Goal: Task Accomplishment & Management: Manage account settings

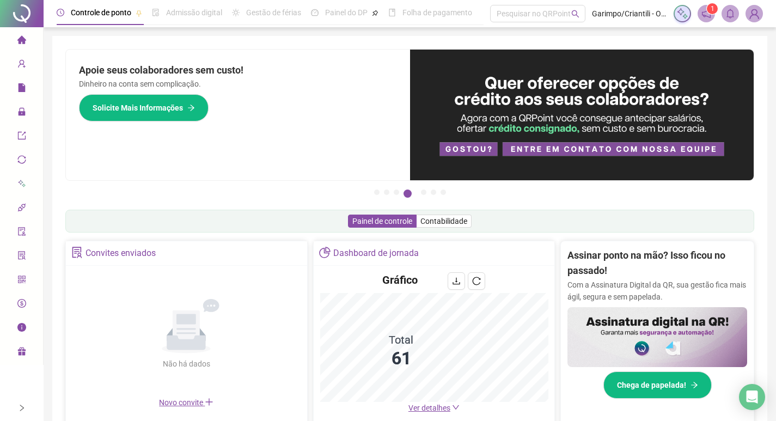
click at [16, 115] on div "Administração" at bounding box center [21, 112] width 39 height 22
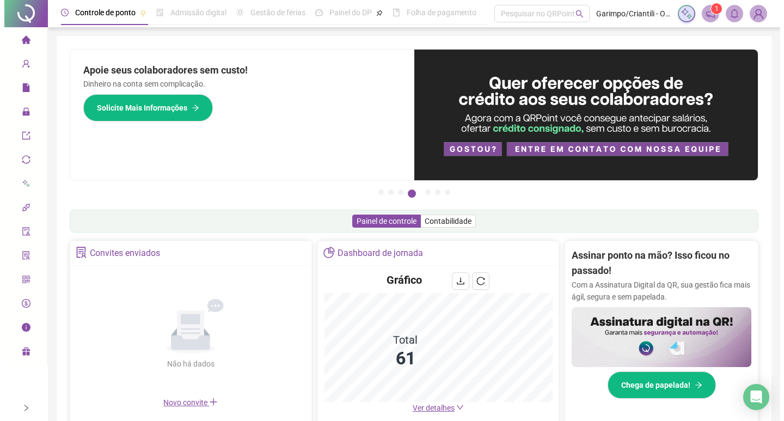
scroll to position [109, 0]
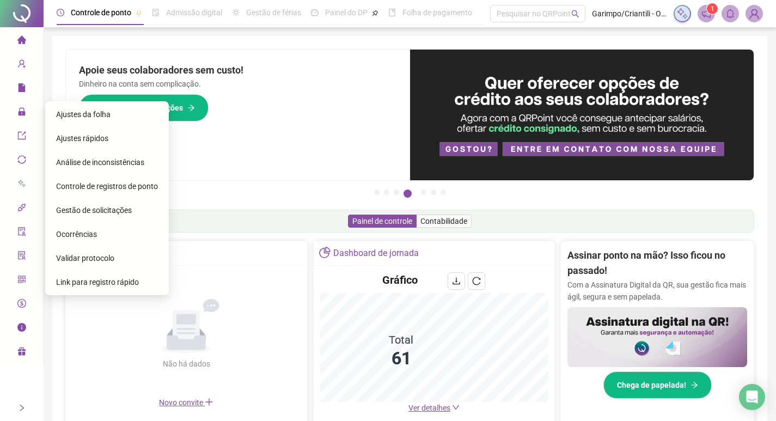
click at [90, 113] on span "Ajustes da folha" at bounding box center [83, 114] width 54 height 9
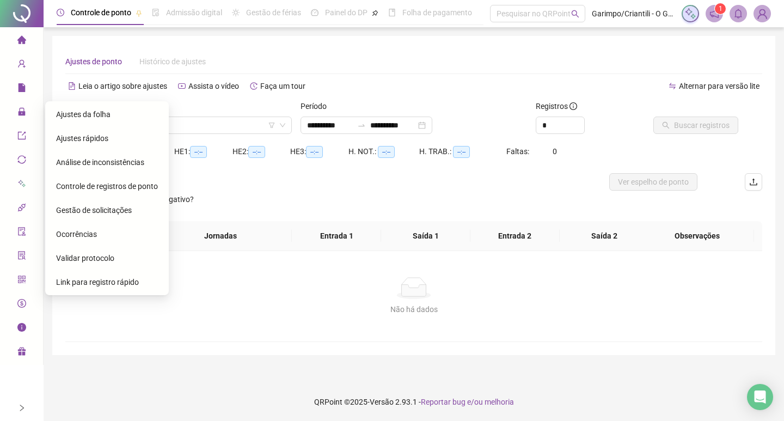
type input "**********"
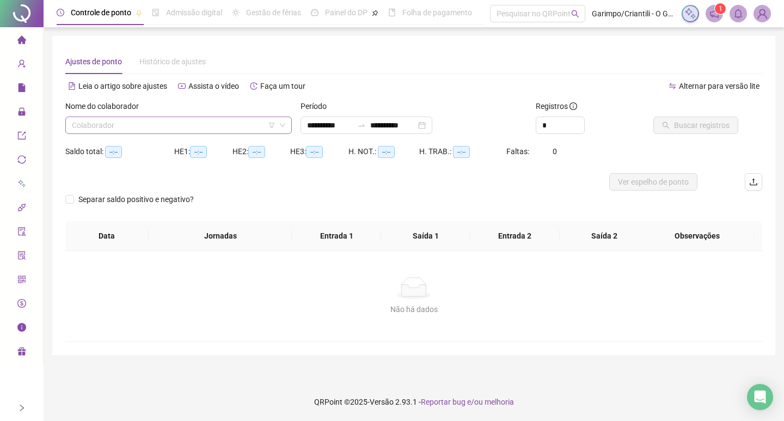
click at [269, 127] on icon "filter" at bounding box center [271, 125] width 7 height 7
click at [282, 70] on div "Filtro por empregador Empregador" at bounding box center [277, 76] width 138 height 29
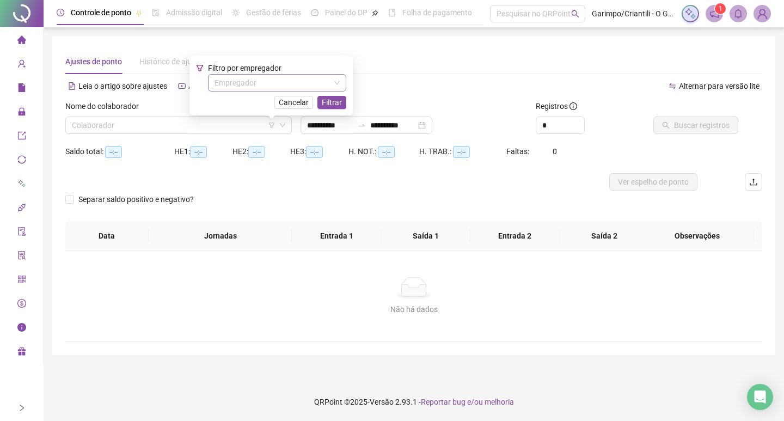
click at [272, 80] on input "search" at bounding box center [271, 83] width 115 height 16
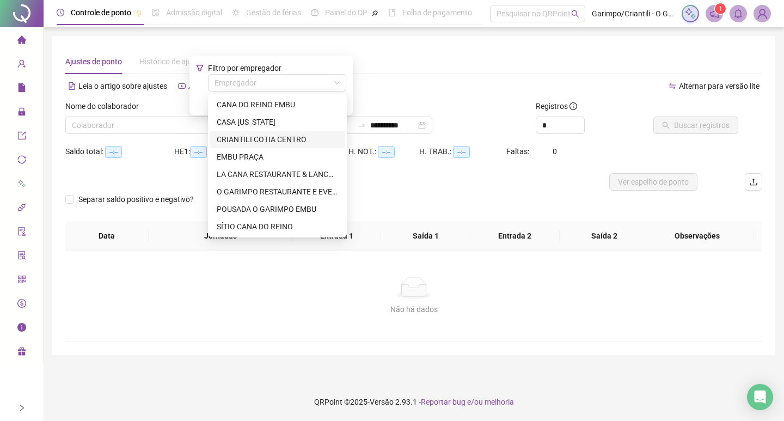
click at [252, 139] on div "CRIANTILI COTIA CENTRO" at bounding box center [277, 139] width 121 height 12
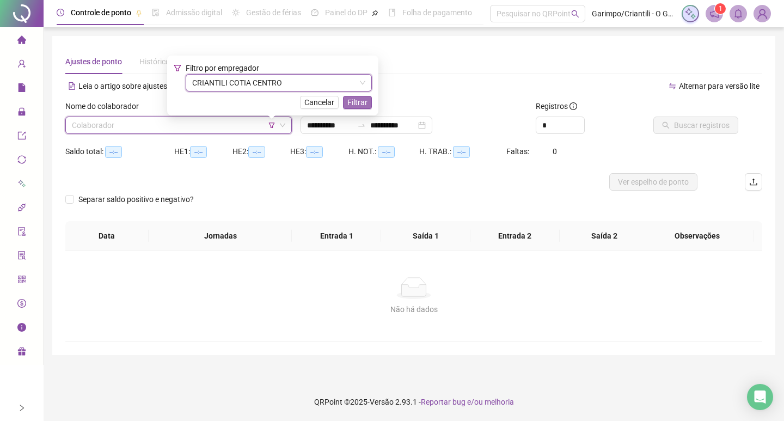
click at [361, 101] on span "Filtrar" at bounding box center [357, 102] width 20 height 12
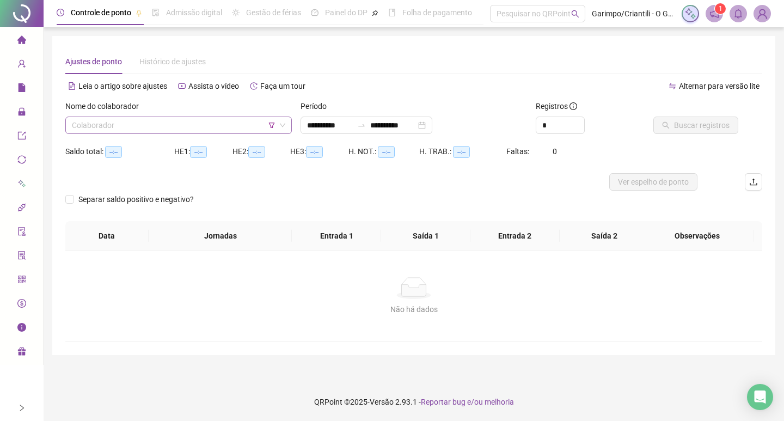
click at [100, 127] on input "search" at bounding box center [174, 125] width 204 height 16
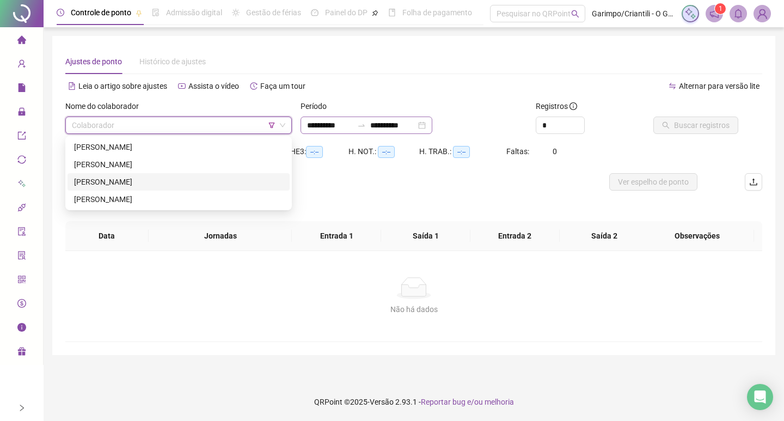
click at [432, 122] on div "**********" at bounding box center [366, 124] width 132 height 17
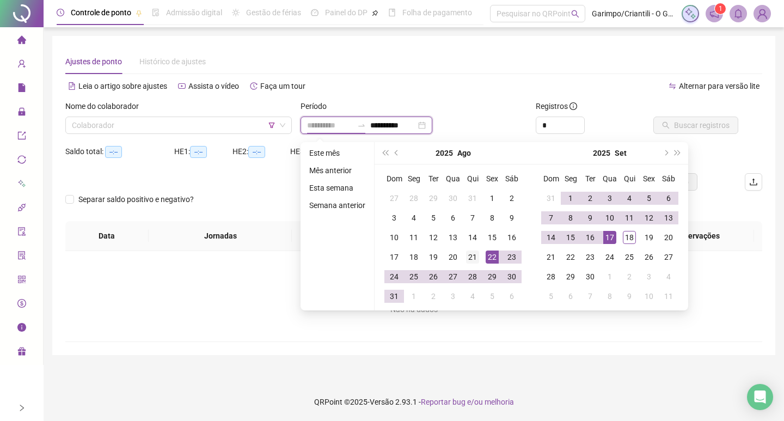
type input "**********"
click at [475, 259] on div "21" at bounding box center [472, 256] width 13 height 13
type input "**********"
click at [623, 232] on div "18" at bounding box center [629, 237] width 13 height 13
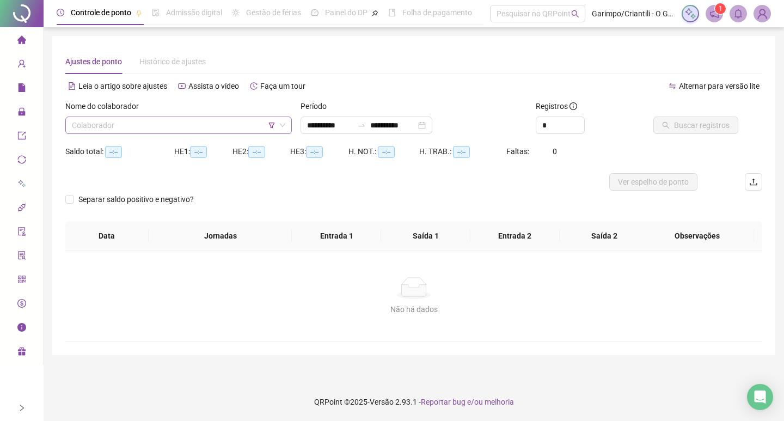
click at [196, 122] on input "search" at bounding box center [174, 125] width 204 height 16
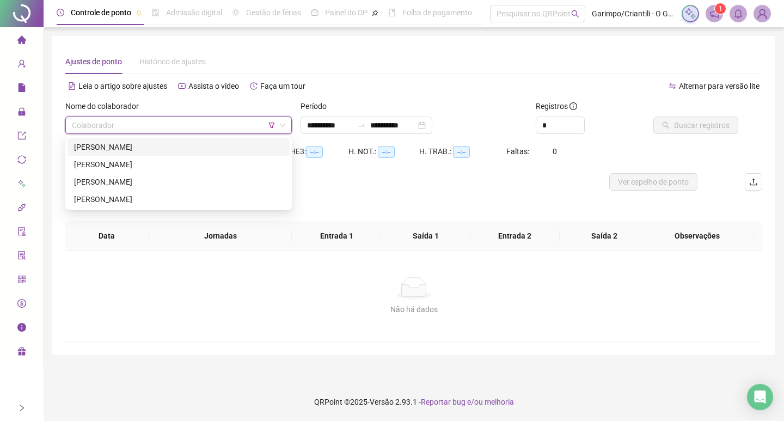
click at [107, 145] on div "[PERSON_NAME]" at bounding box center [178, 147] width 209 height 12
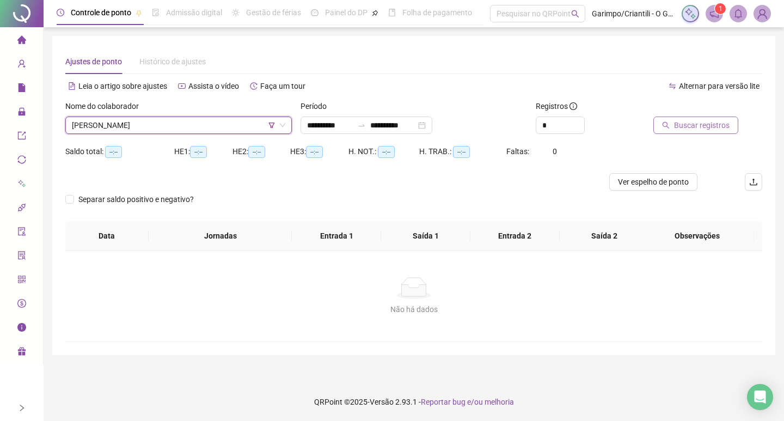
click at [713, 124] on span "Buscar registros" at bounding box center [702, 125] width 56 height 12
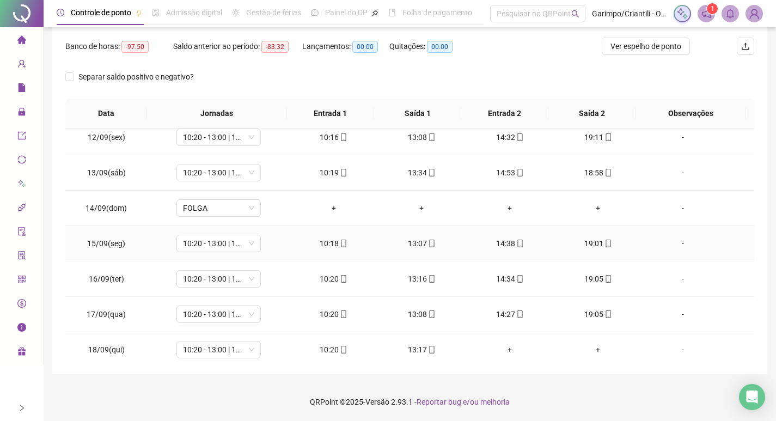
scroll to position [794, 0]
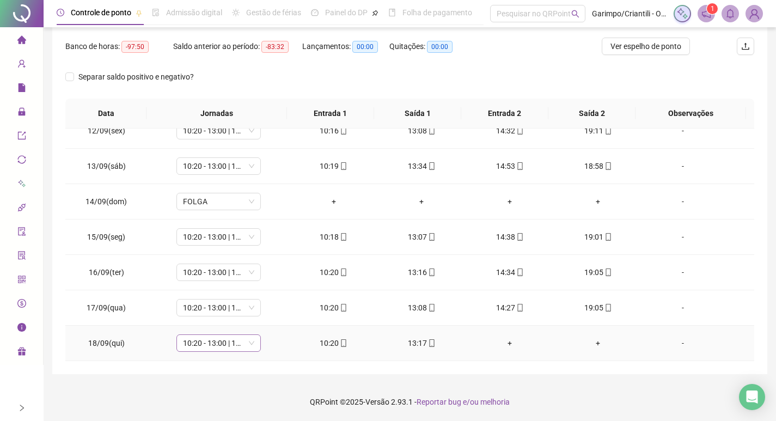
click at [226, 342] on span "10:20 - 13:00 | 14:20 - 19:00" at bounding box center [218, 343] width 71 height 16
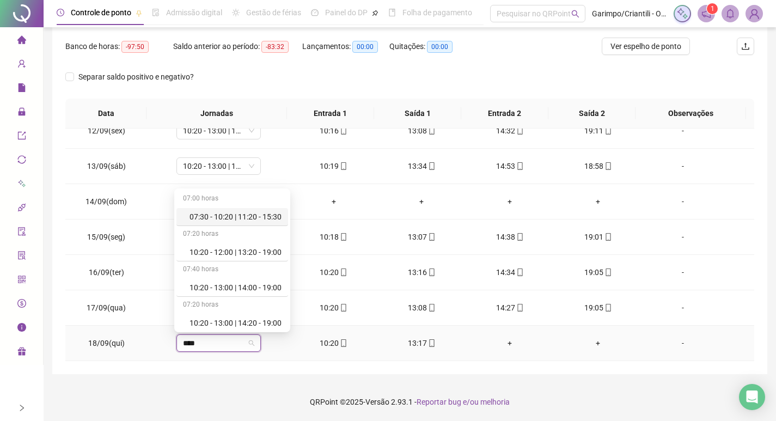
type input "*****"
click at [259, 281] on div "10:20 - 13:00 | 14:00 - 19:00" at bounding box center [235, 287] width 92 height 12
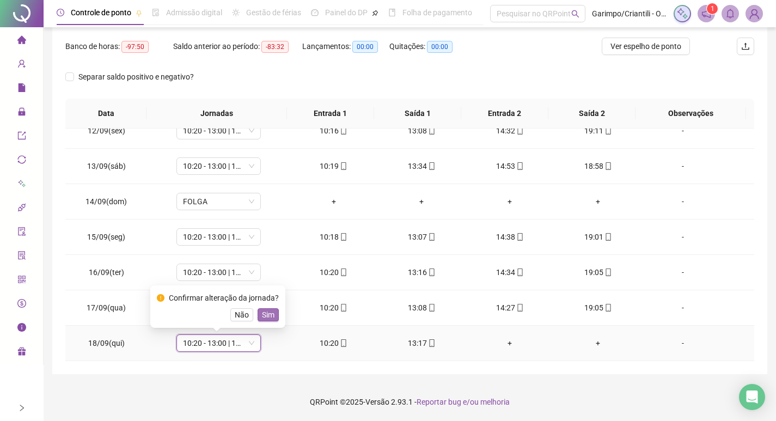
click at [267, 312] on span "Sim" at bounding box center [268, 315] width 13 height 12
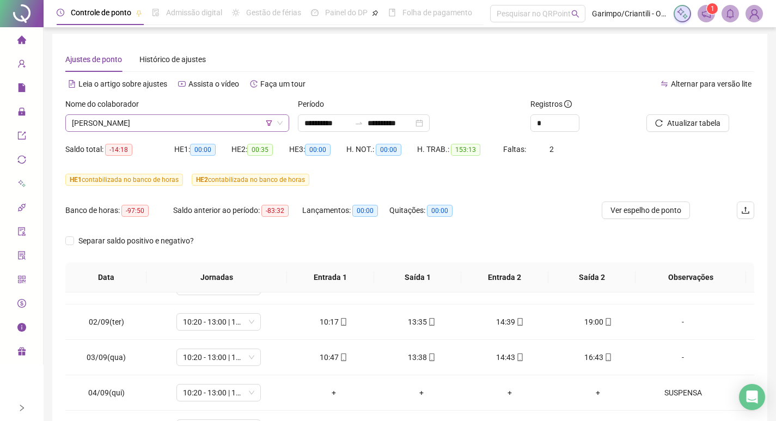
scroll to position [0, 0]
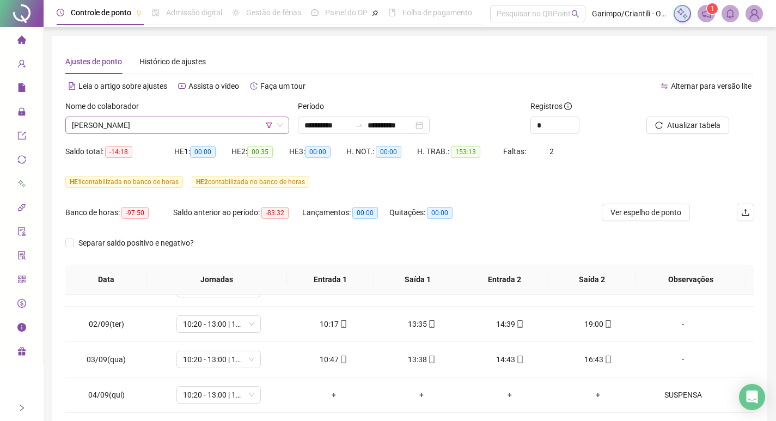
click at [103, 127] on span "[PERSON_NAME]" at bounding box center [177, 125] width 211 height 16
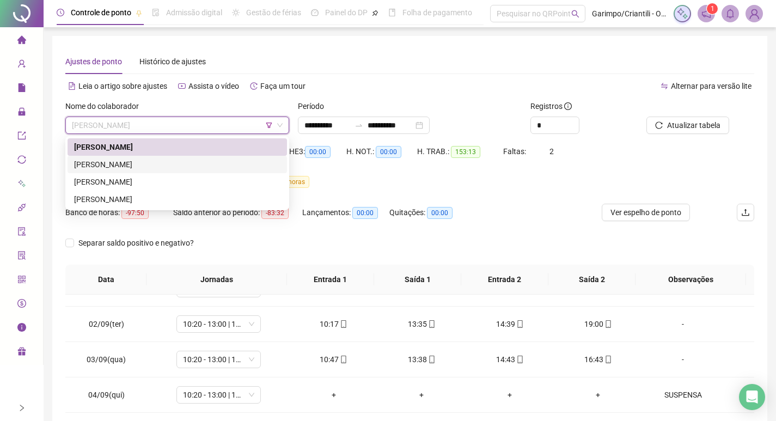
click at [96, 164] on div "[PERSON_NAME]" at bounding box center [177, 164] width 206 height 12
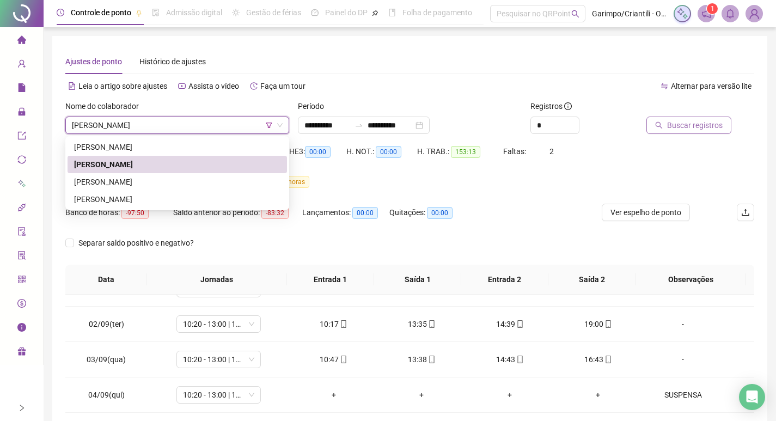
click at [696, 116] on button "Buscar registros" at bounding box center [688, 124] width 85 height 17
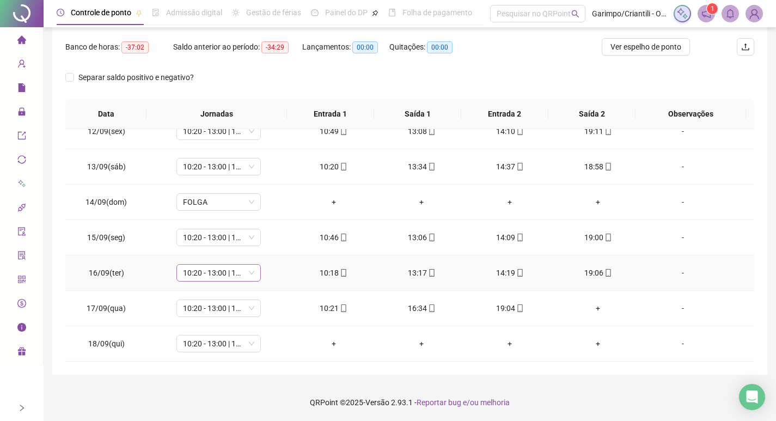
scroll to position [166, 0]
click at [428, 305] on icon "mobile" at bounding box center [432, 308] width 8 height 8
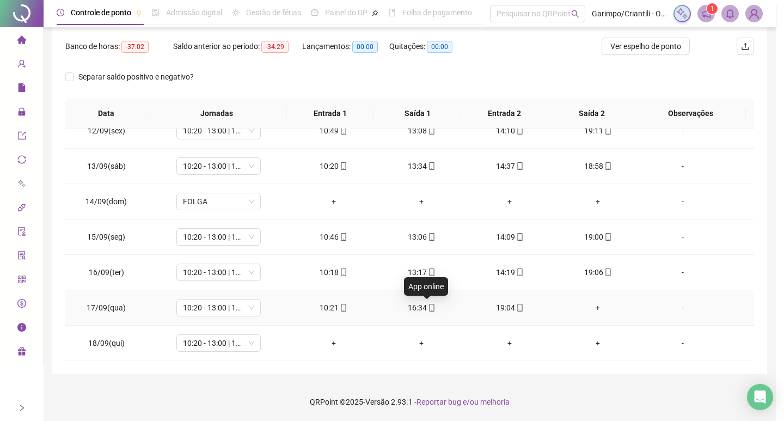
type input "**********"
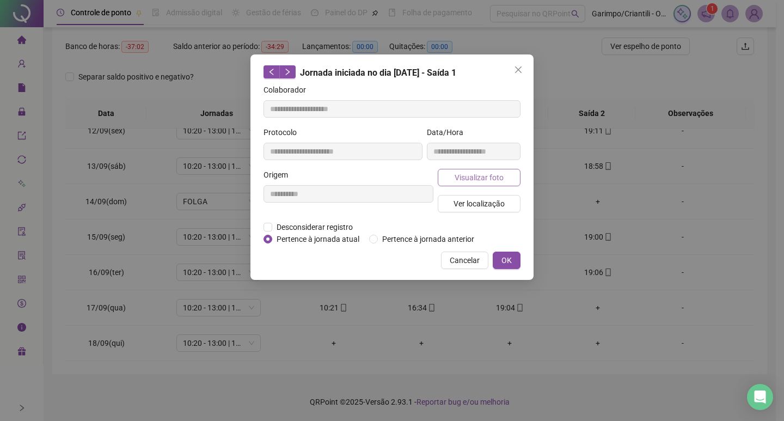
click at [450, 174] on button "Visualizar foto" at bounding box center [479, 177] width 83 height 17
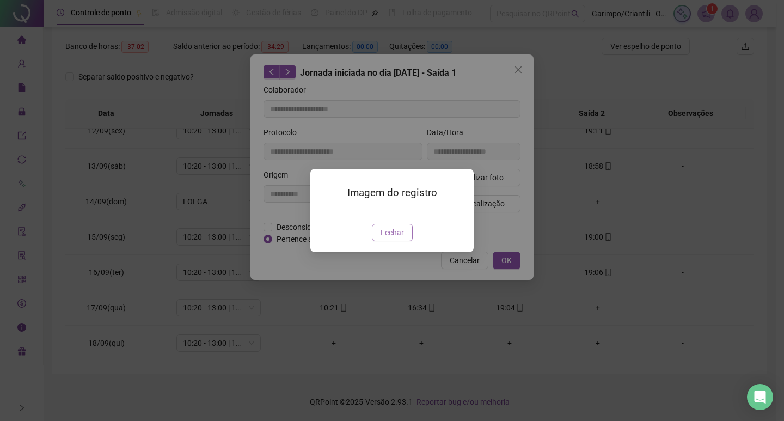
click at [398, 238] on span "Fechar" at bounding box center [391, 232] width 23 height 12
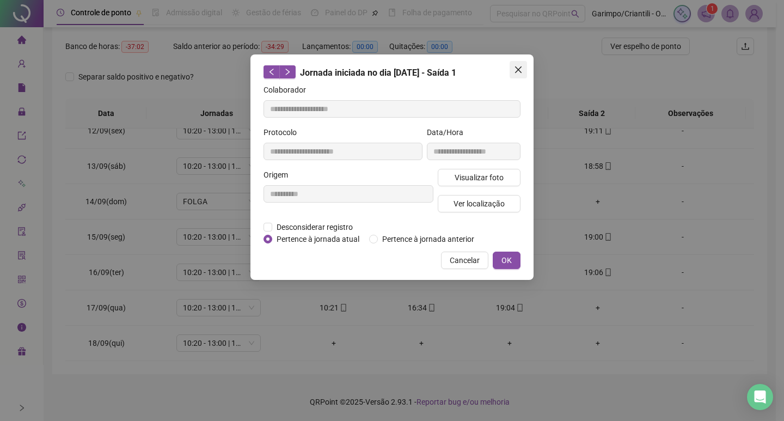
click at [517, 70] on icon "close" at bounding box center [518, 69] width 7 height 7
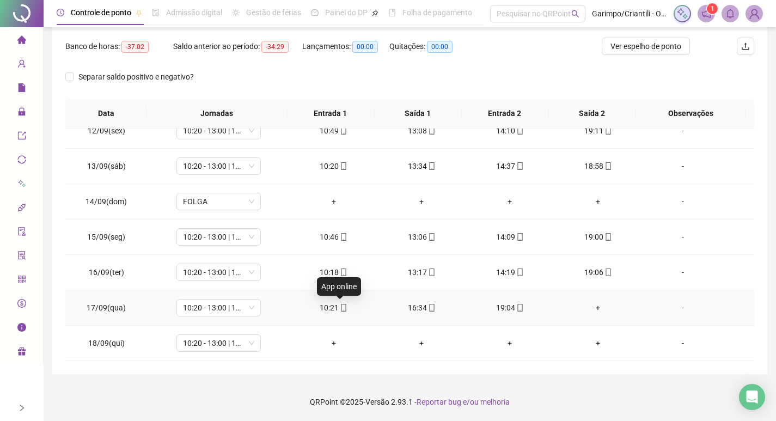
click at [340, 306] on icon "mobile" at bounding box center [344, 308] width 8 height 8
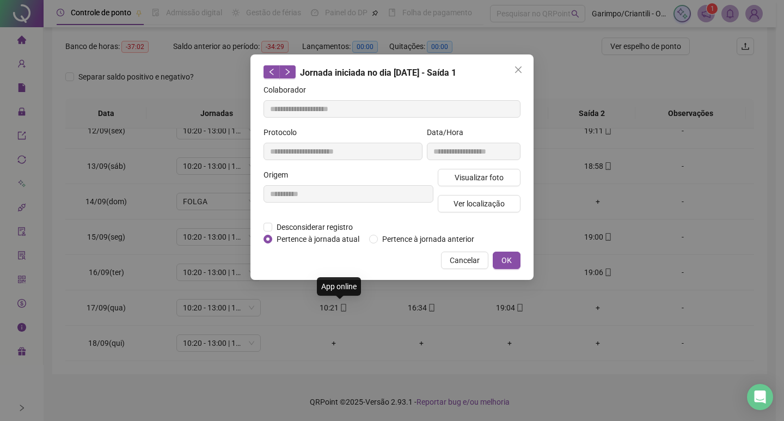
type input "**********"
click at [490, 177] on span "Visualizar foto" at bounding box center [478, 177] width 49 height 12
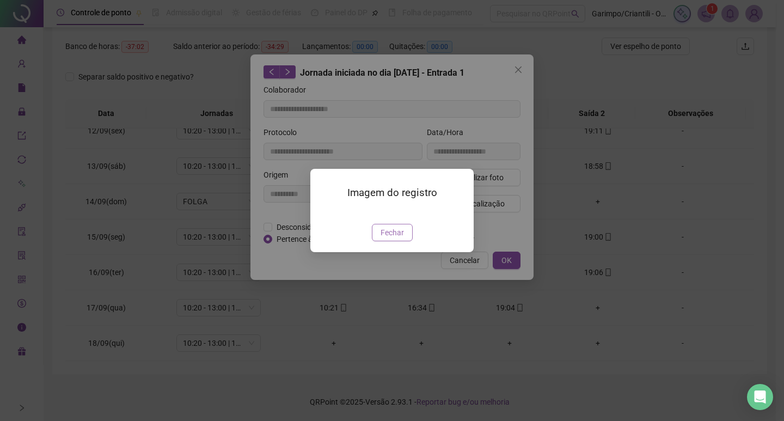
click at [401, 238] on span "Fechar" at bounding box center [391, 232] width 23 height 12
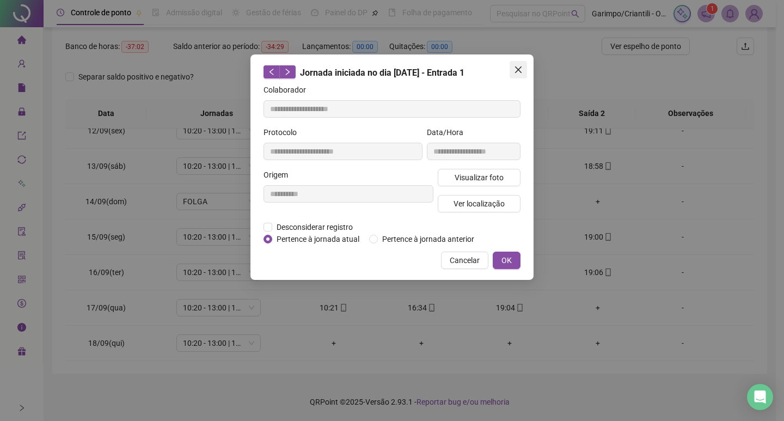
click at [520, 74] on button "Close" at bounding box center [517, 69] width 17 height 17
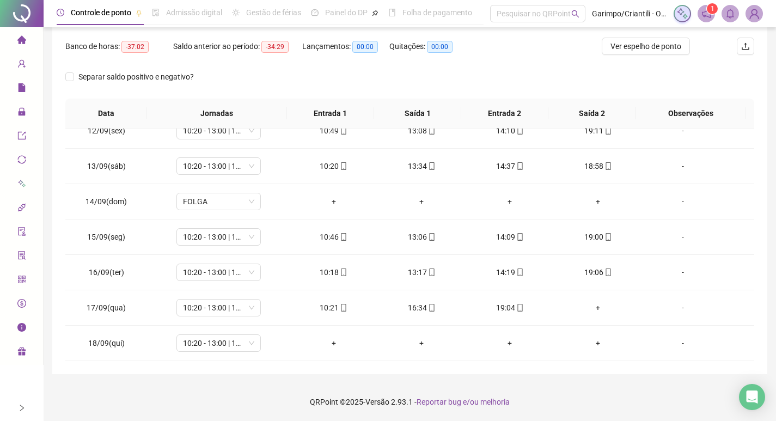
click at [516, 308] on icon "mobile" at bounding box center [520, 308] width 8 height 8
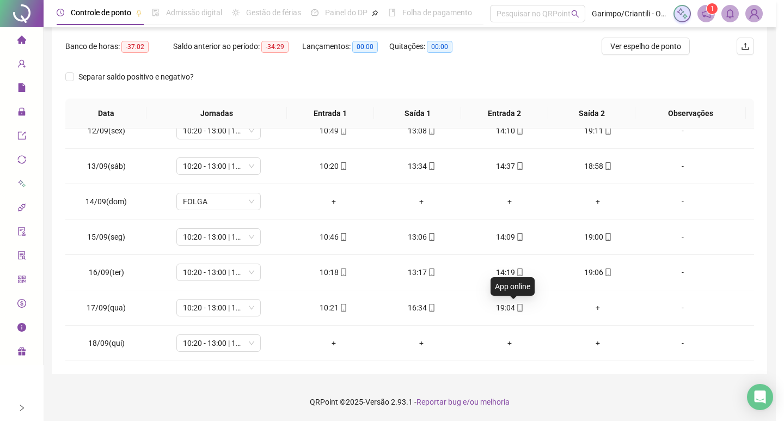
type input "**********"
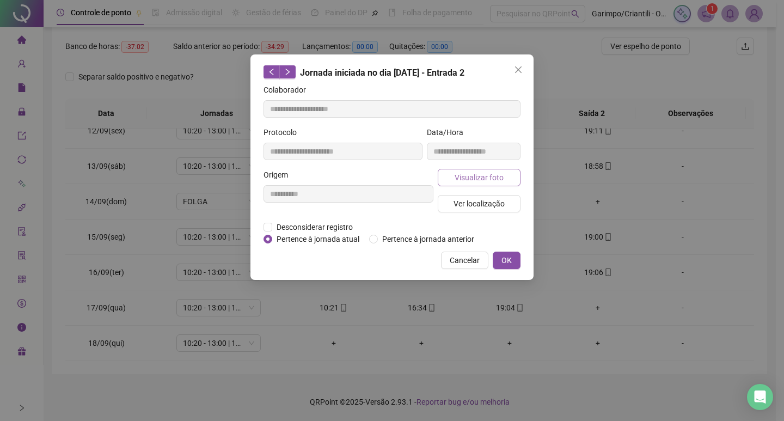
click at [501, 176] on span "Visualizar foto" at bounding box center [478, 177] width 49 height 12
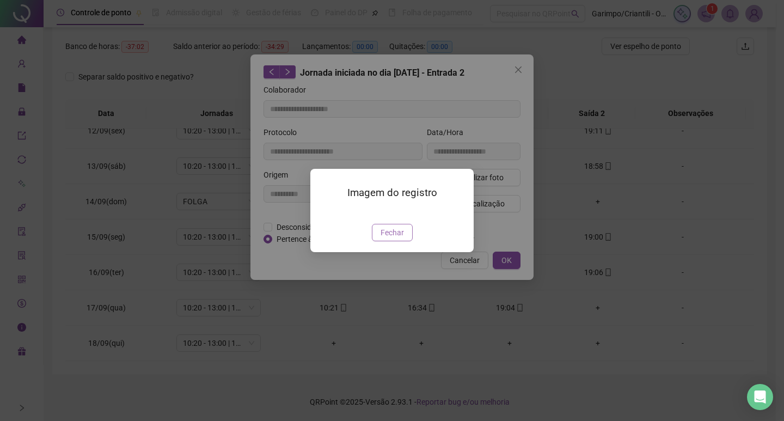
click at [400, 238] on span "Fechar" at bounding box center [391, 232] width 23 height 12
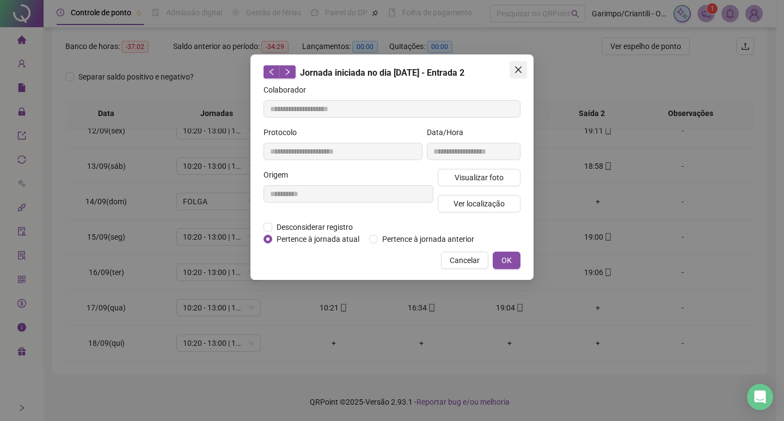
click at [516, 75] on button "Close" at bounding box center [517, 69] width 17 height 17
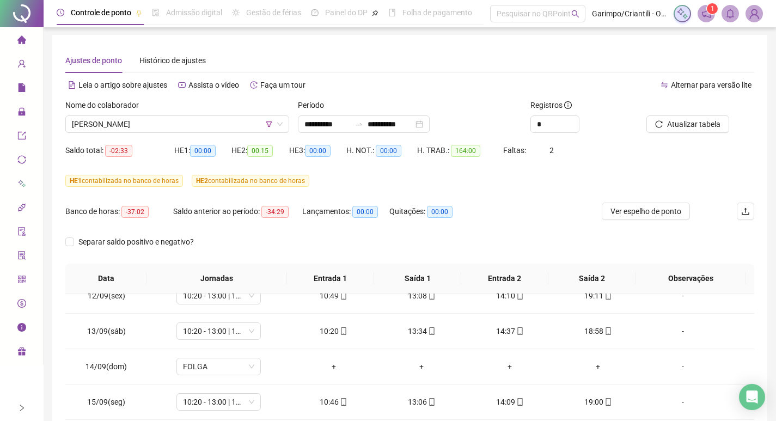
scroll to position [0, 0]
click at [646, 213] on span "Ver espelho de ponto" at bounding box center [645, 212] width 71 height 12
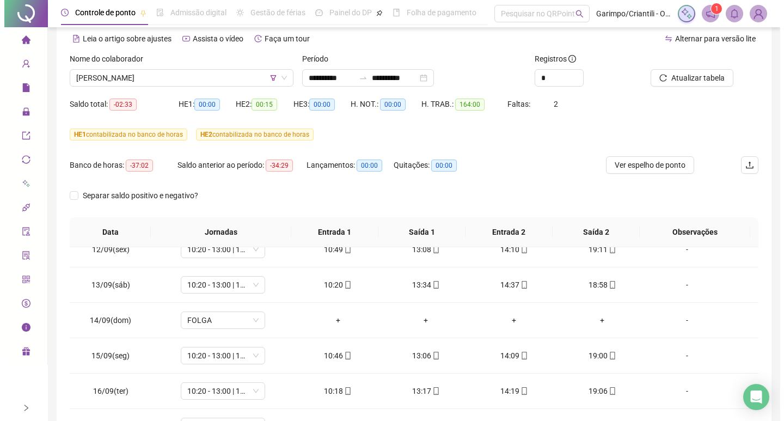
scroll to position [166, 0]
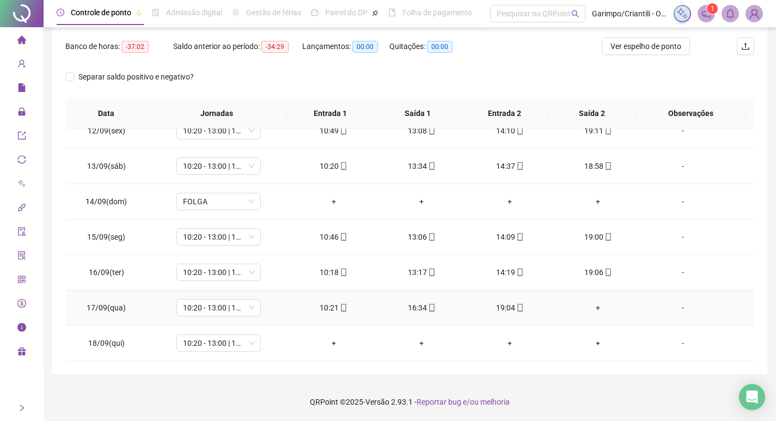
click at [677, 306] on div "-" at bounding box center [682, 308] width 64 height 12
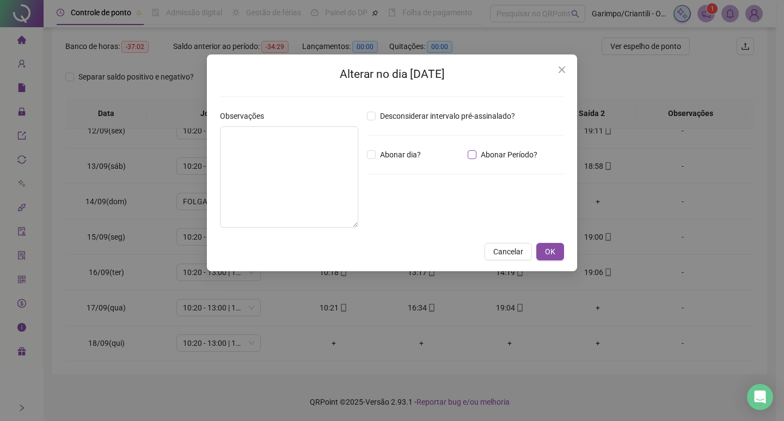
click at [501, 154] on span "Abonar Período?" at bounding box center [508, 155] width 65 height 12
click at [401, 213] on input "*****" at bounding box center [395, 214] width 44 height 13
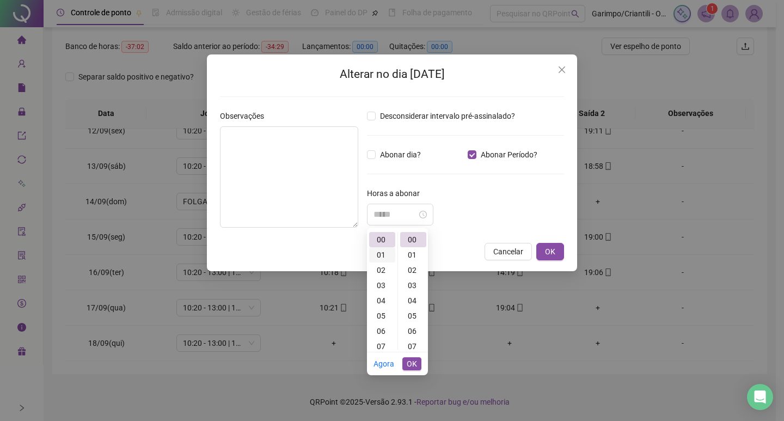
click at [375, 250] on div "01" at bounding box center [382, 254] width 26 height 15
click at [418, 316] on div "30" at bounding box center [413, 315] width 26 height 15
type input "*****"
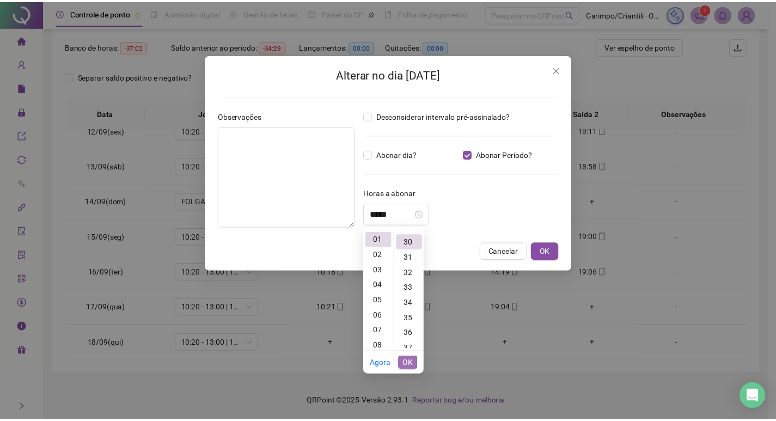
scroll to position [457, 0]
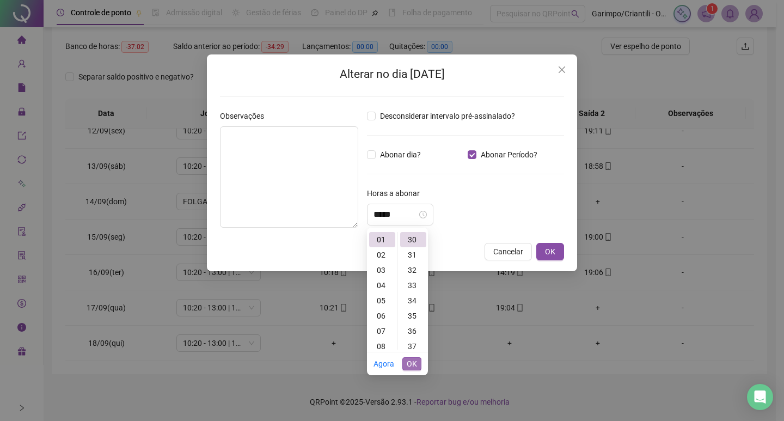
click at [417, 359] on button "OK" at bounding box center [411, 363] width 19 height 13
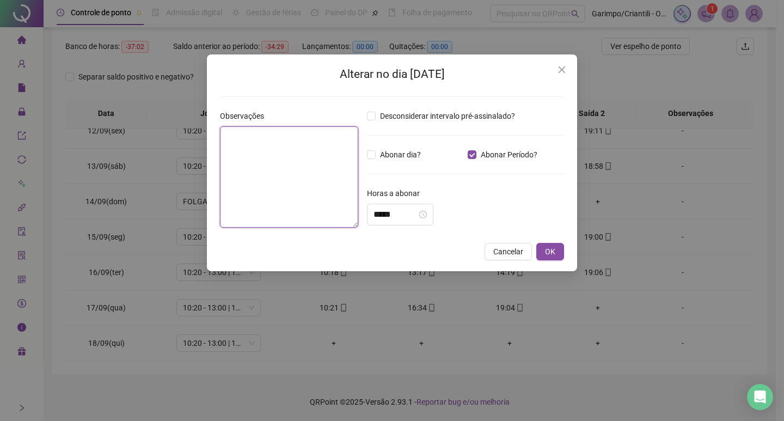
click at [260, 146] on textarea at bounding box center [289, 176] width 138 height 101
type textarea "**********"
click at [544, 251] on button "OK" at bounding box center [550, 251] width 28 height 17
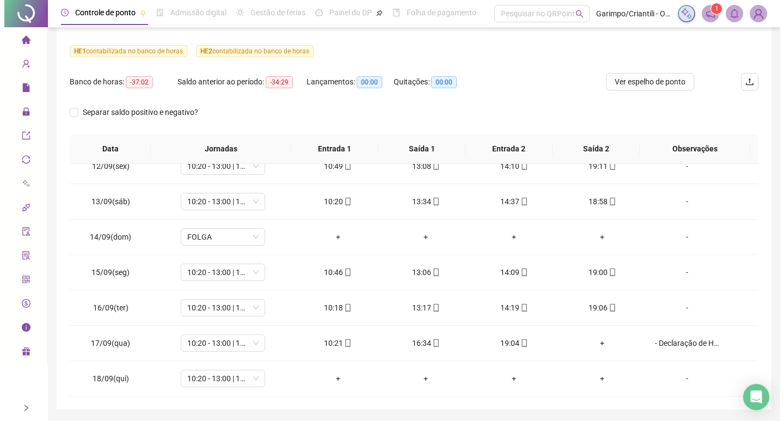
scroll to position [57, 0]
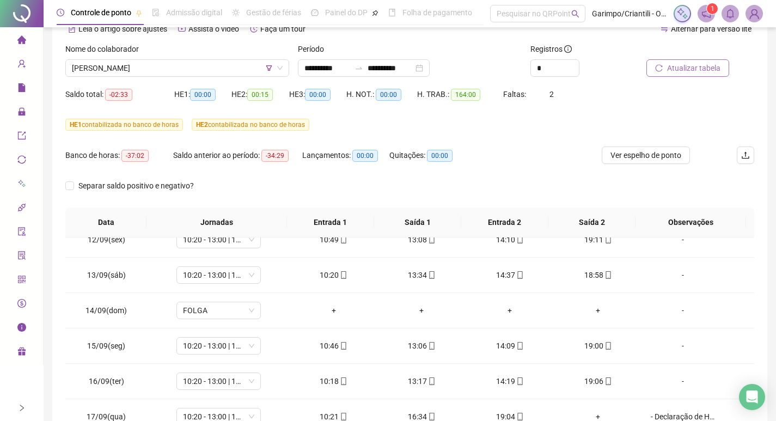
click at [678, 65] on span "Atualizar tabela" at bounding box center [693, 68] width 53 height 12
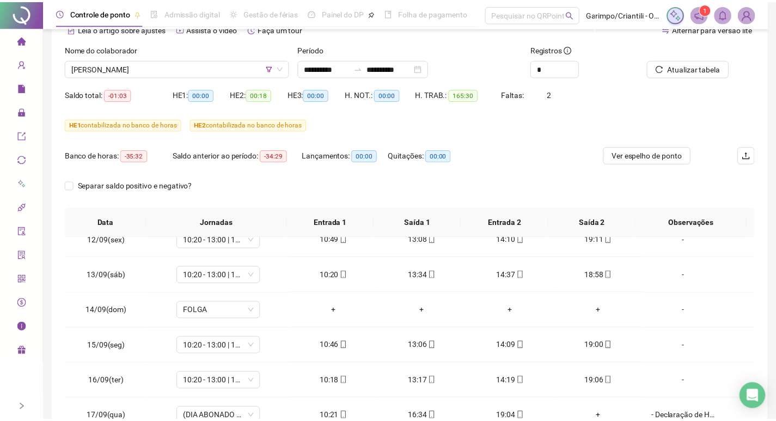
scroll to position [166, 0]
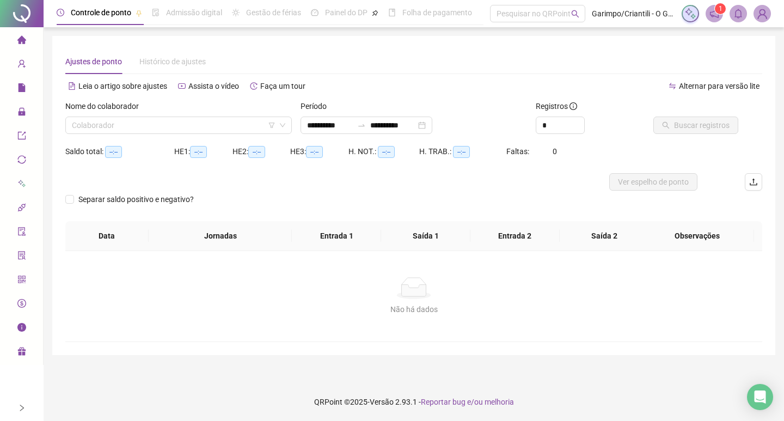
type input "**********"
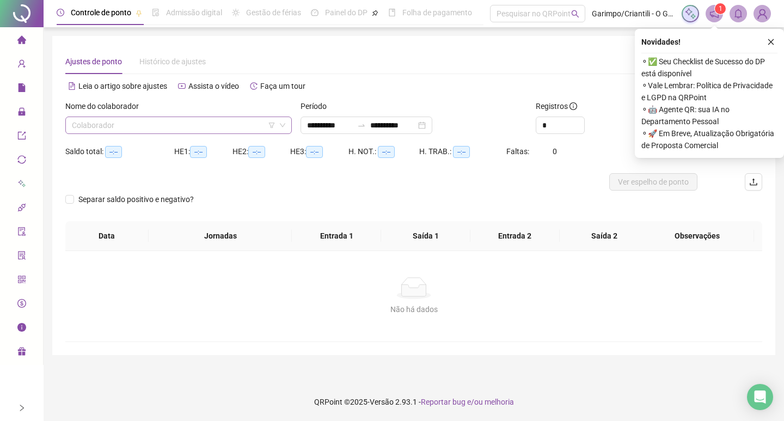
click at [72, 126] on input "search" at bounding box center [174, 125] width 204 height 16
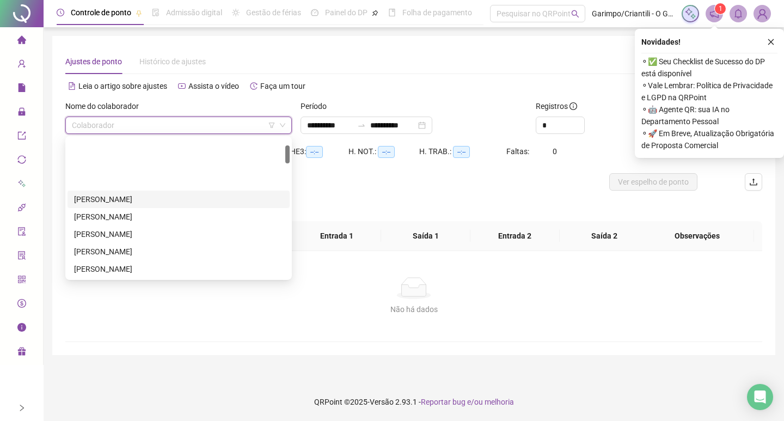
scroll to position [54, 0]
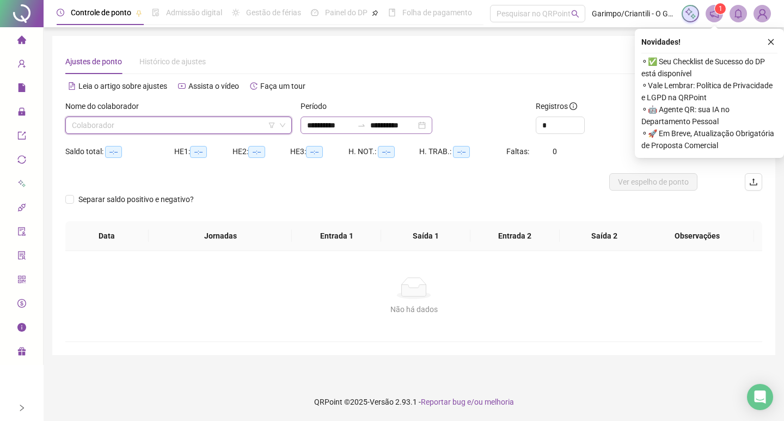
click at [432, 120] on div "**********" at bounding box center [366, 124] width 132 height 17
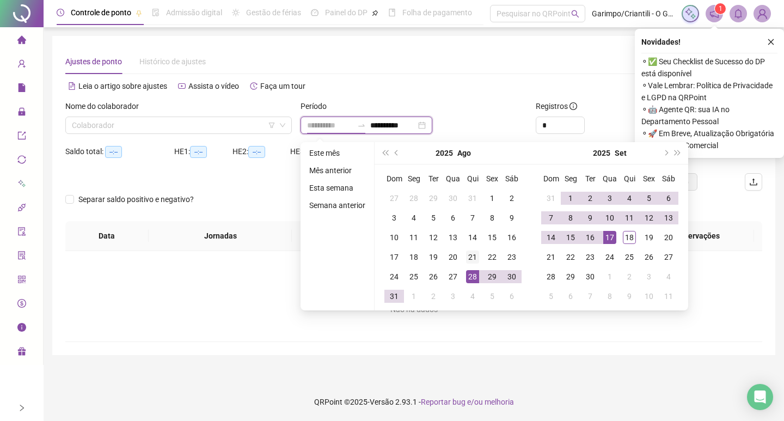
type input "**********"
click at [469, 258] on div "21" at bounding box center [472, 256] width 13 height 13
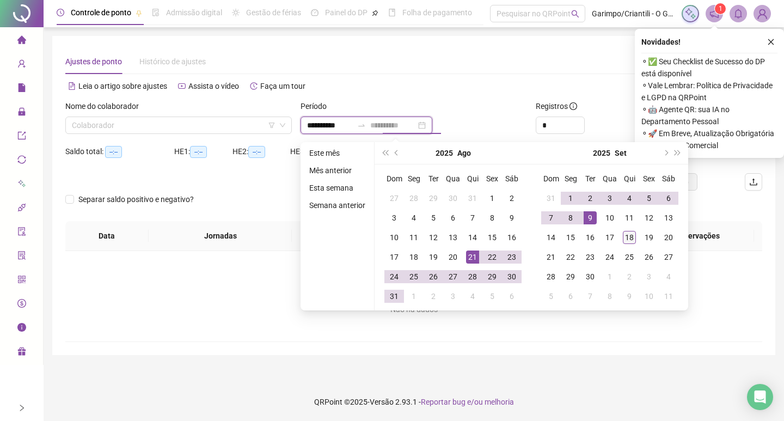
type input "**********"
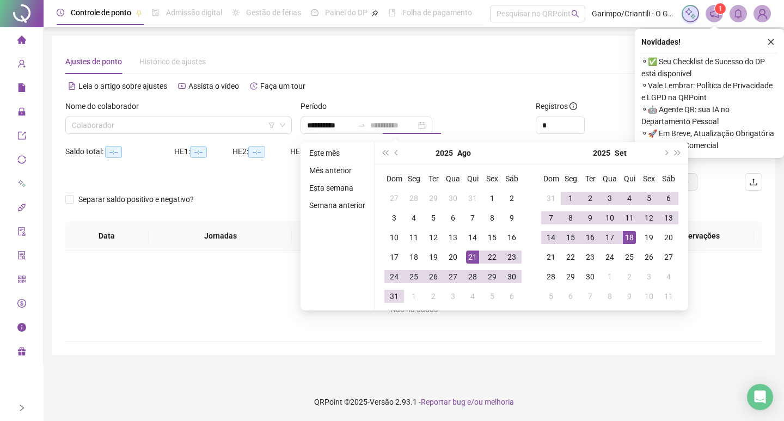
click at [635, 239] on div "18" at bounding box center [629, 237] width 13 height 13
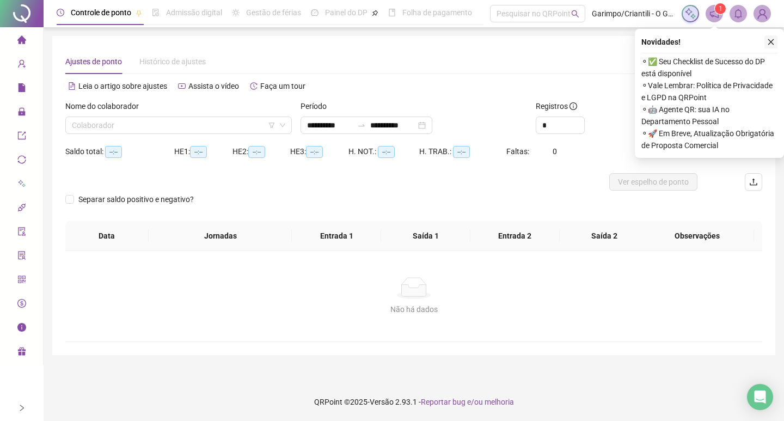
click at [772, 36] on button "button" at bounding box center [770, 41] width 13 height 13
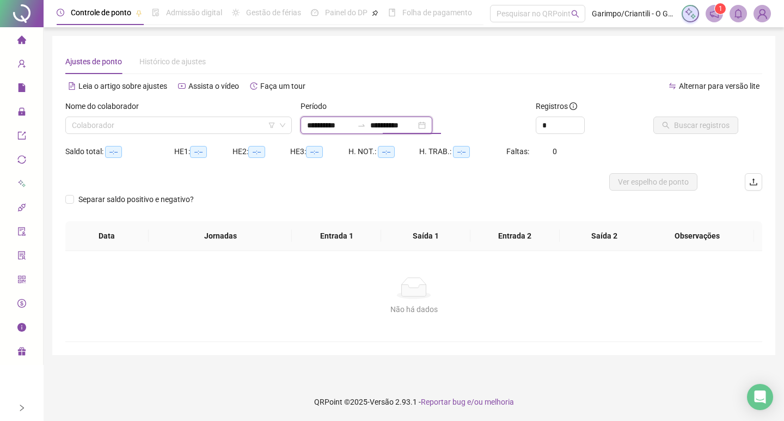
click at [387, 126] on input "**********" at bounding box center [393, 125] width 46 height 12
click at [372, 88] on div "Leia o artigo sobre ajustes Assista o vídeo Faça um tour" at bounding box center [239, 85] width 348 height 17
click at [177, 125] on input "search" at bounding box center [174, 125] width 204 height 16
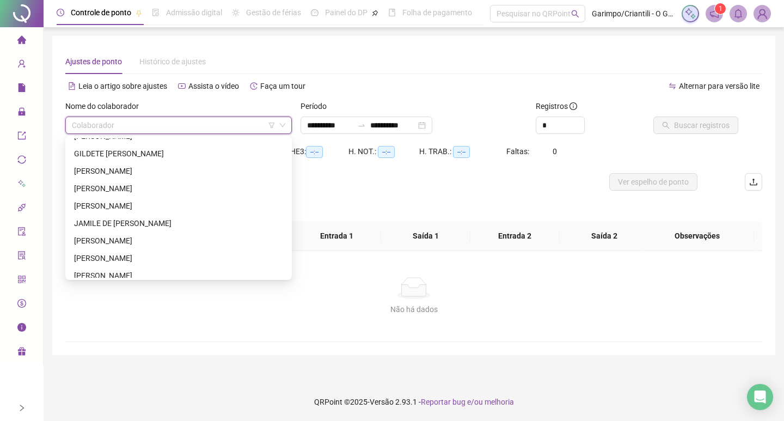
scroll to position [327, 0]
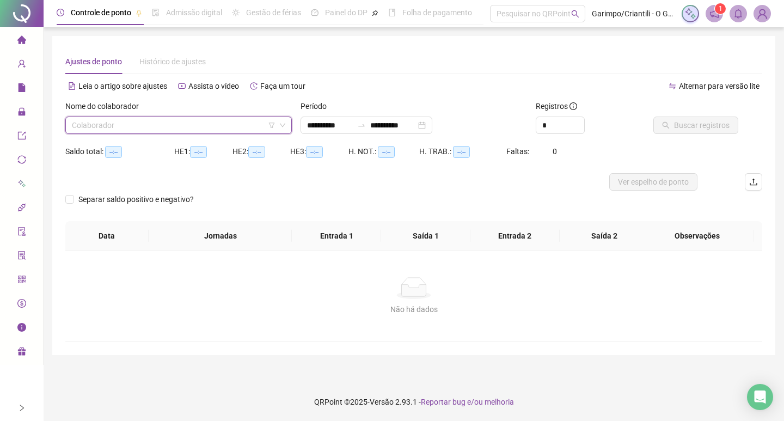
drag, startPoint x: 275, startPoint y: 129, endPoint x: 262, endPoint y: 124, distance: 14.7
click at [272, 128] on div "Colaborador" at bounding box center [178, 124] width 226 height 17
click at [260, 119] on input "search" at bounding box center [174, 125] width 204 height 16
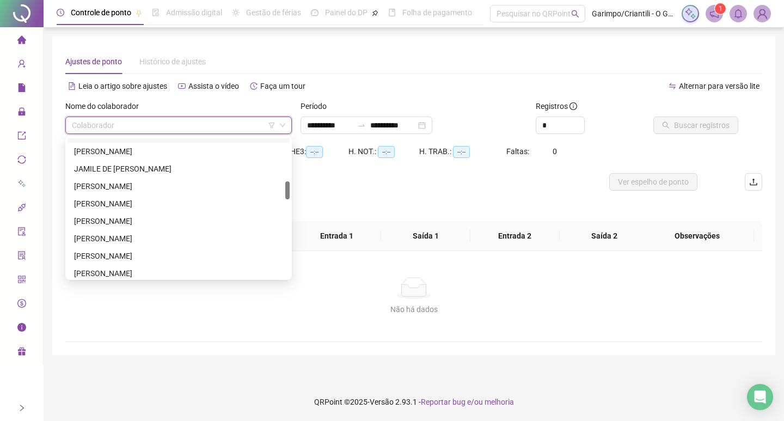
click at [271, 121] on input "search" at bounding box center [174, 125] width 204 height 16
click at [272, 126] on icon "filter" at bounding box center [272, 124] width 6 height 5
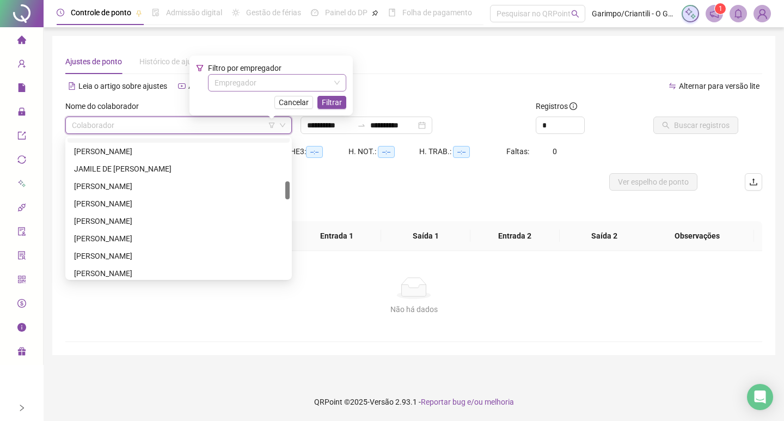
click at [275, 78] on input "search" at bounding box center [271, 83] width 115 height 16
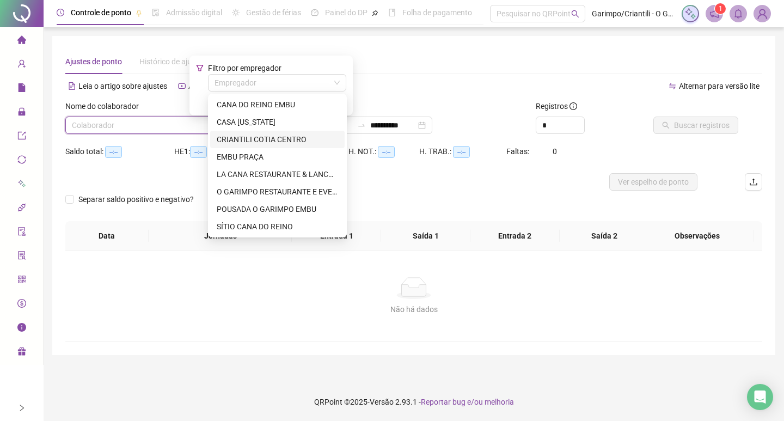
click at [238, 140] on div "CRIANTILI COTIA CENTRO" at bounding box center [277, 139] width 121 height 12
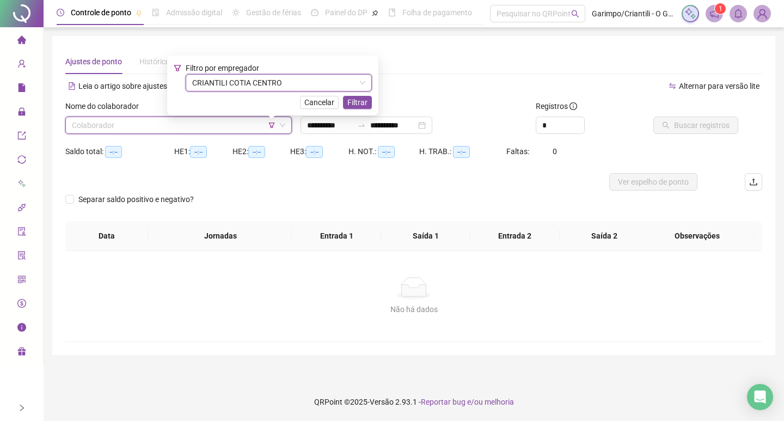
click at [352, 107] on span "Filtrar" at bounding box center [357, 102] width 20 height 12
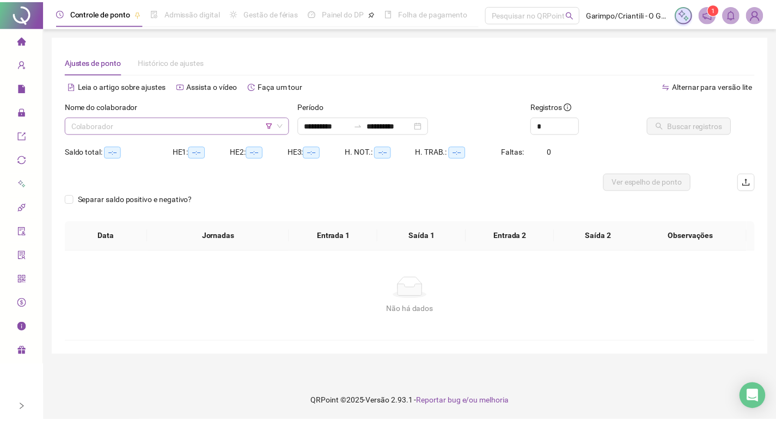
scroll to position [0, 0]
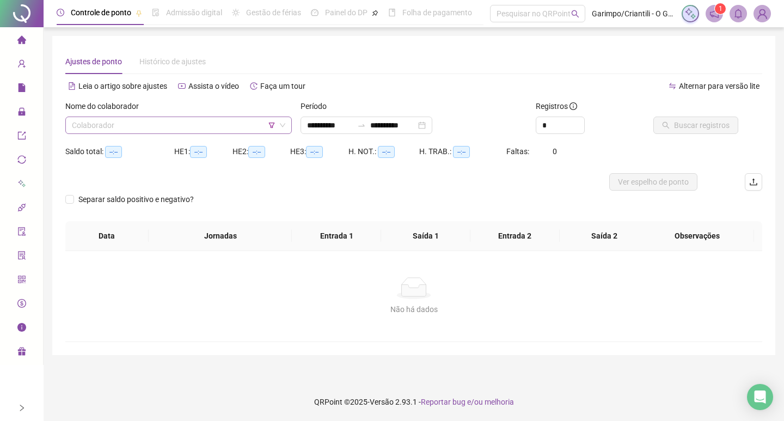
click at [223, 119] on input "search" at bounding box center [174, 125] width 204 height 16
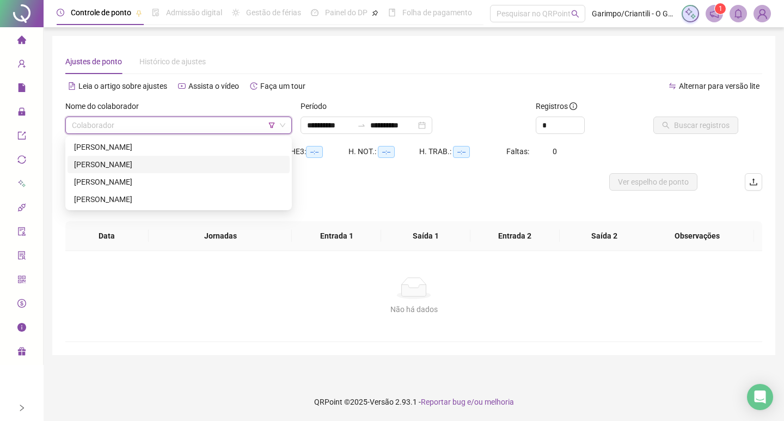
click at [163, 162] on div "[PERSON_NAME]" at bounding box center [178, 164] width 209 height 12
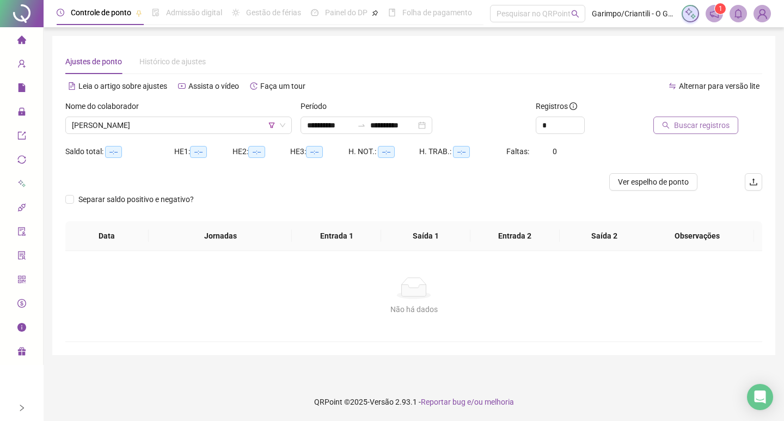
click at [679, 120] on span "Buscar registros" at bounding box center [702, 125] width 56 height 12
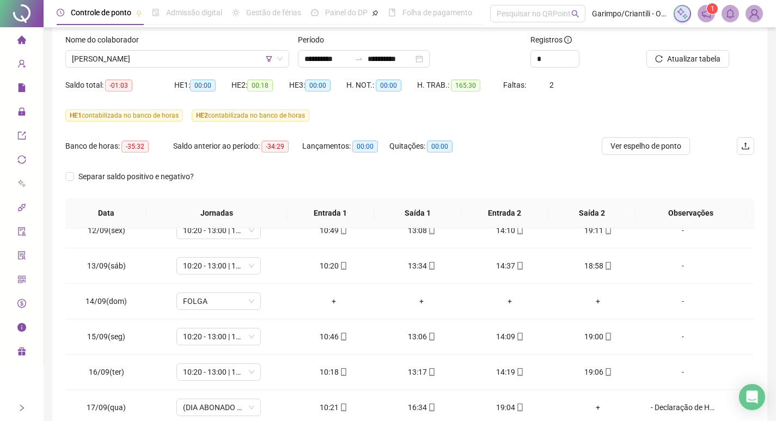
scroll to position [57, 0]
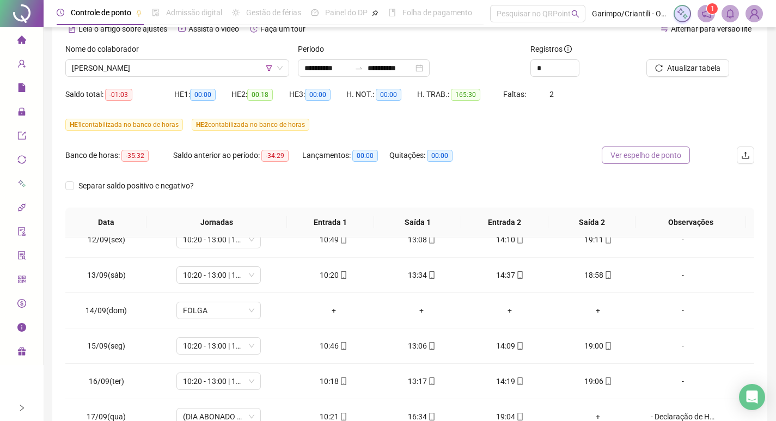
click at [648, 156] on span "Ver espelho de ponto" at bounding box center [645, 155] width 71 height 12
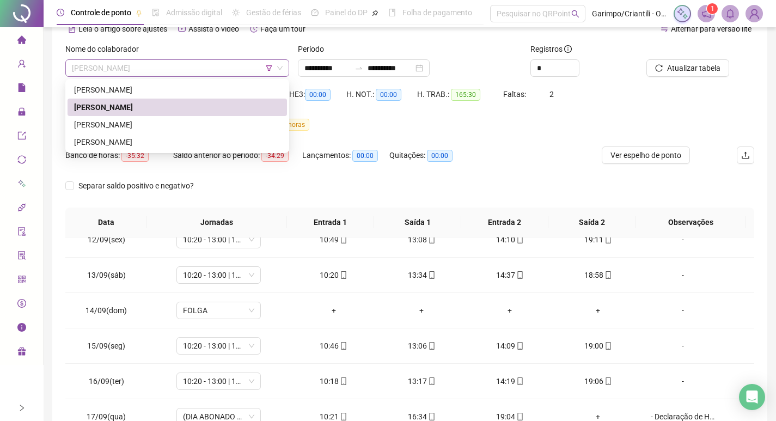
click at [164, 73] on span "[PERSON_NAME]" at bounding box center [177, 68] width 211 height 16
click at [152, 127] on div "[PERSON_NAME]" at bounding box center [177, 125] width 206 height 12
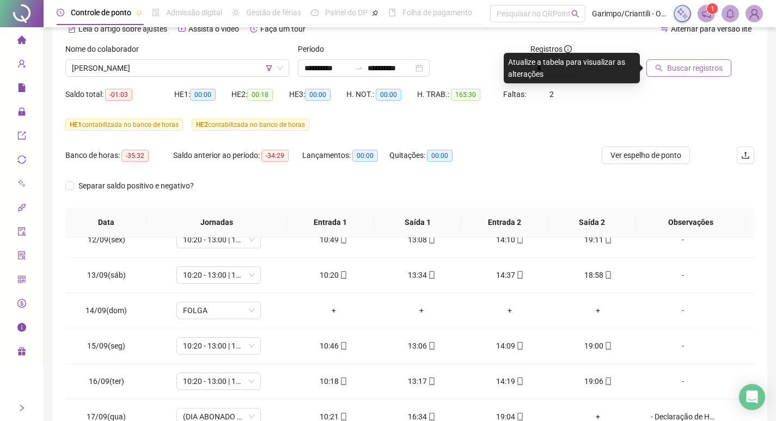
click at [687, 67] on span "Buscar registros" at bounding box center [695, 68] width 56 height 12
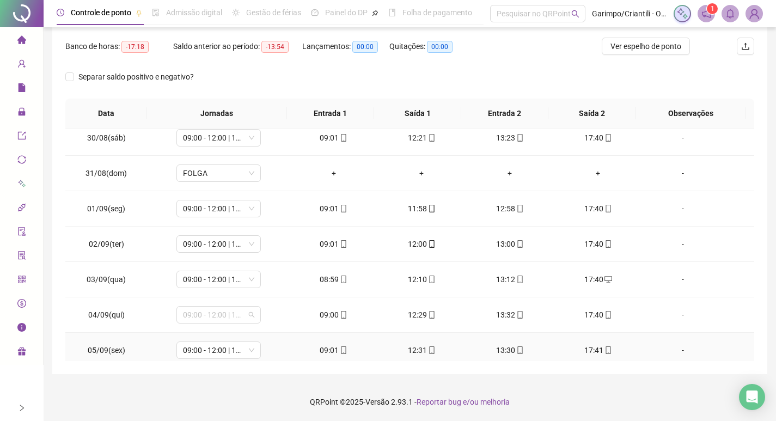
scroll to position [381, 0]
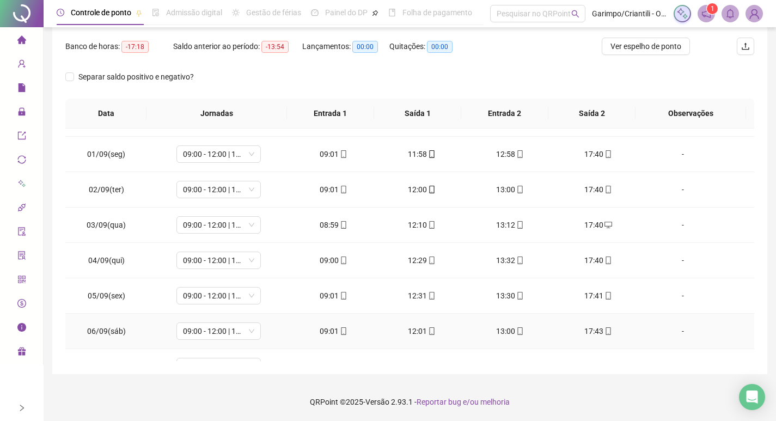
drag, startPoint x: 224, startPoint y: 313, endPoint x: 285, endPoint y: 337, distance: 65.5
click at [285, 337] on td "09:00 - 12:00 | 13:00 - 17:40" at bounding box center [219, 331] width 142 height 35
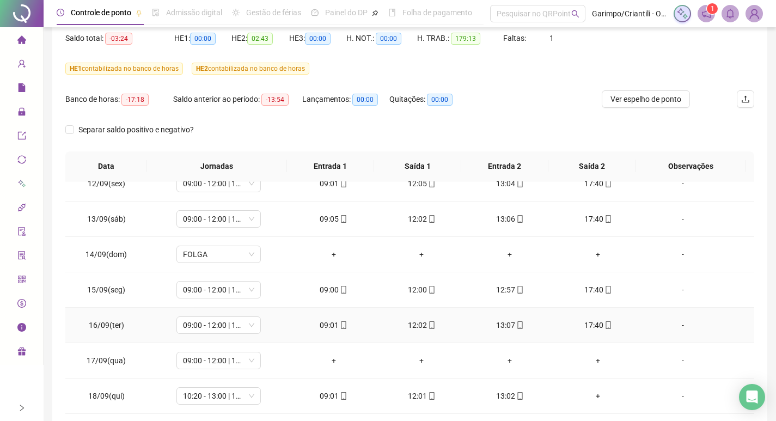
scroll to position [166, 0]
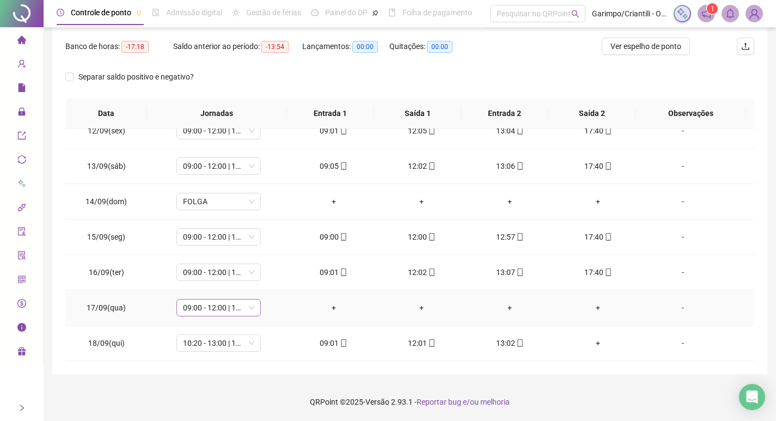
click at [210, 308] on span "09:00 - 12:00 | 13:00 - 17:40" at bounding box center [218, 307] width 71 height 16
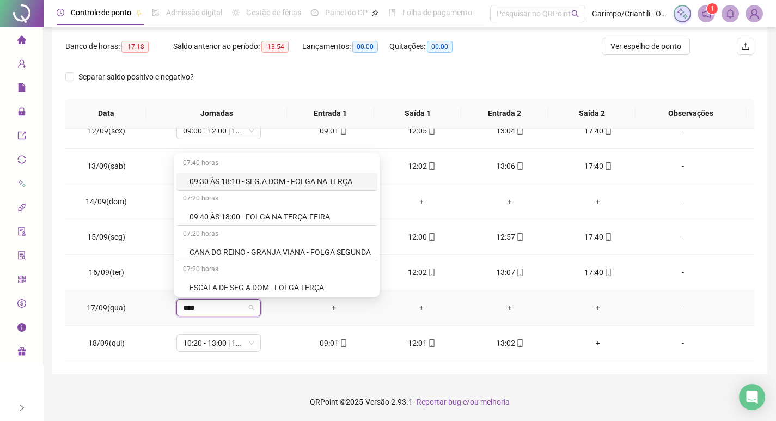
type input "*****"
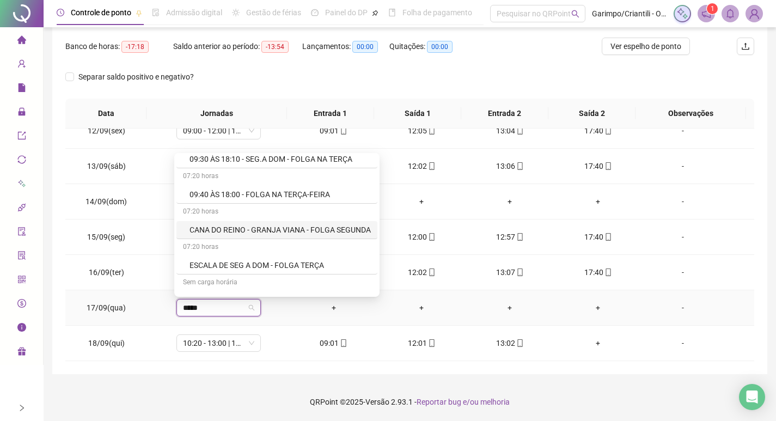
scroll to position [54, 0]
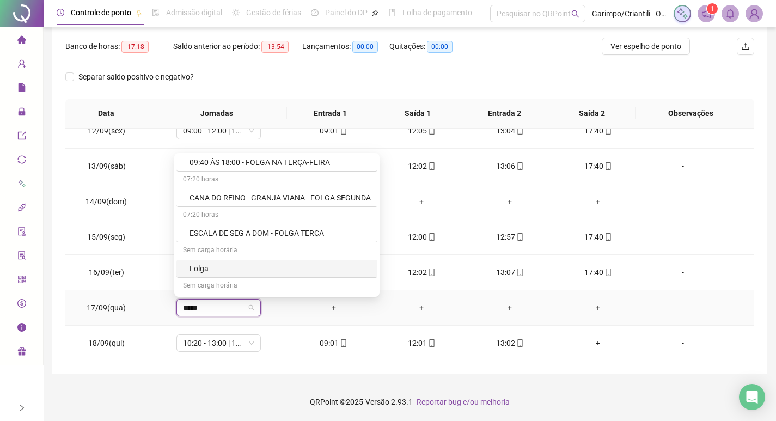
click at [207, 263] on div "Folga" at bounding box center [279, 268] width 181 height 12
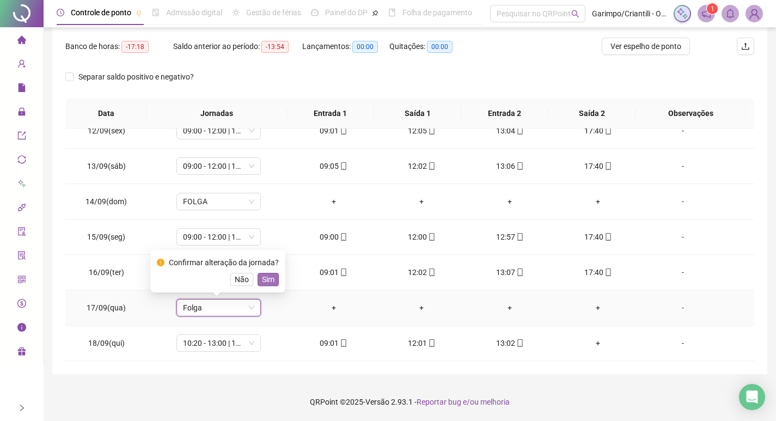
click at [266, 280] on span "Sim" at bounding box center [268, 279] width 13 height 12
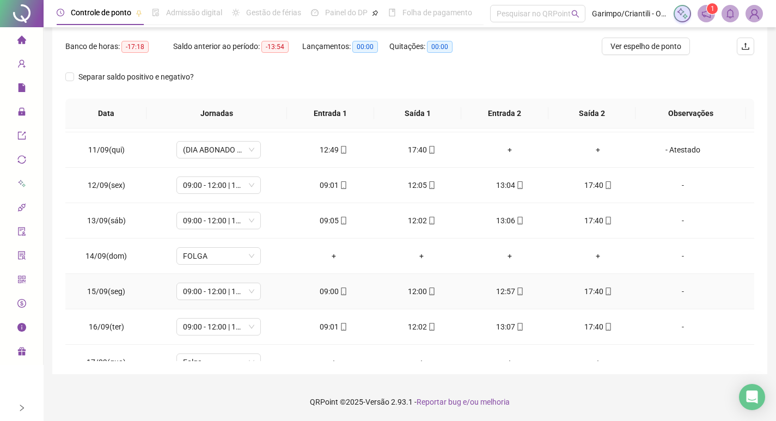
scroll to position [794, 0]
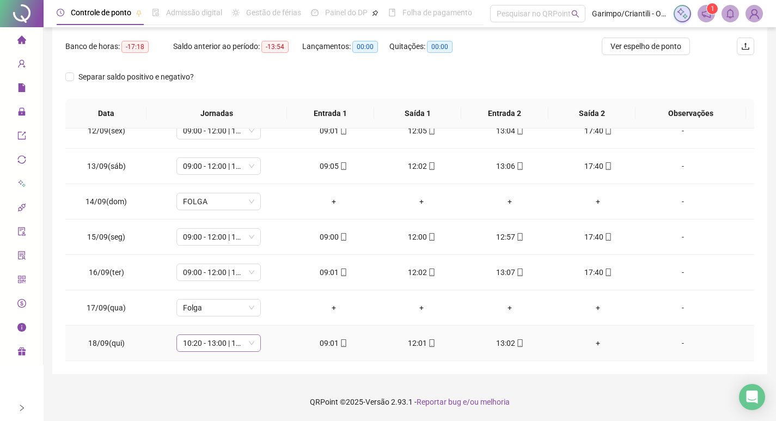
click at [211, 347] on span "10:20 - 13:00 | 14:20 - 19:00" at bounding box center [218, 343] width 71 height 16
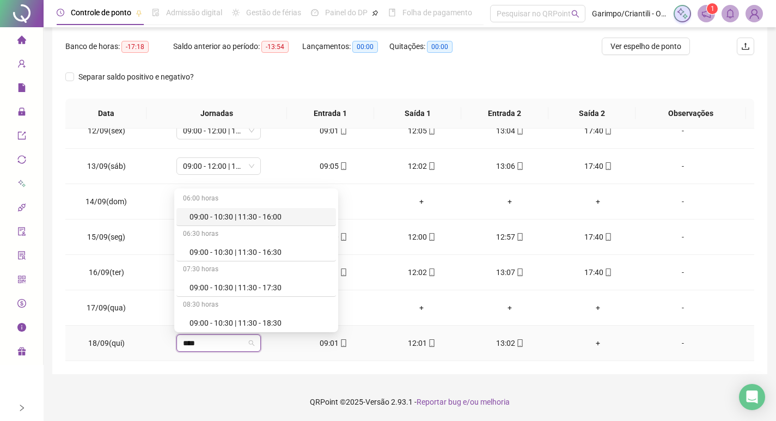
type input "*****"
click at [219, 282] on div "09:00 - 10:30 | 11:30 - 17:30" at bounding box center [259, 287] width 140 height 12
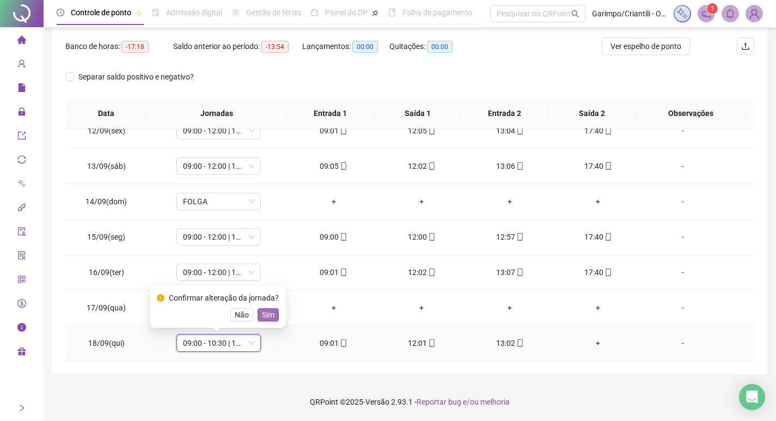
click at [264, 316] on span "Sim" at bounding box center [268, 315] width 13 height 12
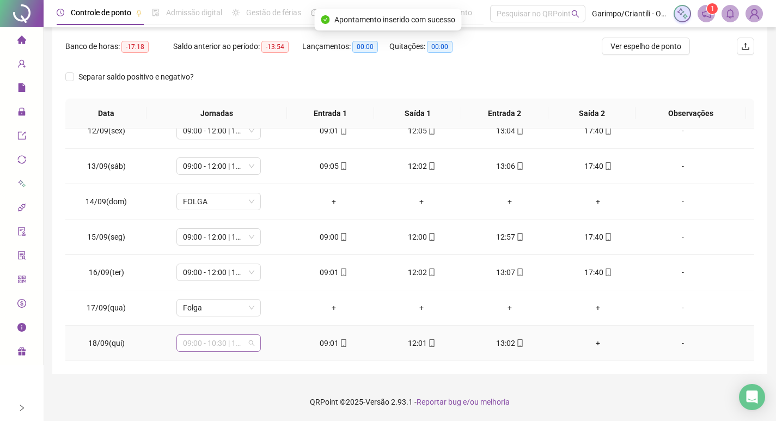
click at [235, 339] on span "09:00 - 10:30 | 11:30 - 17:30" at bounding box center [218, 343] width 71 height 16
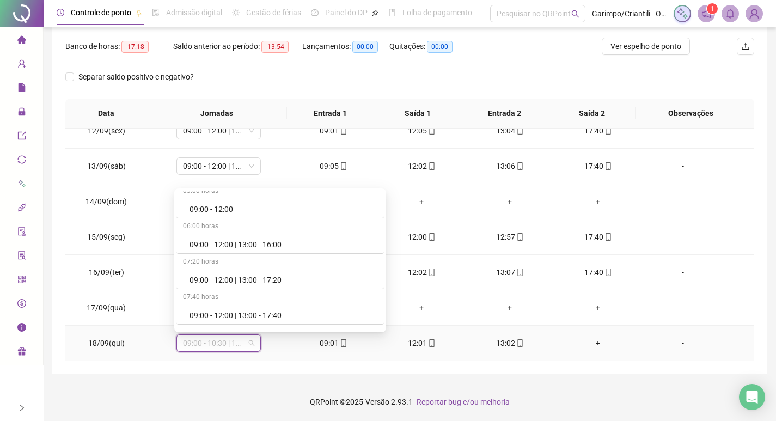
scroll to position [3654, 0]
click at [281, 204] on div "09:00 - 12:00 | 13:00 - 17:40" at bounding box center [283, 206] width 188 height 12
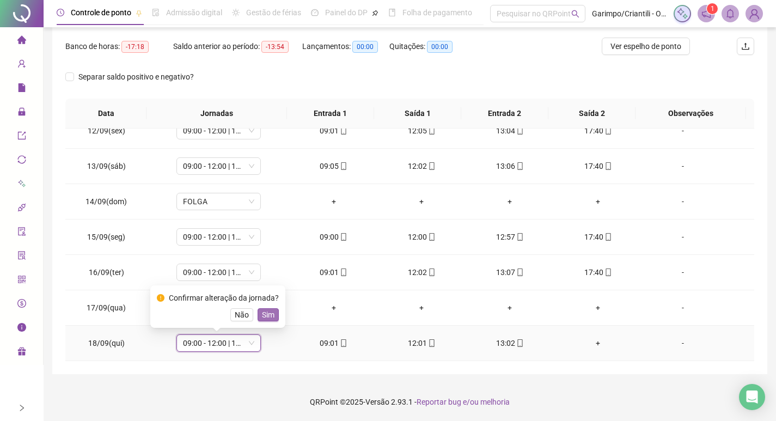
click at [265, 315] on span "Sim" at bounding box center [268, 315] width 13 height 12
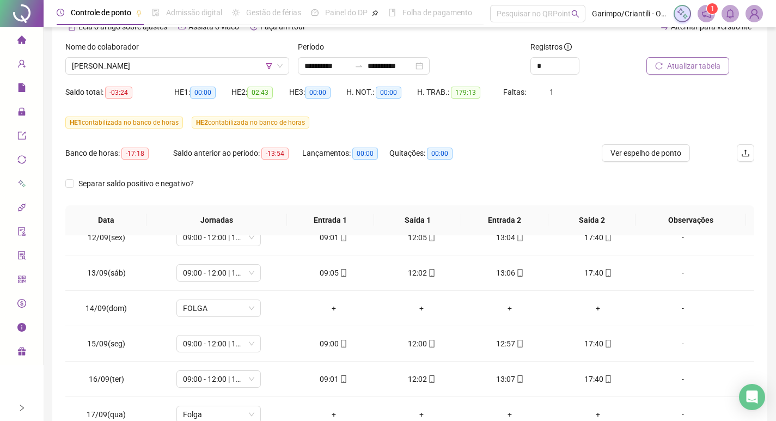
scroll to position [57, 0]
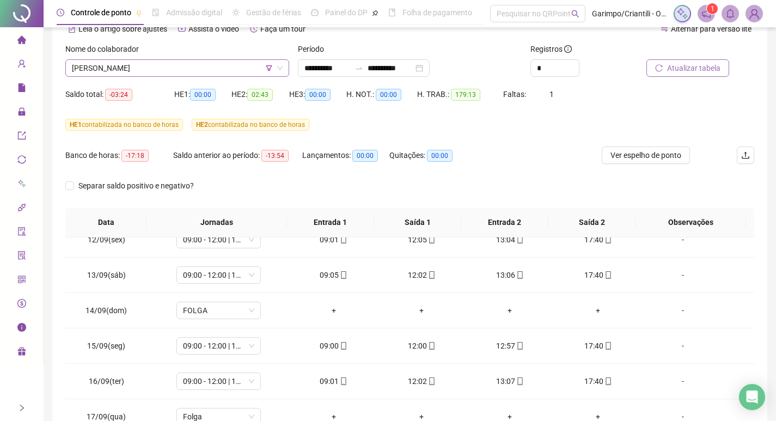
click at [169, 73] on span "[PERSON_NAME]" at bounding box center [177, 68] width 211 height 16
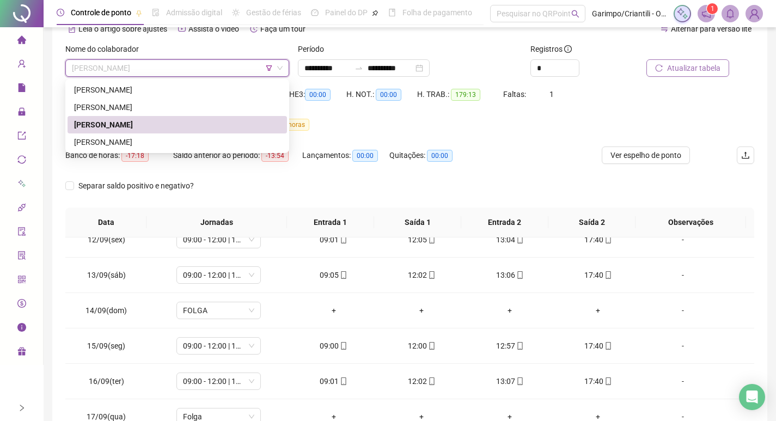
click at [175, 71] on span "[PERSON_NAME]" at bounding box center [177, 68] width 211 height 16
click at [161, 139] on div "[PERSON_NAME]" at bounding box center [177, 142] width 206 height 12
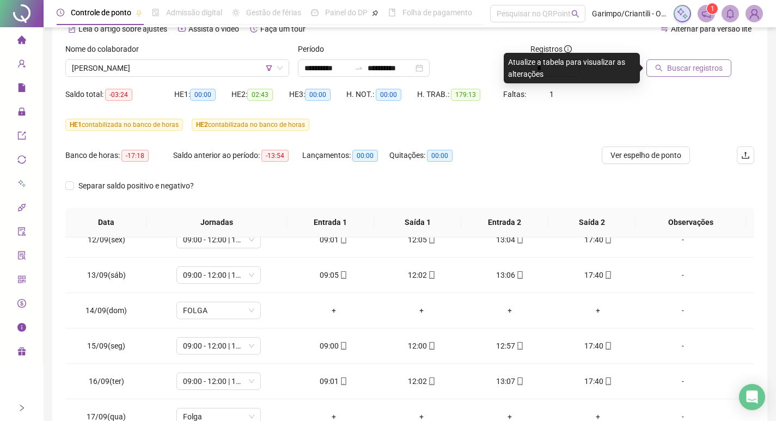
click at [715, 66] on span "Buscar registros" at bounding box center [695, 68] width 56 height 12
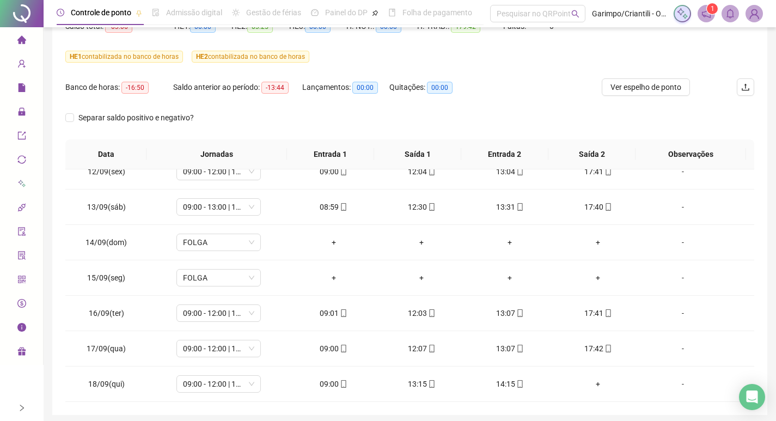
scroll to position [166, 0]
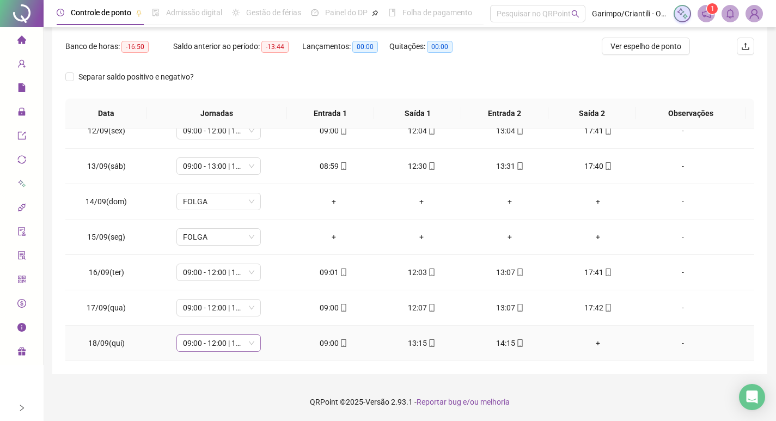
click at [227, 342] on span "09:00 - 12:00 | 13:20 - 17:40" at bounding box center [218, 343] width 71 height 16
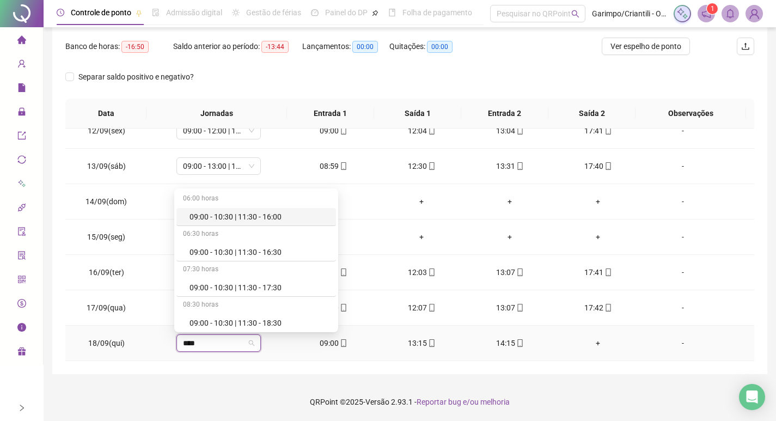
type input "*****"
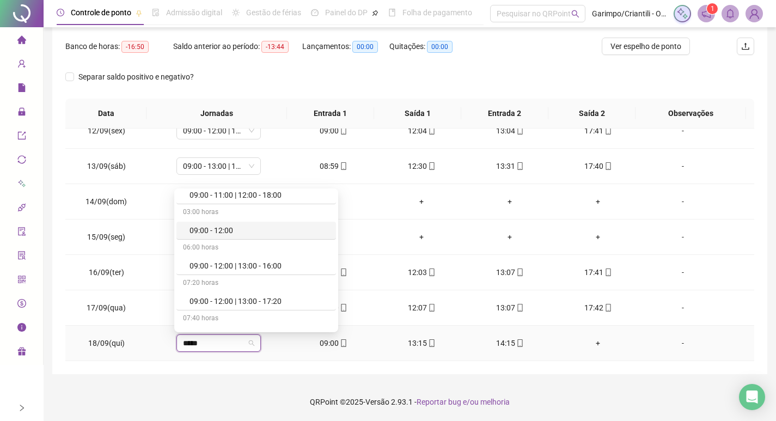
scroll to position [218, 0]
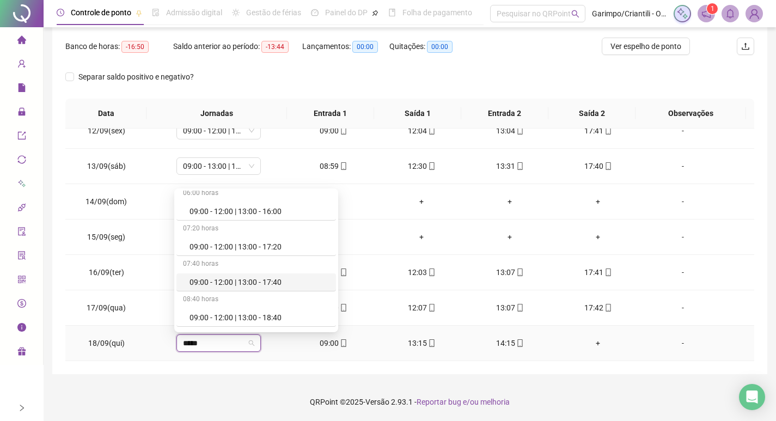
click at [291, 288] on div "09:00 - 12:00 | 13:00 - 17:40" at bounding box center [255, 282] width 159 height 18
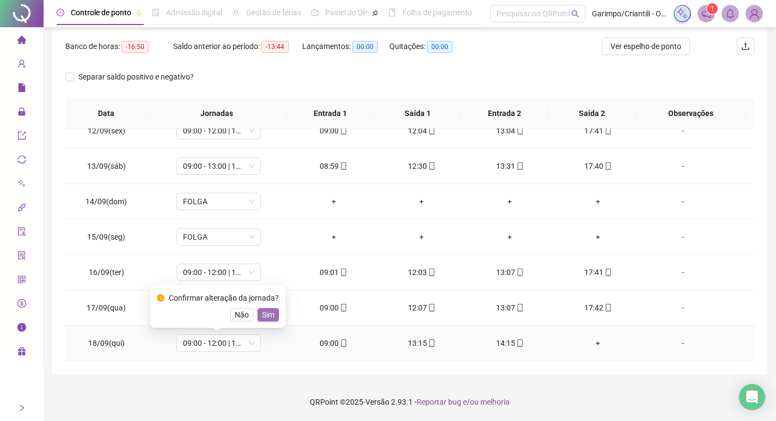
click at [275, 313] on button "Sim" at bounding box center [267, 314] width 21 height 13
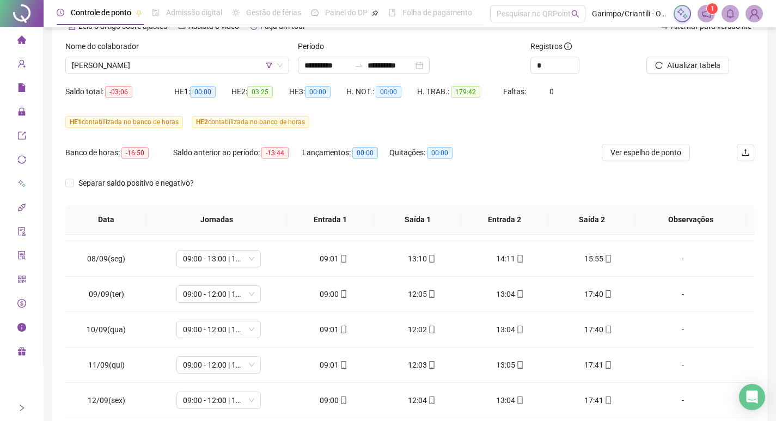
scroll to position [57, 0]
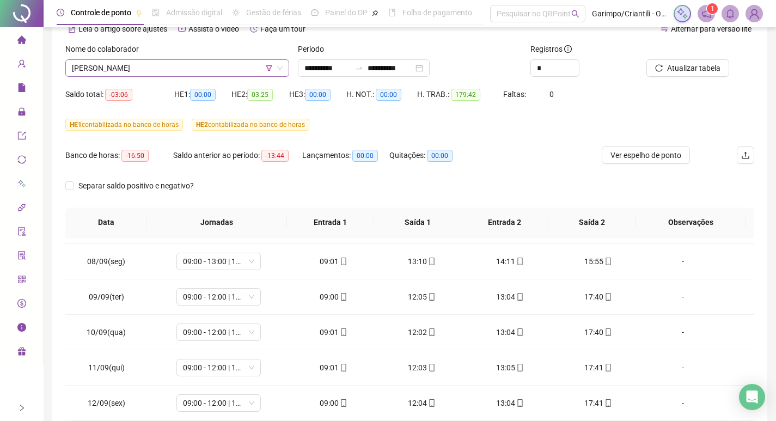
drag, startPoint x: 178, startPoint y: 80, endPoint x: 229, endPoint y: 64, distance: 53.0
click at [185, 78] on div "Nome do colaborador [PERSON_NAME]" at bounding box center [177, 64] width 232 height 42
click at [268, 72] on span "[PERSON_NAME]" at bounding box center [177, 68] width 211 height 16
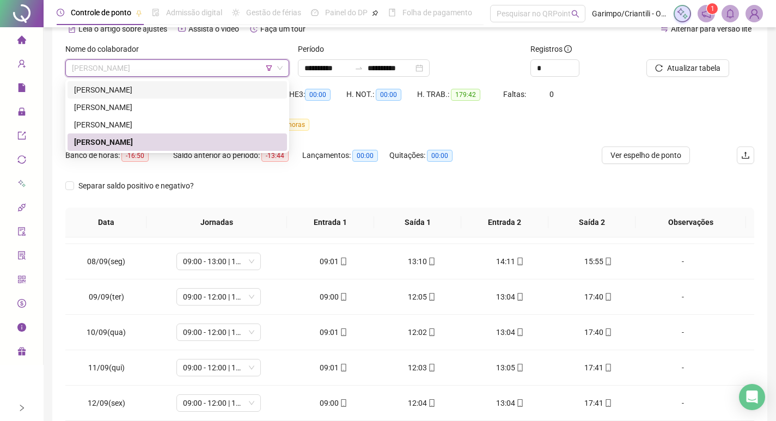
click at [268, 69] on icon "filter" at bounding box center [269, 67] width 6 height 5
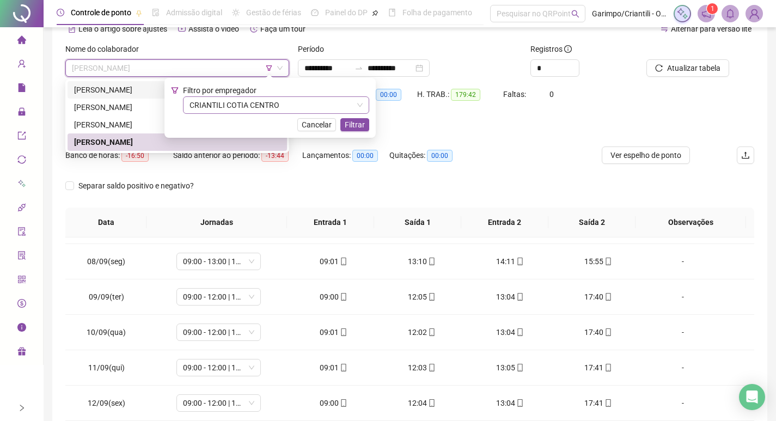
click at [248, 106] on span "CRIANTILI COTIA CENTRO" at bounding box center [275, 105] width 173 height 16
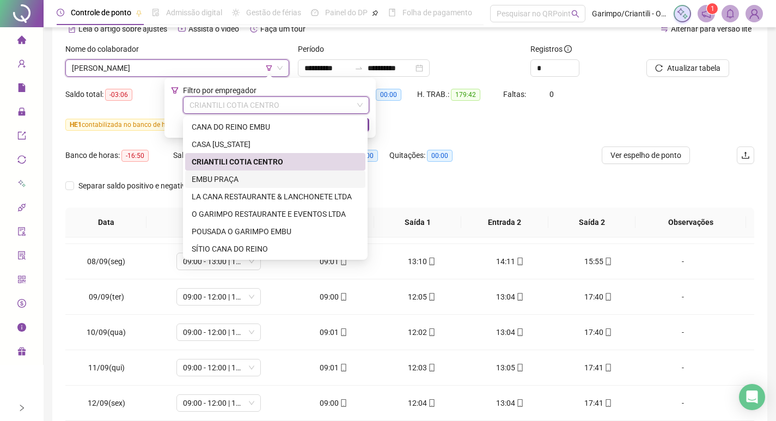
click at [273, 177] on div "EMBU PRAÇA" at bounding box center [275, 179] width 167 height 12
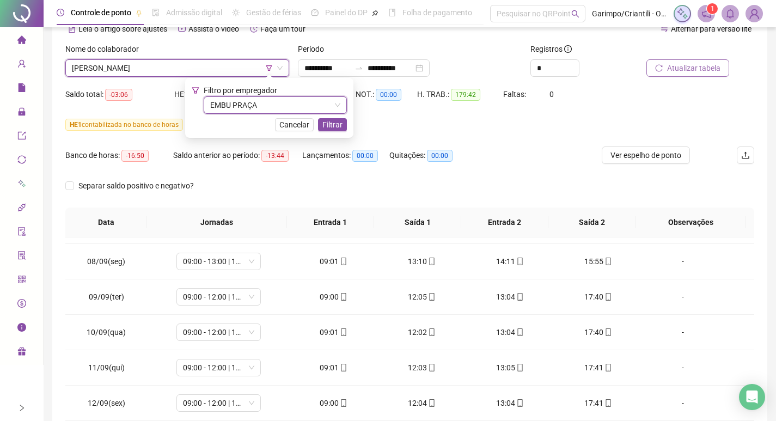
click at [690, 63] on span "Atualizar tabela" at bounding box center [693, 68] width 53 height 12
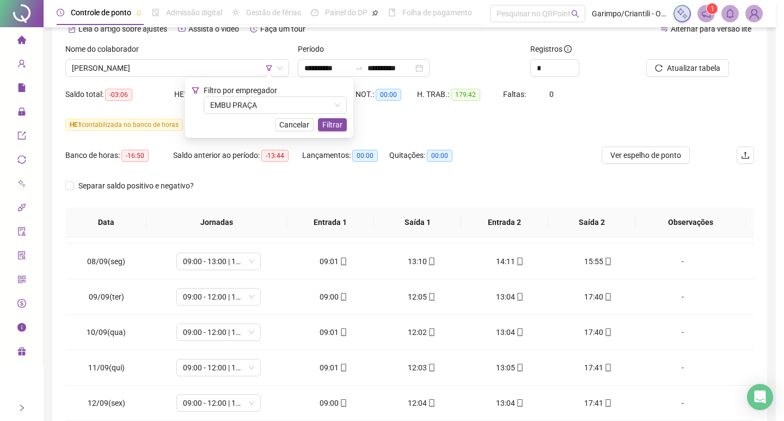
click at [331, 125] on div "Atualizando tabela Atualizando e reorganizando os registros... OK" at bounding box center [392, 210] width 784 height 421
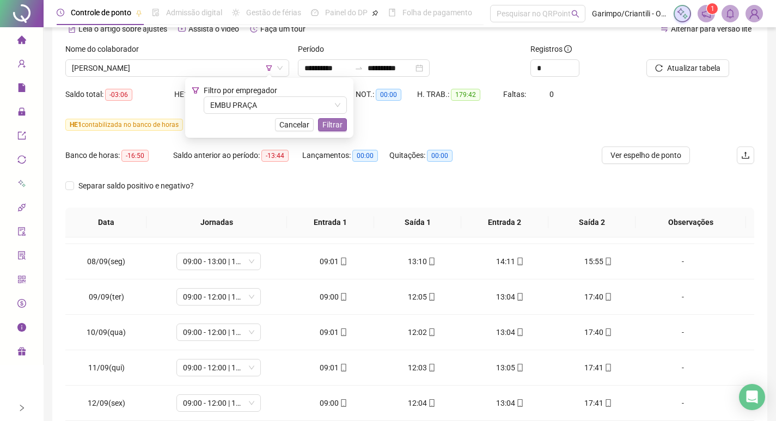
click at [335, 122] on span "Filtrar" at bounding box center [332, 125] width 20 height 12
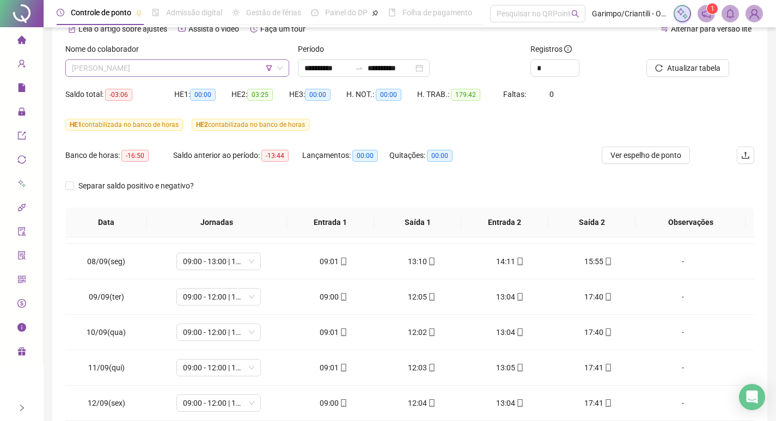
click at [202, 71] on span "[PERSON_NAME]" at bounding box center [177, 68] width 211 height 16
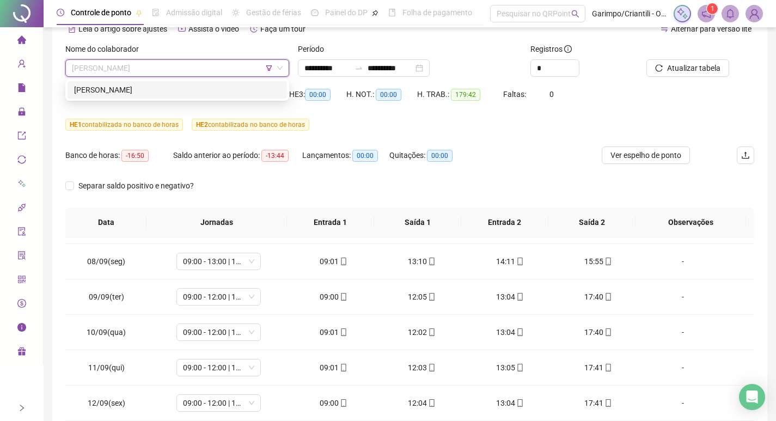
drag, startPoint x: 201, startPoint y: 89, endPoint x: 237, endPoint y: 106, distance: 39.9
click at [201, 90] on div "[PERSON_NAME]" at bounding box center [177, 90] width 206 height 12
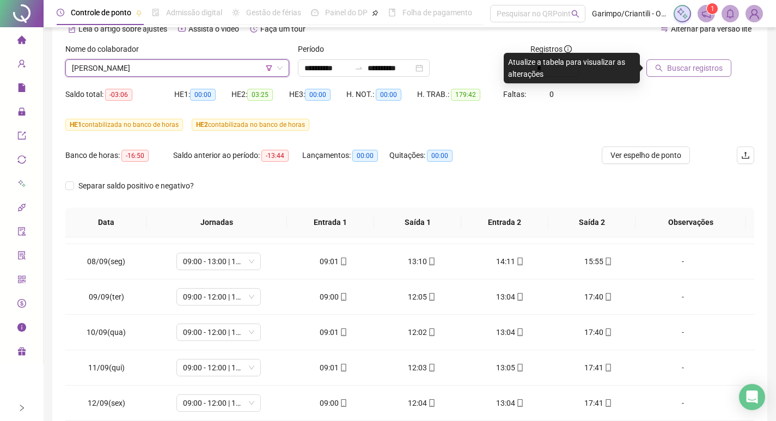
click at [665, 68] on button "Buscar registros" at bounding box center [688, 67] width 85 height 17
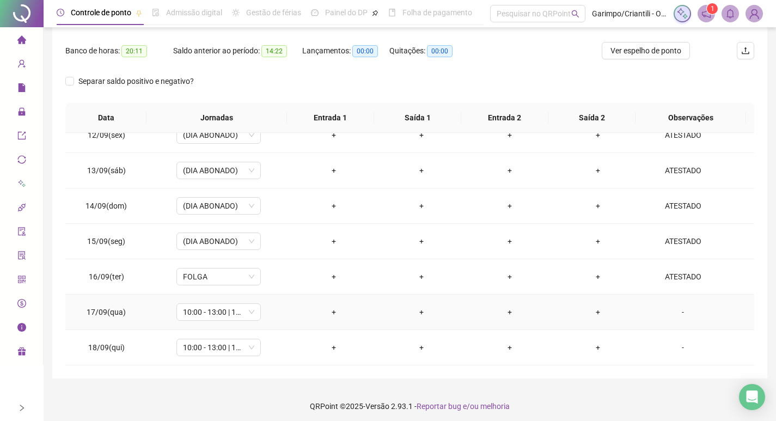
scroll to position [166, 0]
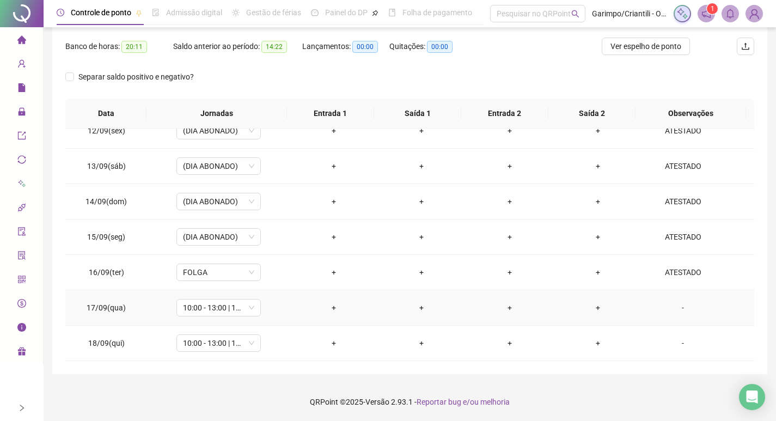
click at [672, 305] on div "-" at bounding box center [682, 308] width 64 height 12
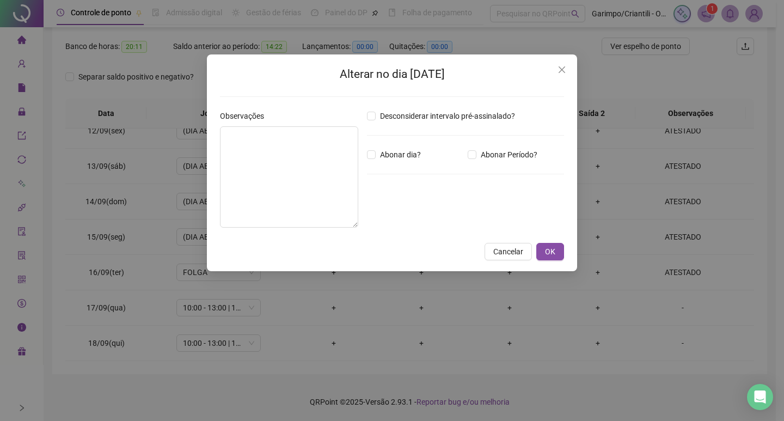
click at [396, 161] on div "Desconsiderar intervalo pré-assinalado? Abonar dia? Abonar Período? Horas a abo…" at bounding box center [466, 173] width 206 height 126
click at [265, 151] on textarea at bounding box center [289, 176] width 138 height 101
type textarea "********"
click at [543, 256] on button "OK" at bounding box center [550, 251] width 28 height 17
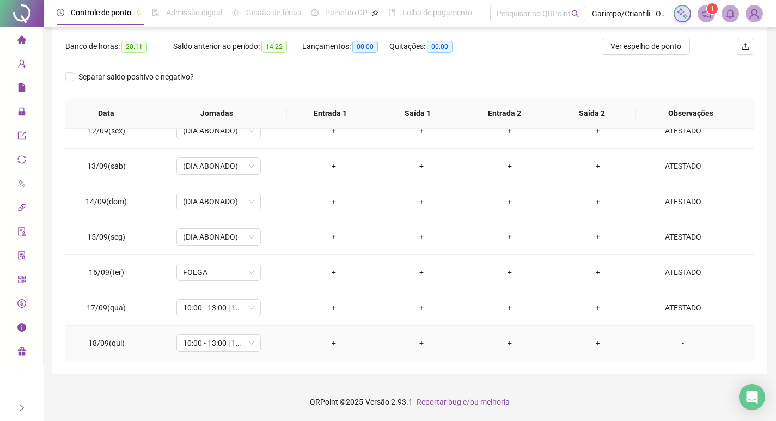
click at [677, 342] on div "-" at bounding box center [682, 343] width 64 height 12
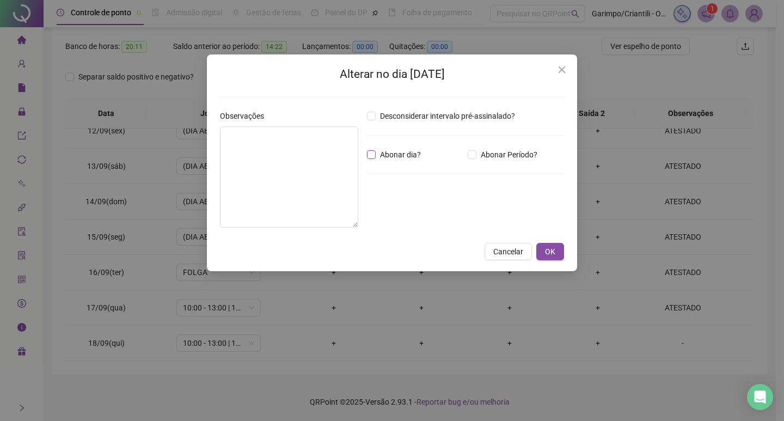
click at [400, 154] on span "Abonar dia?" at bounding box center [401, 155] width 50 height 12
click at [292, 163] on textarea at bounding box center [289, 176] width 138 height 101
type textarea "**********"
click at [540, 246] on button "OK" at bounding box center [550, 251] width 28 height 17
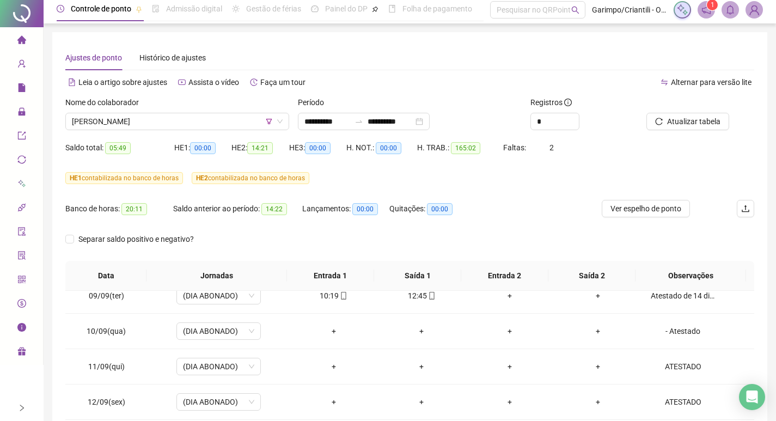
scroll to position [0, 0]
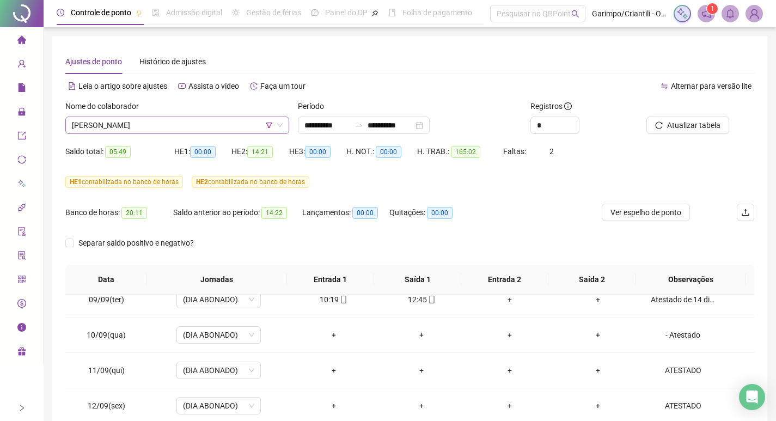
click at [117, 123] on span "[PERSON_NAME]" at bounding box center [177, 125] width 211 height 16
click at [273, 127] on span "[PERSON_NAME]" at bounding box center [177, 125] width 211 height 16
click at [271, 124] on icon "filter" at bounding box center [269, 124] width 6 height 5
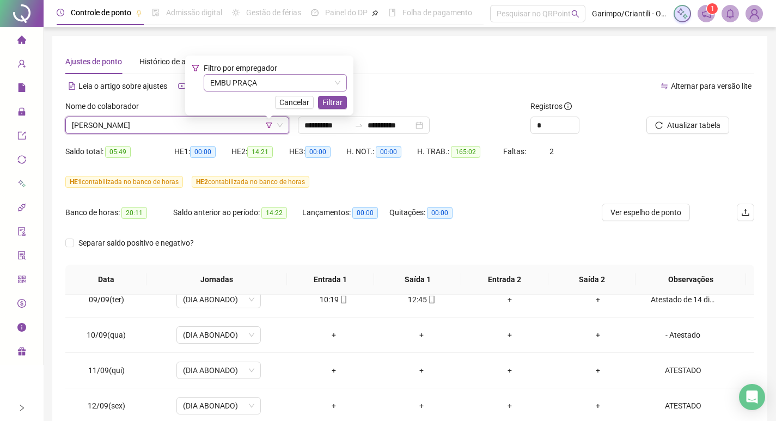
click at [232, 81] on span "EMBU PRAÇA" at bounding box center [275, 83] width 130 height 16
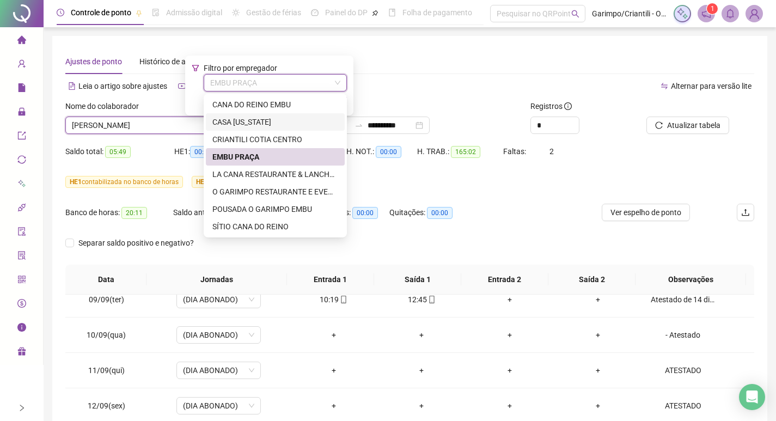
click at [266, 124] on div "CASA [US_STATE]" at bounding box center [275, 122] width 126 height 12
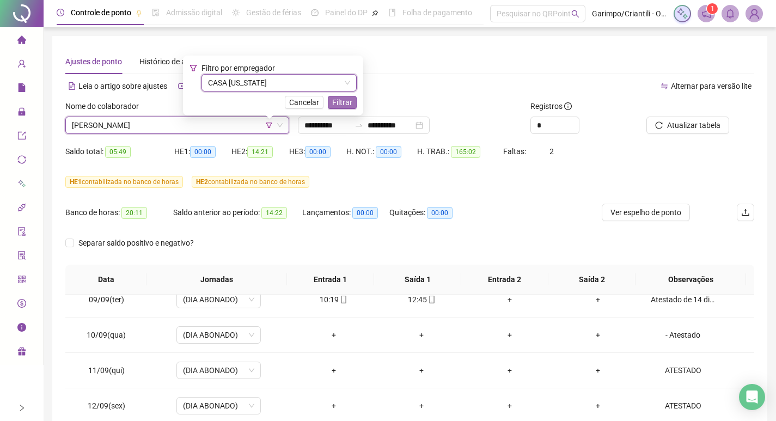
click at [332, 103] on span "Filtrar" at bounding box center [342, 102] width 20 height 12
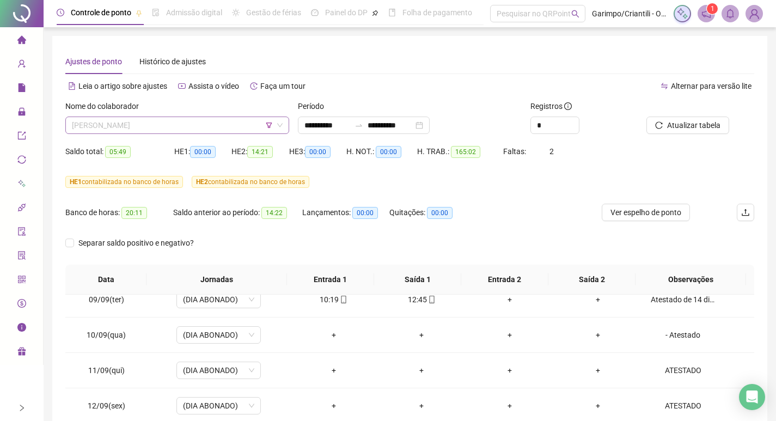
click at [143, 123] on span "[PERSON_NAME]" at bounding box center [177, 125] width 211 height 16
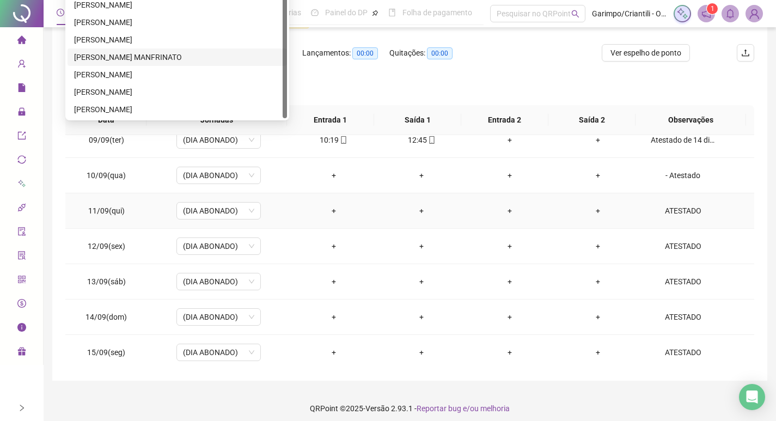
scroll to position [163, 0]
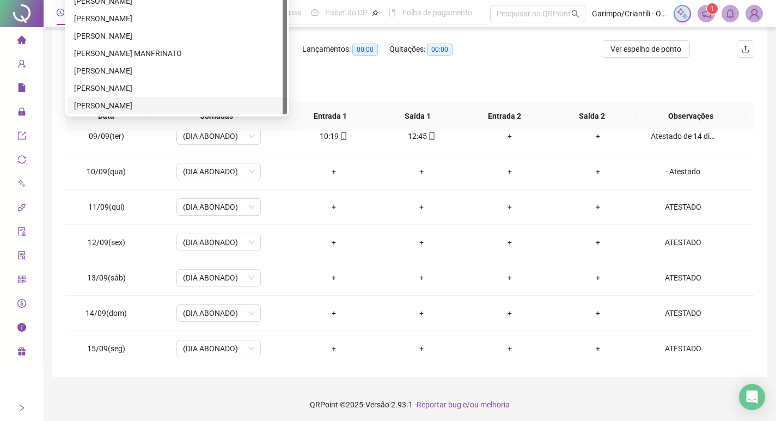
click at [116, 108] on div "[PERSON_NAME]" at bounding box center [177, 106] width 206 height 12
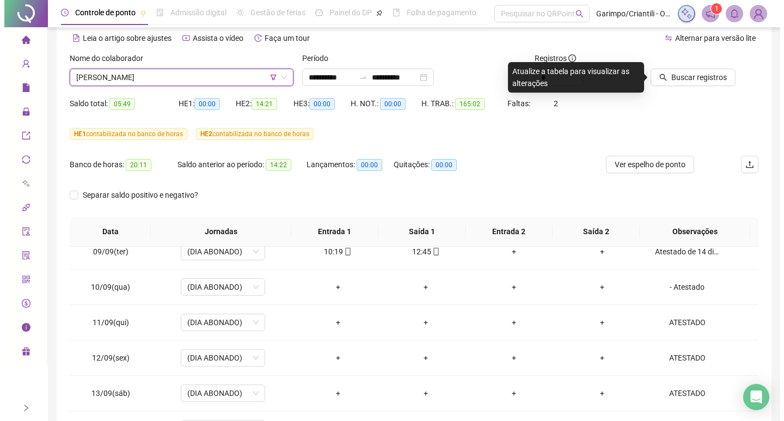
scroll to position [0, 0]
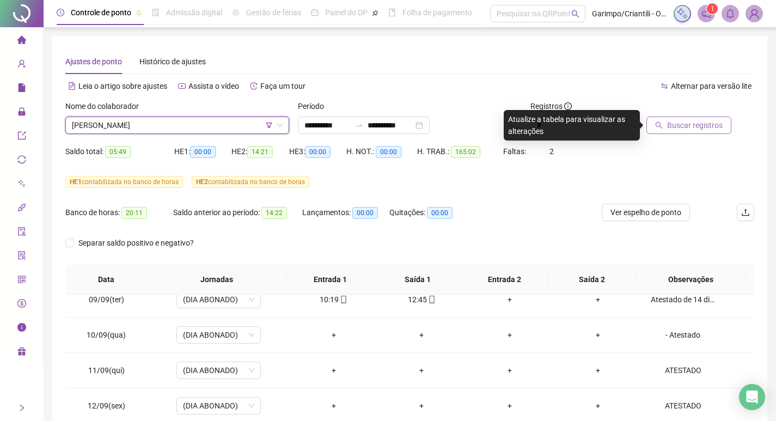
click at [649, 125] on button "Buscar registros" at bounding box center [688, 124] width 85 height 17
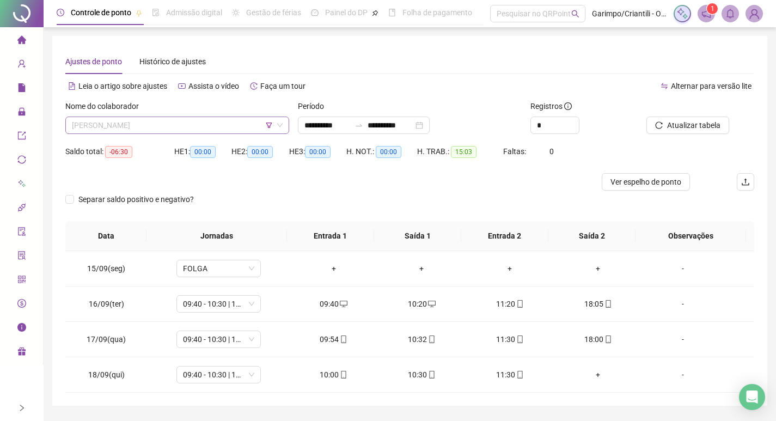
click at [146, 121] on span "[PERSON_NAME]" at bounding box center [177, 125] width 211 height 16
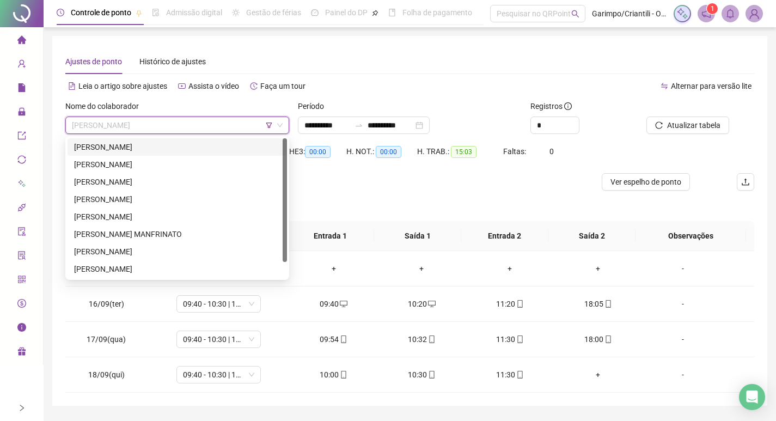
click at [138, 142] on div "[PERSON_NAME]" at bounding box center [177, 147] width 206 height 12
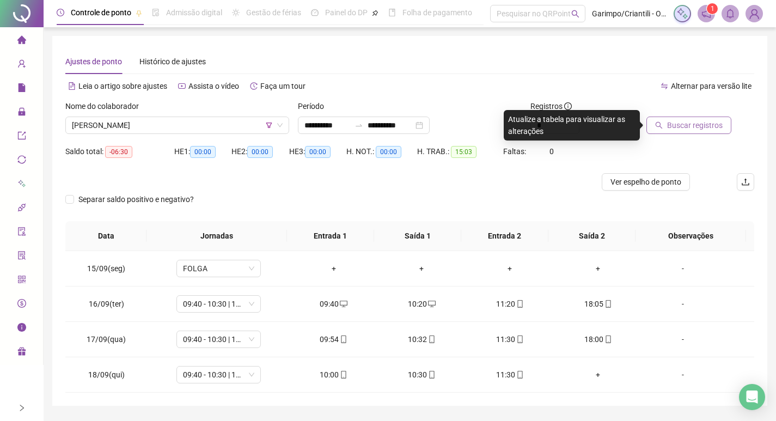
click at [689, 128] on span "Buscar registros" at bounding box center [695, 125] width 56 height 12
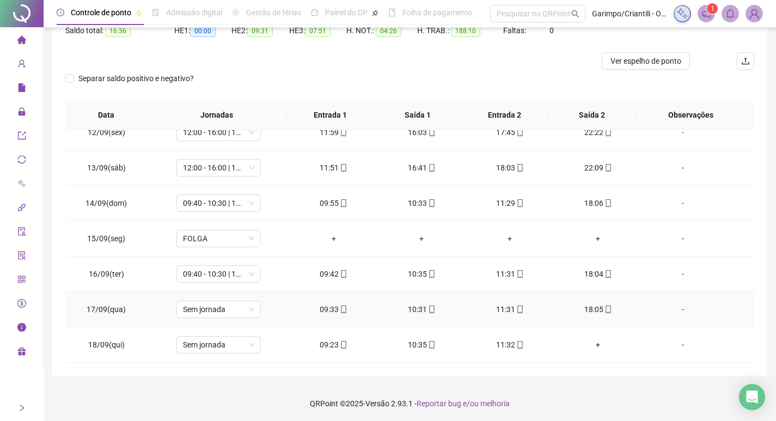
scroll to position [122, 0]
click at [230, 354] on td "Sem jornada" at bounding box center [219, 342] width 142 height 35
click at [232, 340] on span "Sem jornada" at bounding box center [218, 343] width 71 height 16
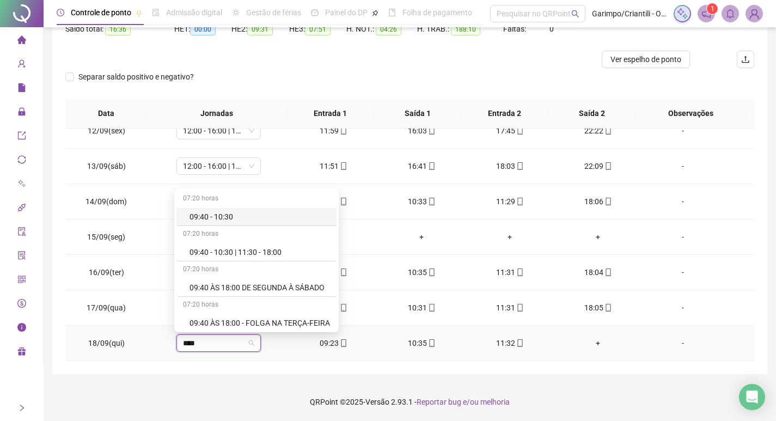
type input "*****"
click at [261, 247] on div "09:40 - 10:30 | 11:30 - 18:00" at bounding box center [259, 252] width 140 height 12
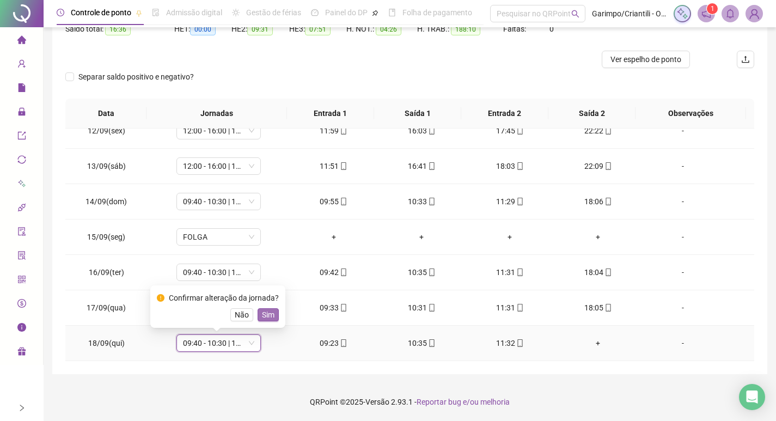
click at [268, 316] on span "Sim" at bounding box center [268, 315] width 13 height 12
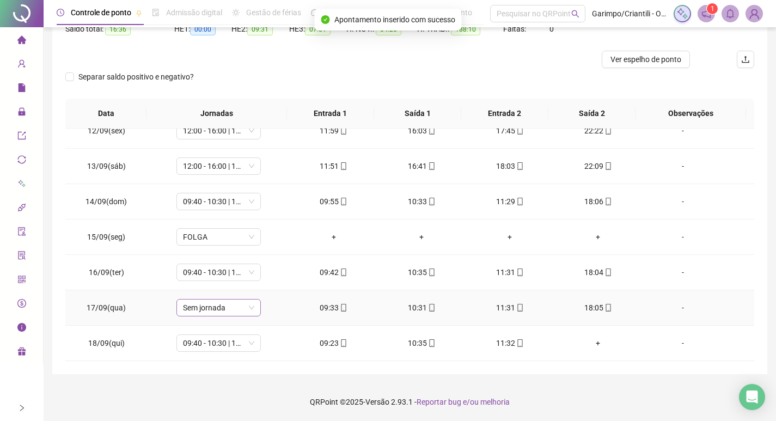
click at [232, 309] on span "Sem jornada" at bounding box center [218, 307] width 71 height 16
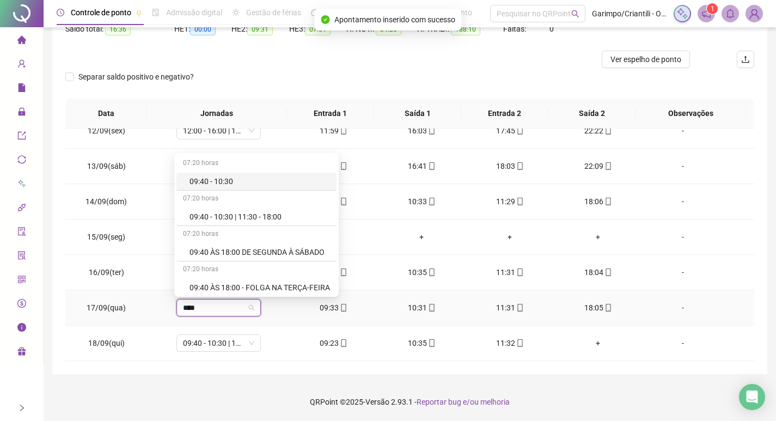
type input "*****"
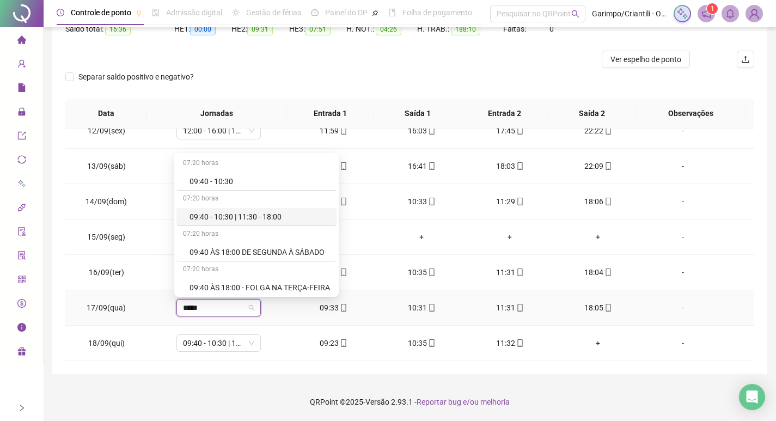
click at [257, 219] on div "09:40 - 10:30 | 11:30 - 18:00" at bounding box center [259, 217] width 140 height 12
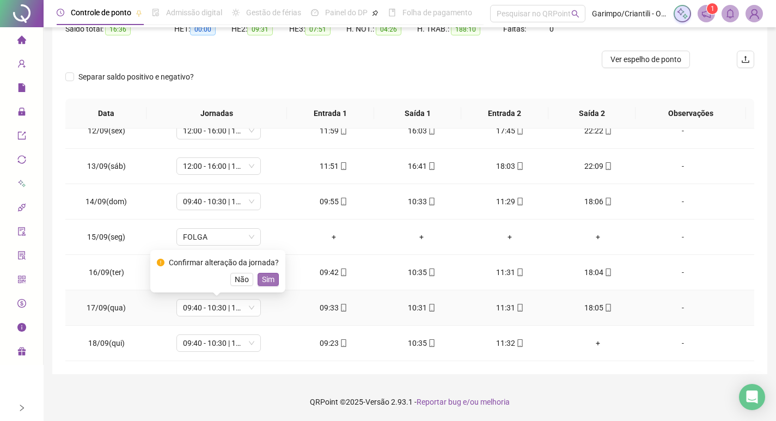
click at [266, 280] on span "Sim" at bounding box center [268, 279] width 13 height 12
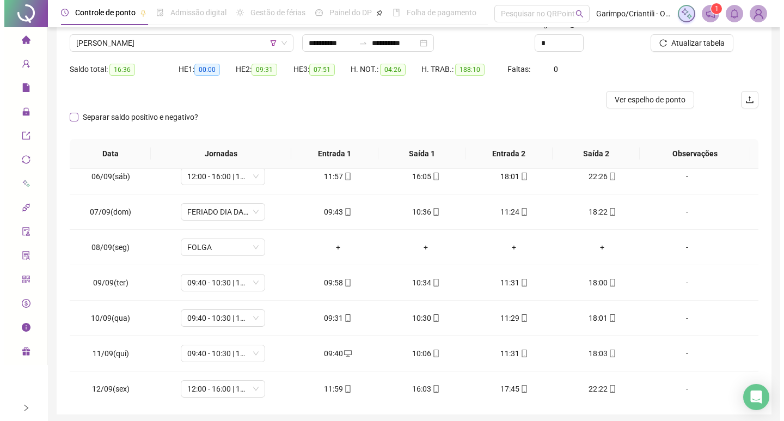
scroll to position [14, 0]
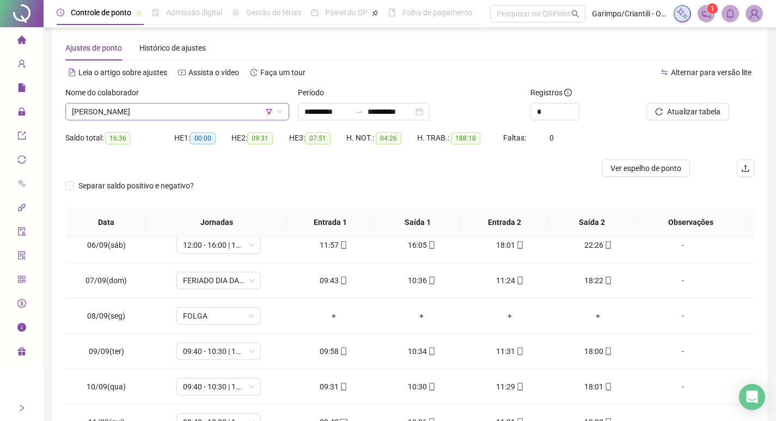
click at [140, 108] on span "[PERSON_NAME]" at bounding box center [177, 111] width 211 height 16
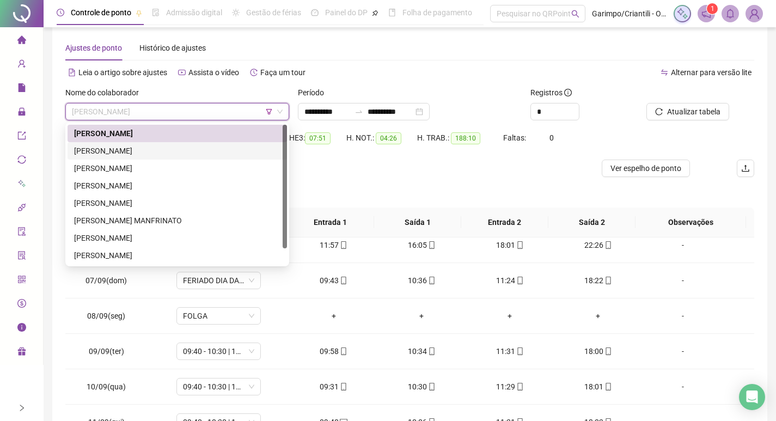
click at [136, 146] on div "[PERSON_NAME]" at bounding box center [177, 151] width 206 height 12
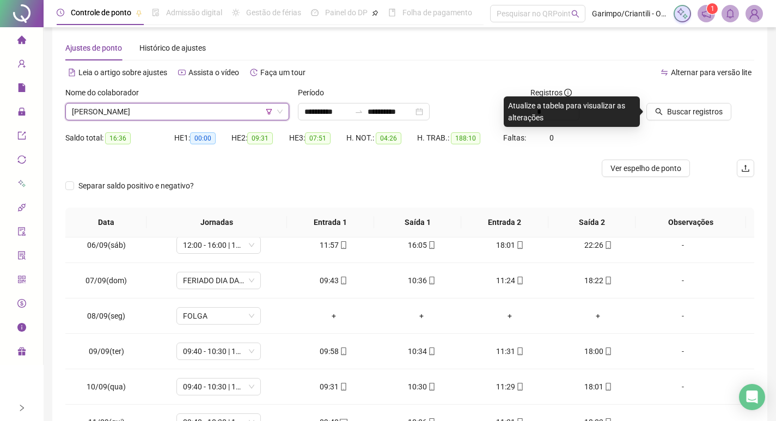
drag, startPoint x: 701, startPoint y: 97, endPoint x: 695, endPoint y: 121, distance: 24.8
click at [701, 100] on div at bounding box center [686, 95] width 81 height 16
click at [695, 116] on span "Buscar registros" at bounding box center [695, 112] width 56 height 12
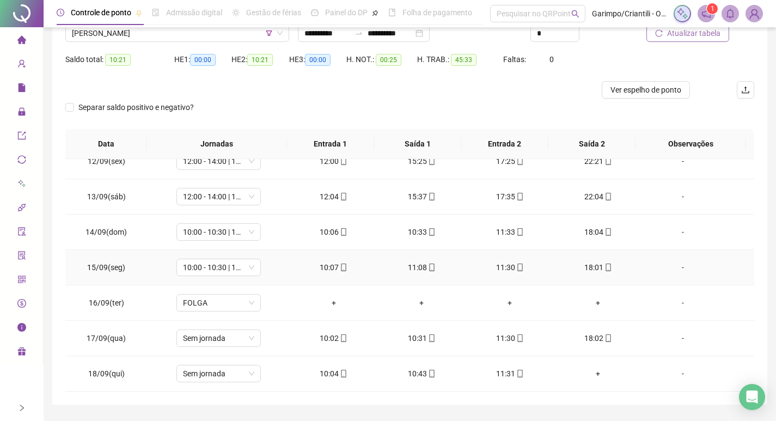
scroll to position [122, 0]
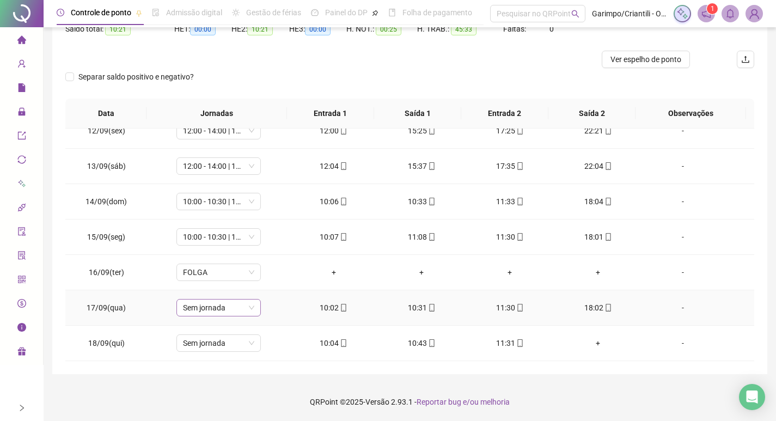
click at [194, 309] on span "Sem jornada" at bounding box center [218, 307] width 71 height 16
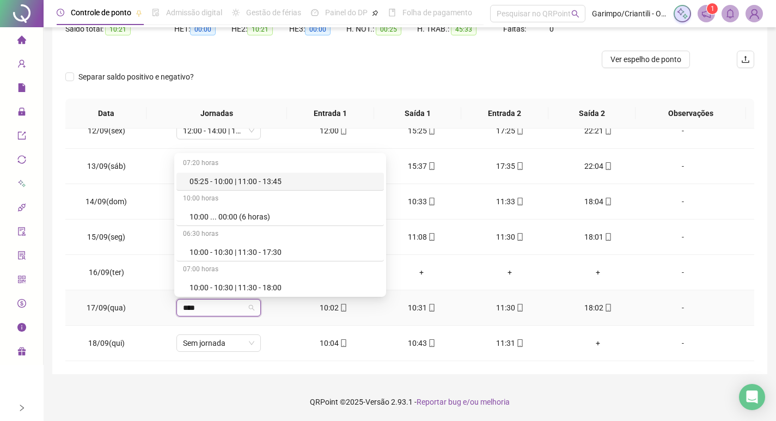
type input "*****"
click at [234, 287] on div "10:00 - 10:30 | 11:30 - 18:00" at bounding box center [283, 287] width 188 height 12
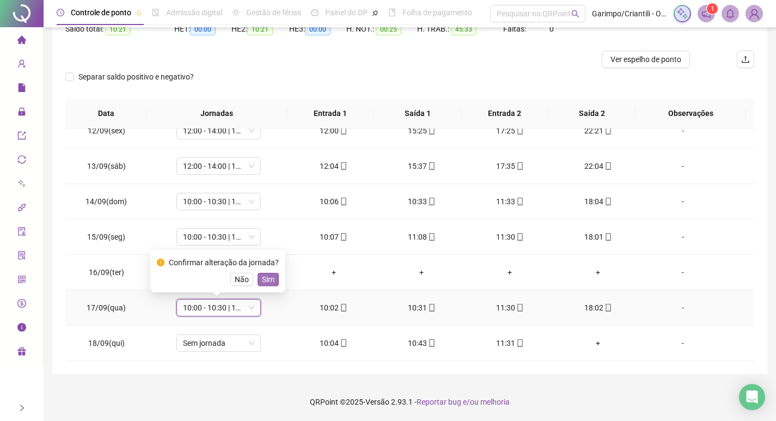
click at [262, 282] on span "Sim" at bounding box center [268, 279] width 13 height 12
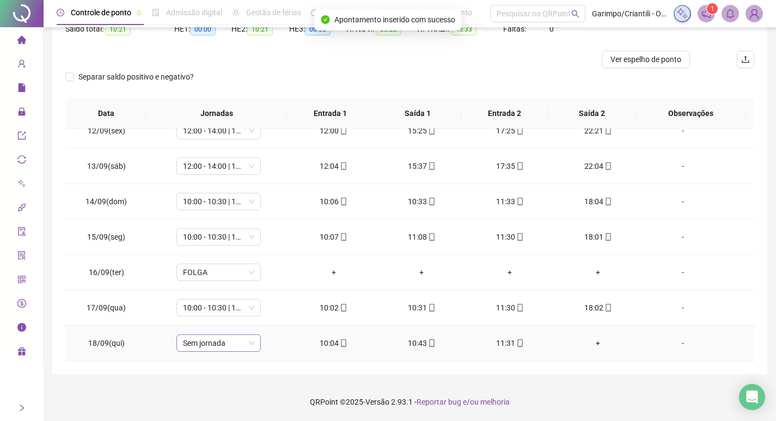
click at [227, 349] on span "Sem jornada" at bounding box center [218, 343] width 71 height 16
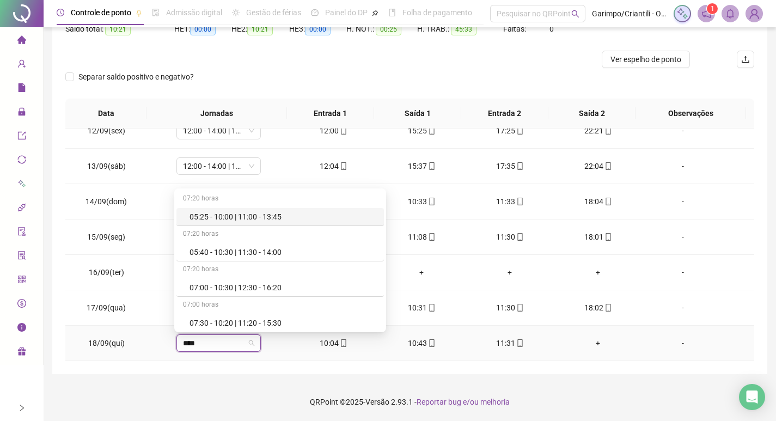
type input "*****"
click at [249, 325] on div "10:00 - 10:30 | 11:30 - 18:00" at bounding box center [283, 323] width 188 height 12
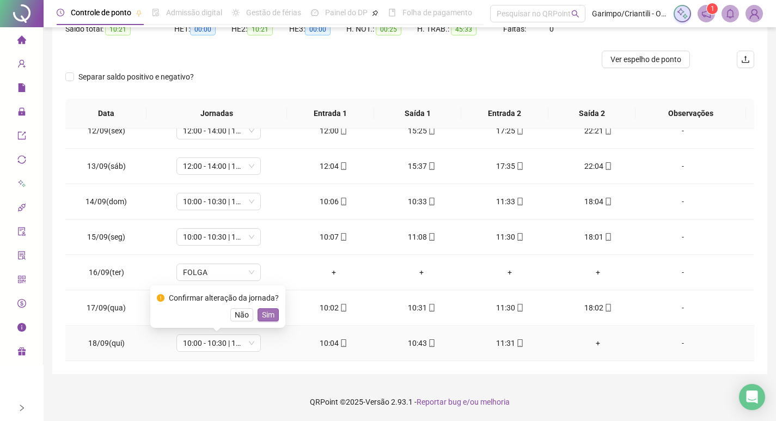
click at [264, 309] on span "Sim" at bounding box center [268, 315] width 13 height 12
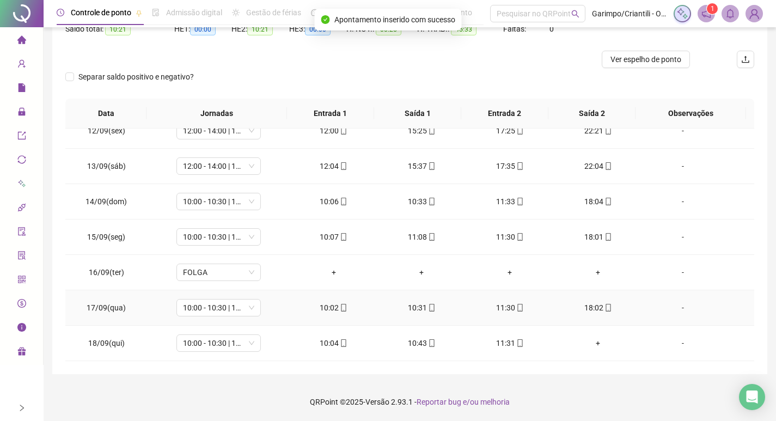
scroll to position [0, 0]
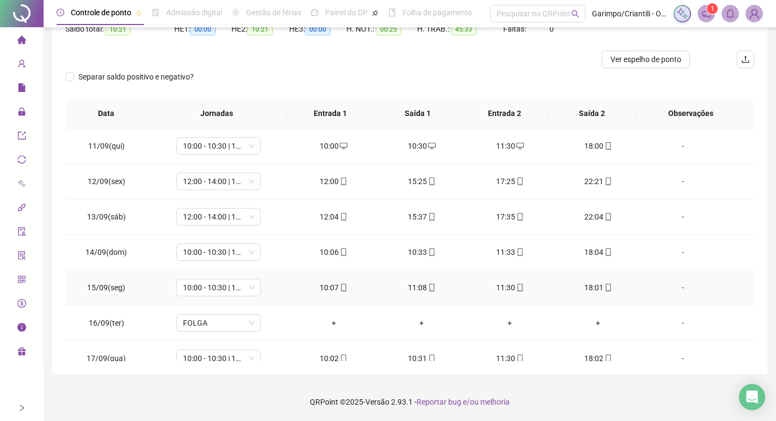
click at [432, 285] on div "11:08" at bounding box center [421, 287] width 71 height 12
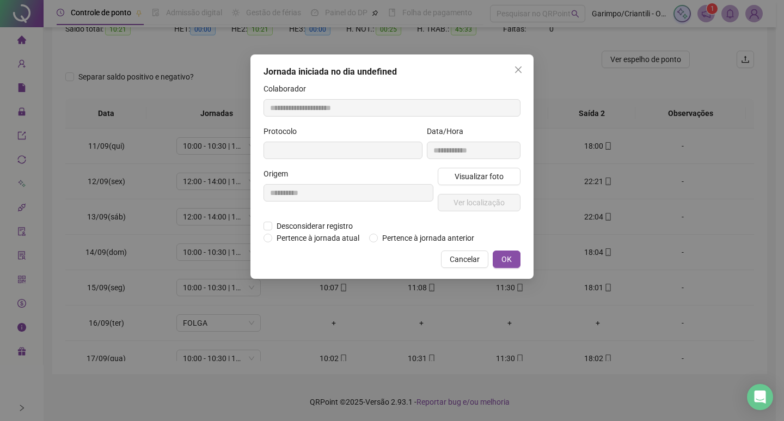
type input "**********"
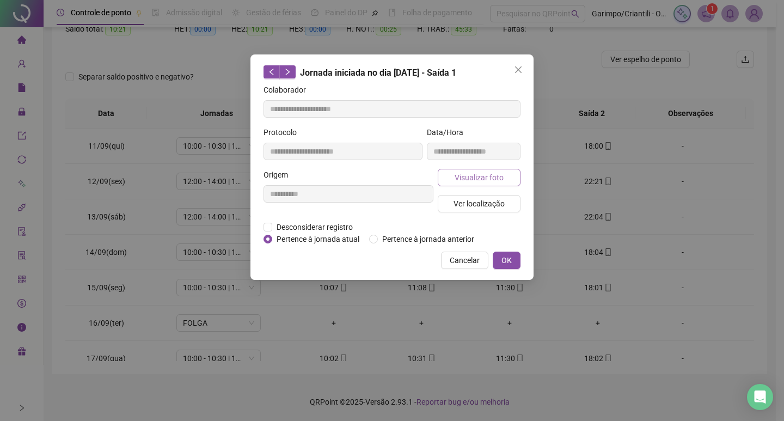
click at [487, 169] on button "Visualizar foto" at bounding box center [479, 177] width 83 height 17
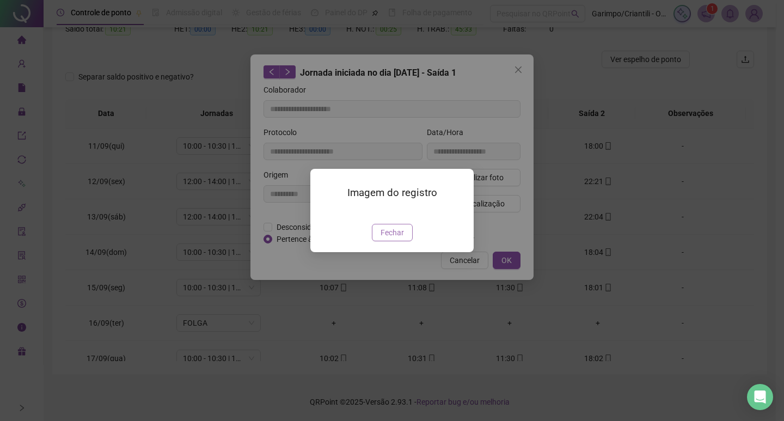
click at [393, 238] on span "Fechar" at bounding box center [391, 232] width 23 height 12
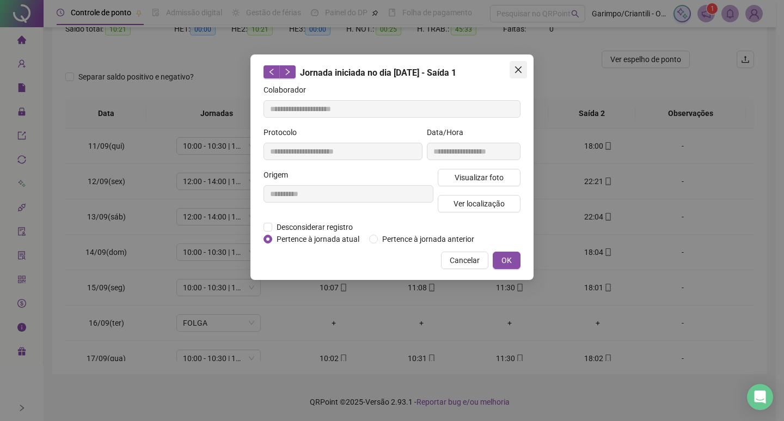
click at [511, 68] on span "Close" at bounding box center [517, 69] width 17 height 9
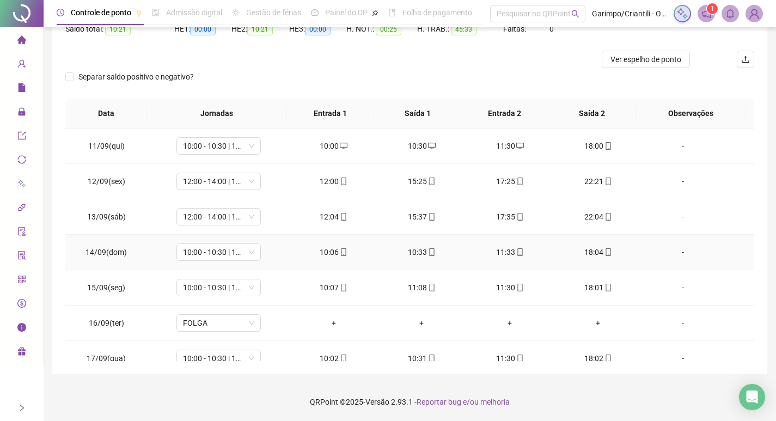
click at [515, 256] on span at bounding box center [519, 252] width 9 height 9
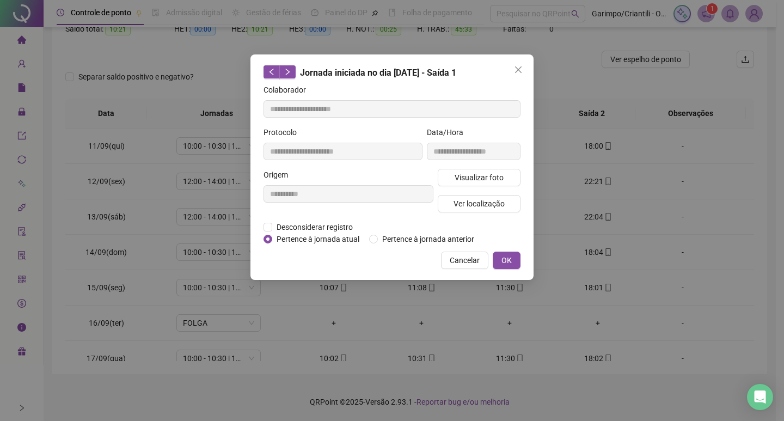
type input "**********"
click at [489, 177] on span "Visualizar foto" at bounding box center [478, 177] width 49 height 12
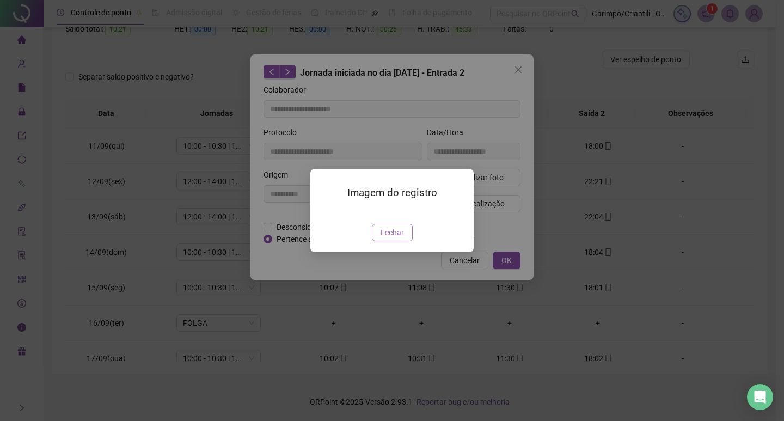
click at [388, 238] on span "Fechar" at bounding box center [391, 232] width 23 height 12
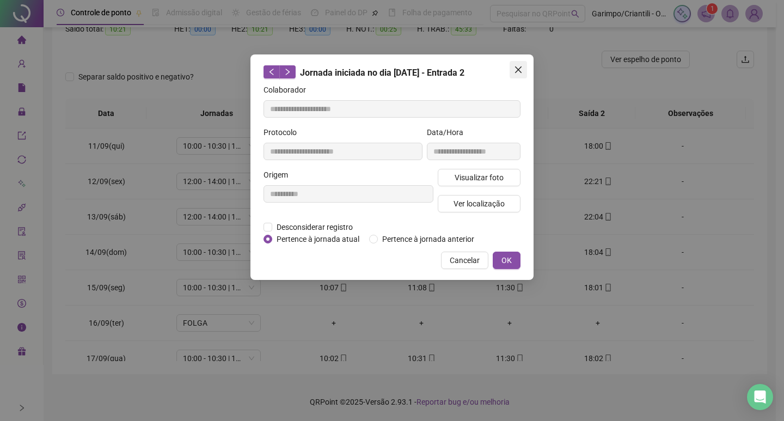
click at [522, 70] on icon "close" at bounding box center [518, 69] width 9 height 9
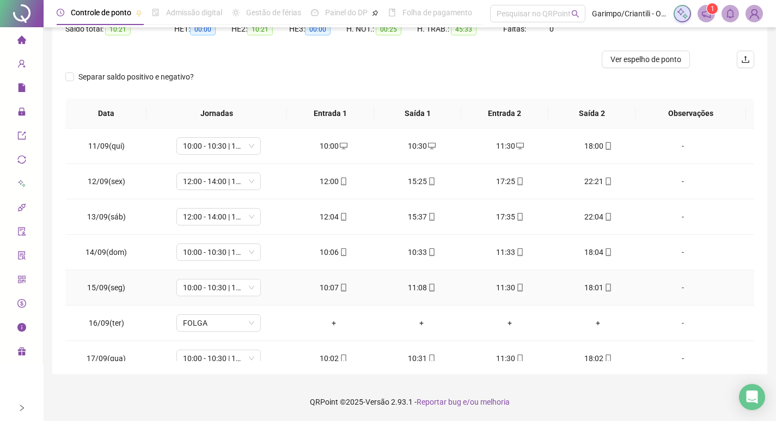
click at [428, 288] on icon "mobile" at bounding box center [432, 288] width 8 height 8
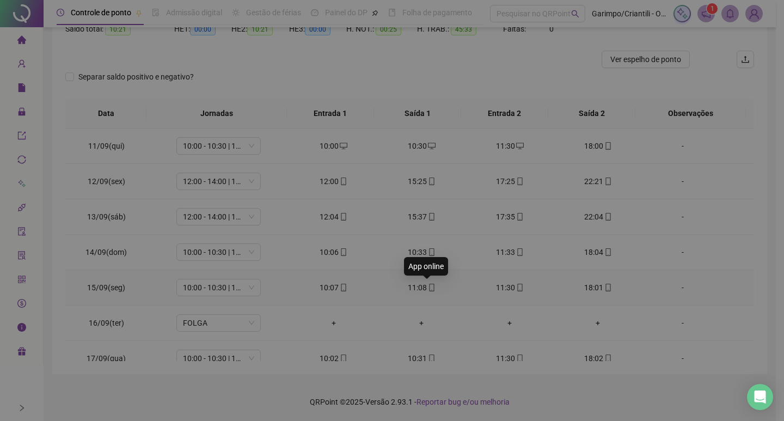
type input "**********"
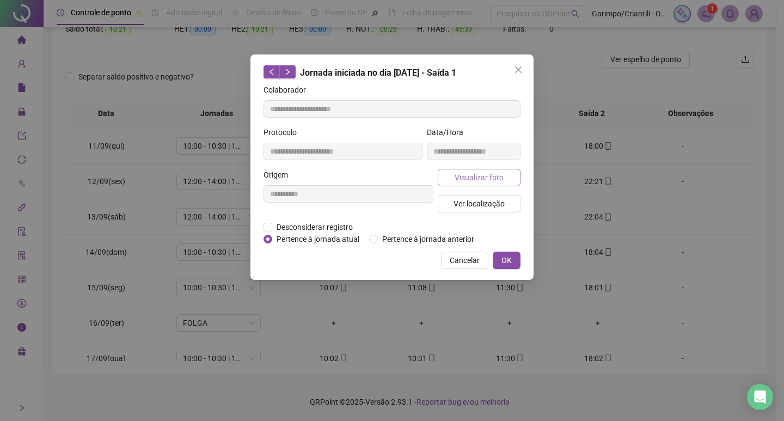
click at [470, 174] on span "Visualizar foto" at bounding box center [478, 177] width 49 height 12
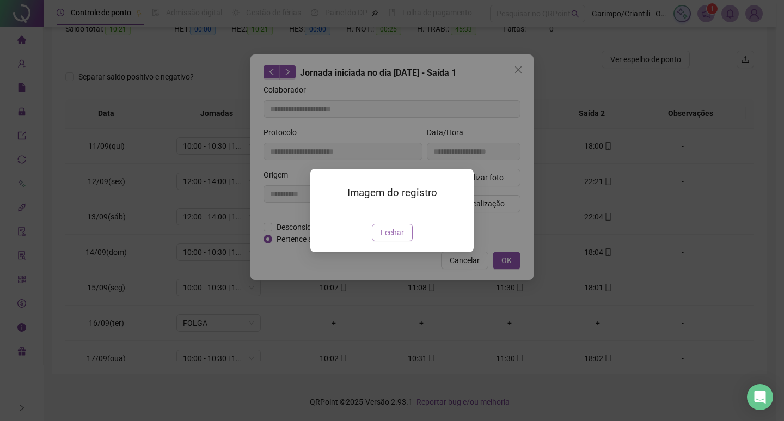
click at [398, 241] on button "Fechar" at bounding box center [392, 232] width 41 height 17
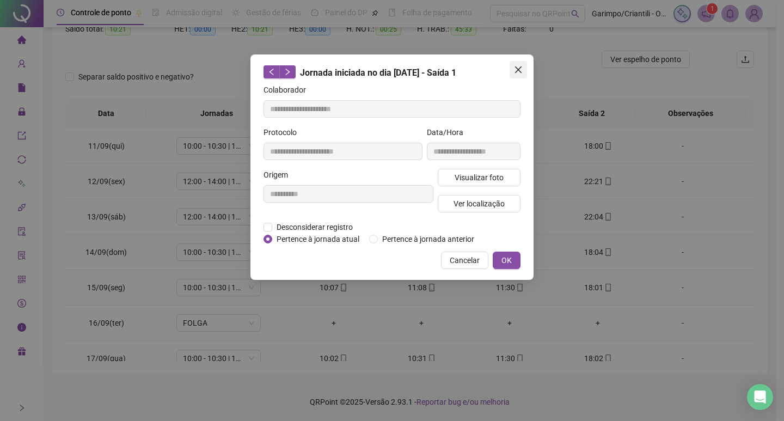
click at [520, 69] on icon "close" at bounding box center [518, 69] width 7 height 7
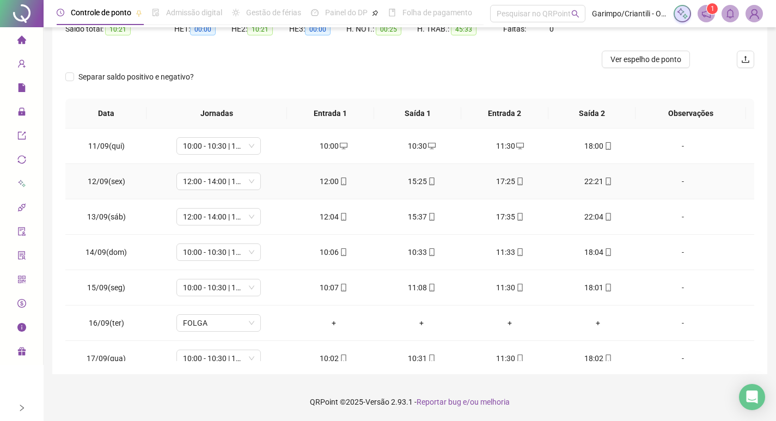
click at [515, 177] on span at bounding box center [519, 181] width 9 height 9
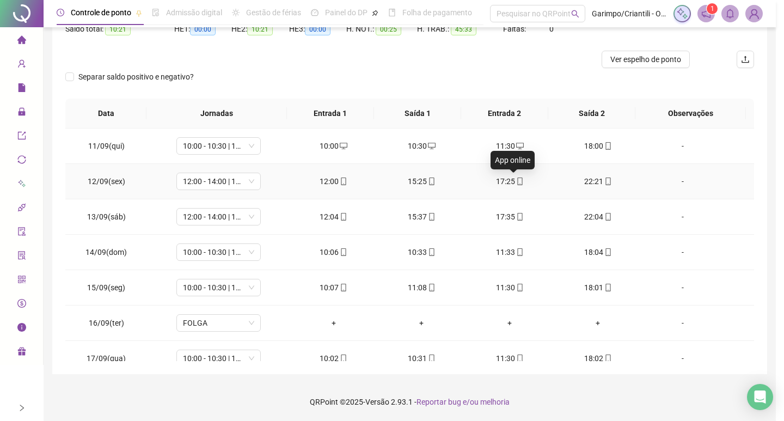
type input "**********"
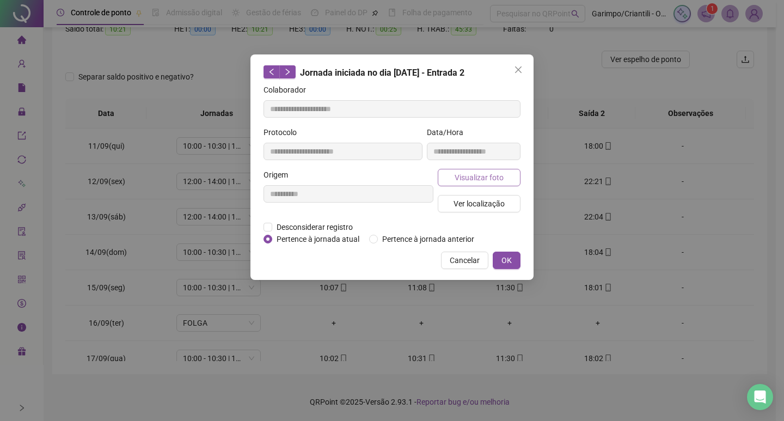
click at [499, 182] on span "Visualizar foto" at bounding box center [478, 177] width 49 height 12
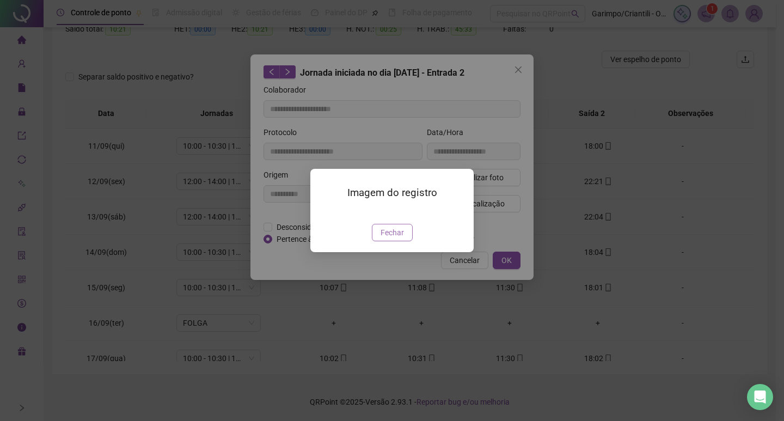
click at [390, 238] on span "Fechar" at bounding box center [391, 232] width 23 height 12
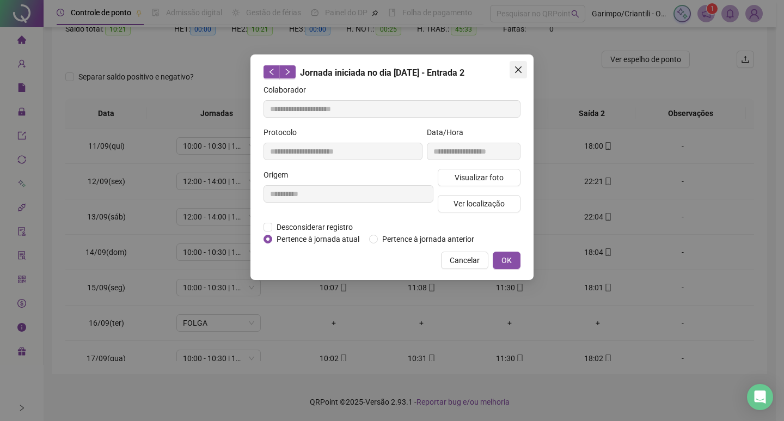
click at [517, 66] on icon "close" at bounding box center [518, 69] width 9 height 9
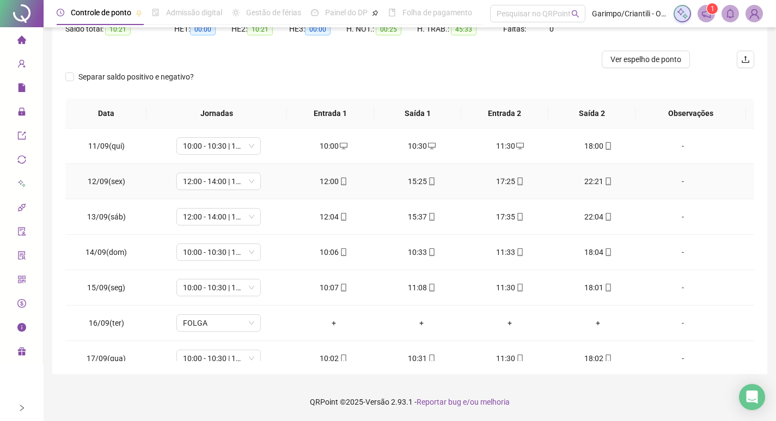
click at [428, 184] on icon "mobile" at bounding box center [432, 181] width 8 height 8
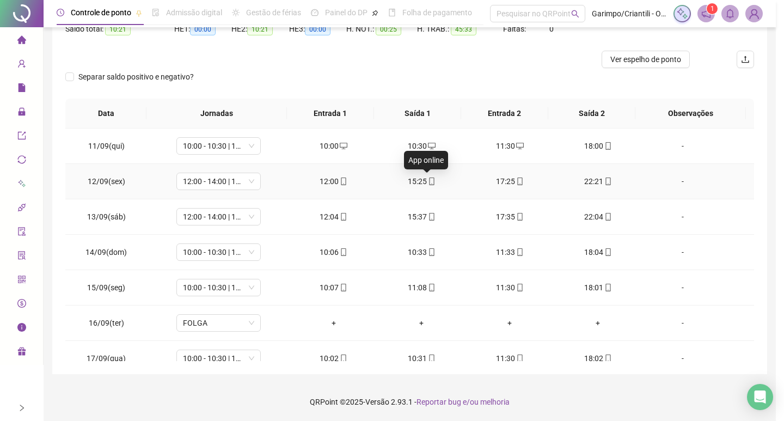
type input "**********"
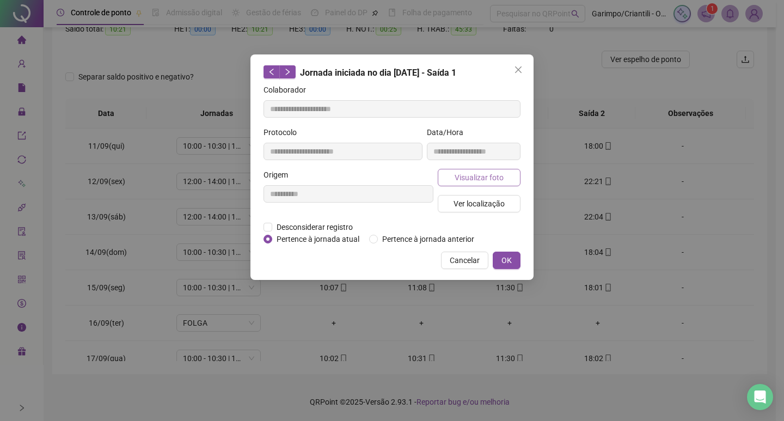
click at [447, 171] on button "Visualizar foto" at bounding box center [479, 177] width 83 height 17
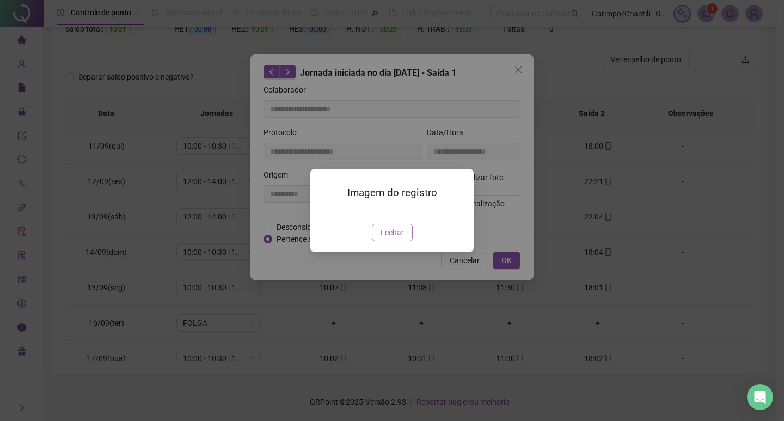
click at [394, 238] on span "Fechar" at bounding box center [391, 232] width 23 height 12
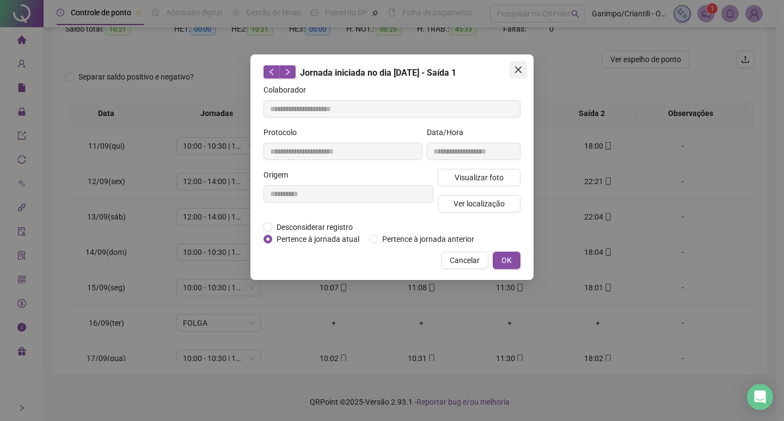
click at [515, 63] on button "Close" at bounding box center [517, 69] width 17 height 17
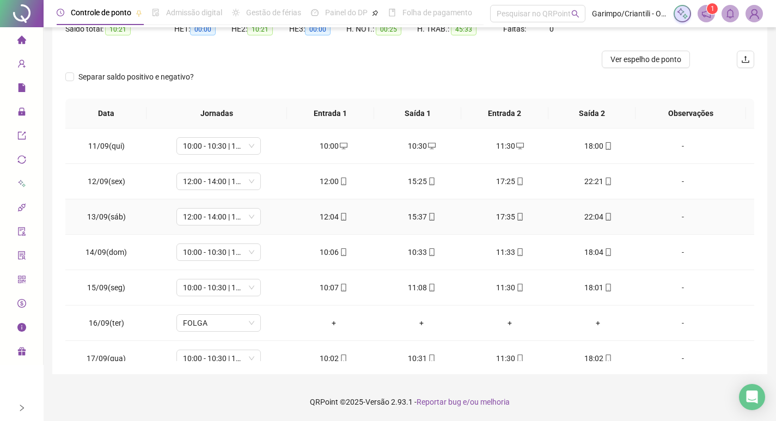
click at [428, 217] on icon "mobile" at bounding box center [432, 217] width 8 height 8
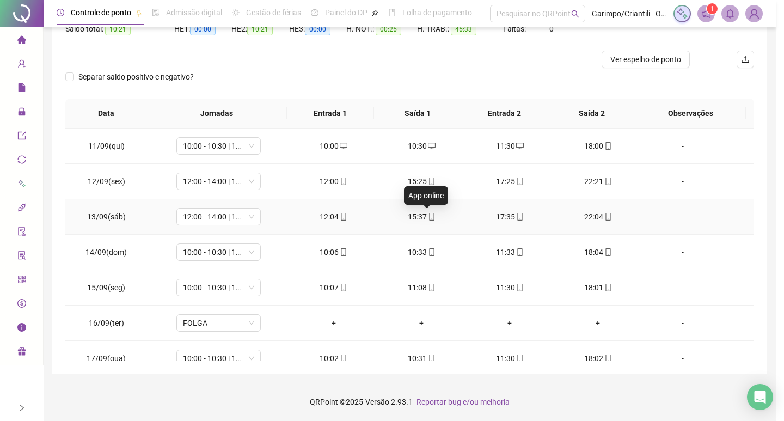
type input "**********"
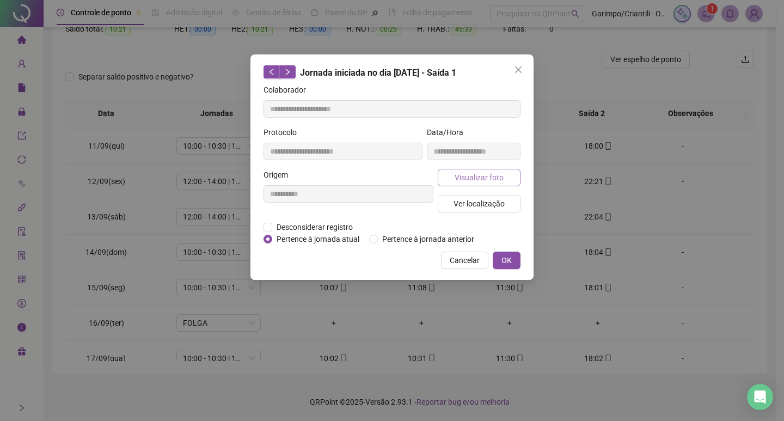
click at [481, 173] on span "Visualizar foto" at bounding box center [478, 177] width 49 height 12
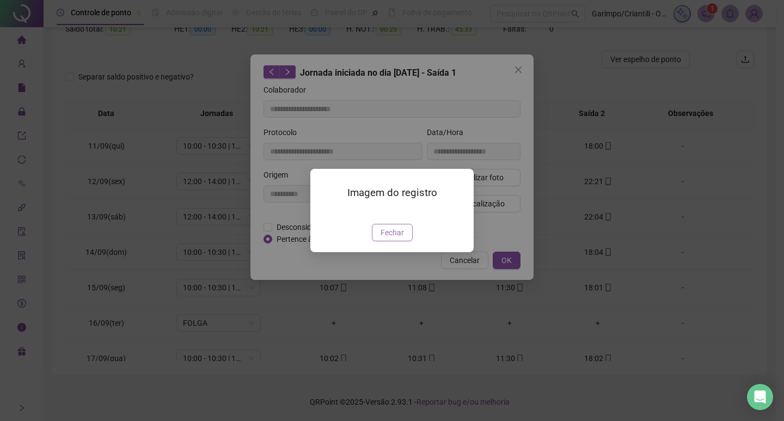
click at [397, 238] on span "Fechar" at bounding box center [391, 232] width 23 height 12
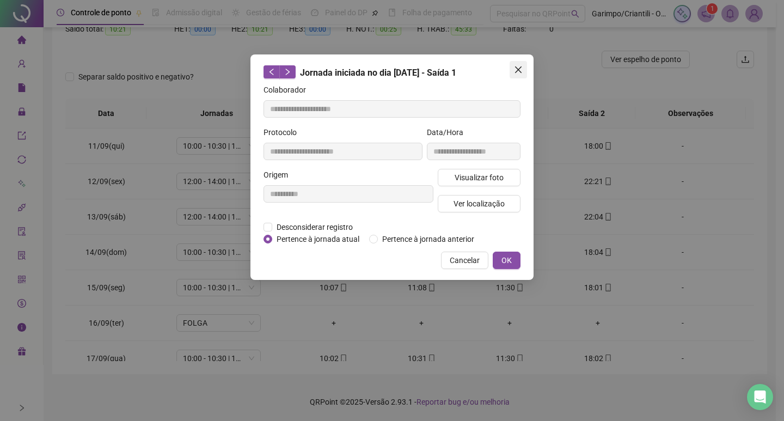
click at [514, 74] on button "Close" at bounding box center [517, 69] width 17 height 17
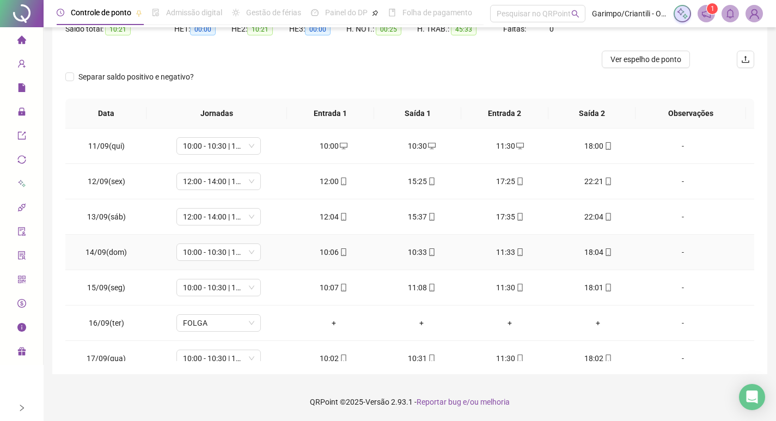
click at [415, 253] on div "10:33" at bounding box center [421, 252] width 71 height 12
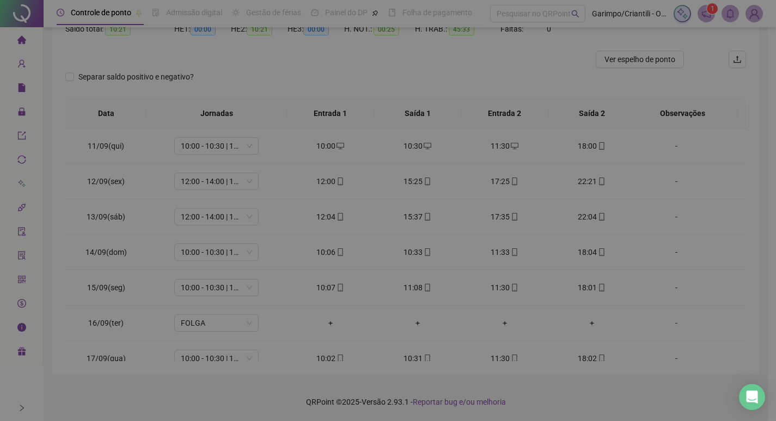
type input "**********"
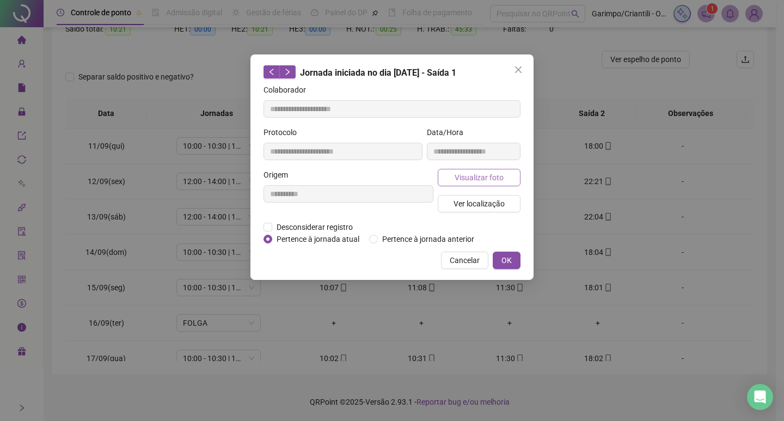
click at [470, 177] on span "Visualizar foto" at bounding box center [478, 177] width 49 height 12
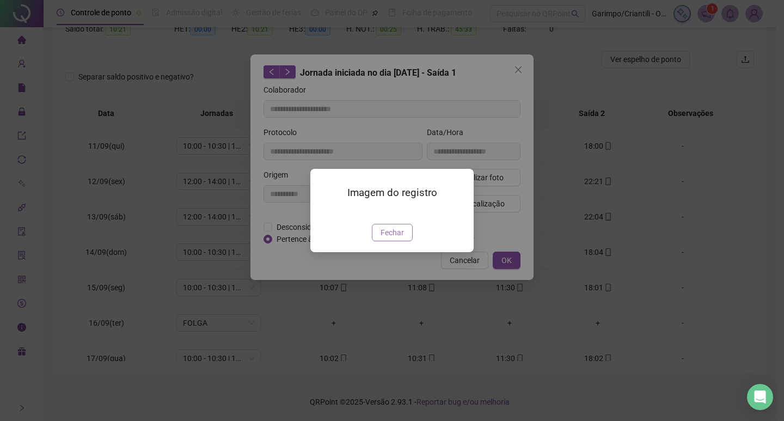
click at [395, 238] on span "Fechar" at bounding box center [391, 232] width 23 height 12
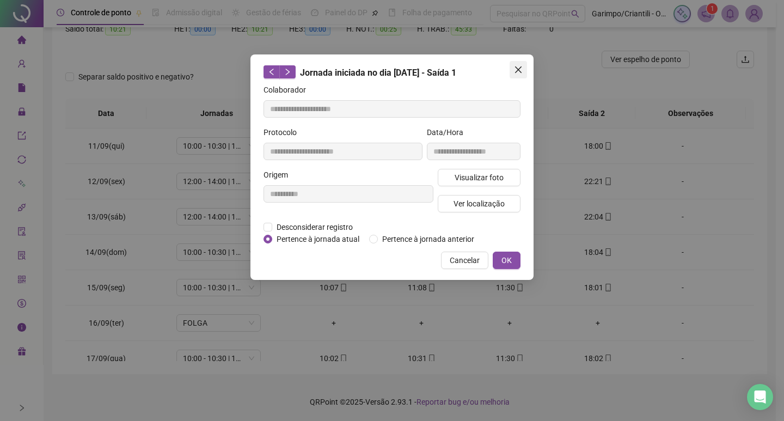
click at [517, 70] on icon "close" at bounding box center [518, 69] width 9 height 9
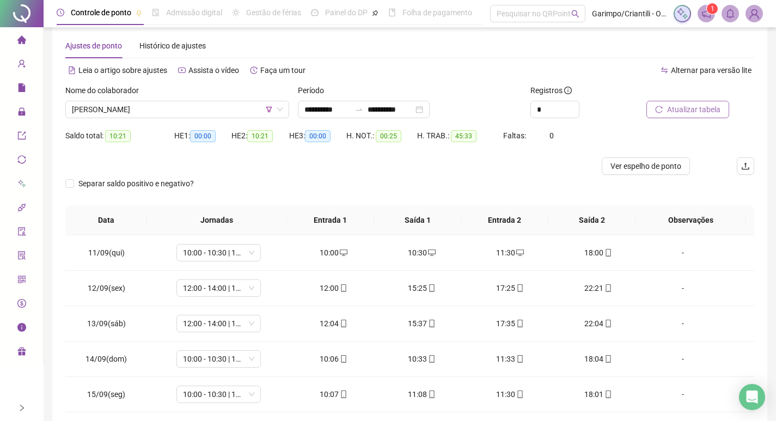
scroll to position [14, 0]
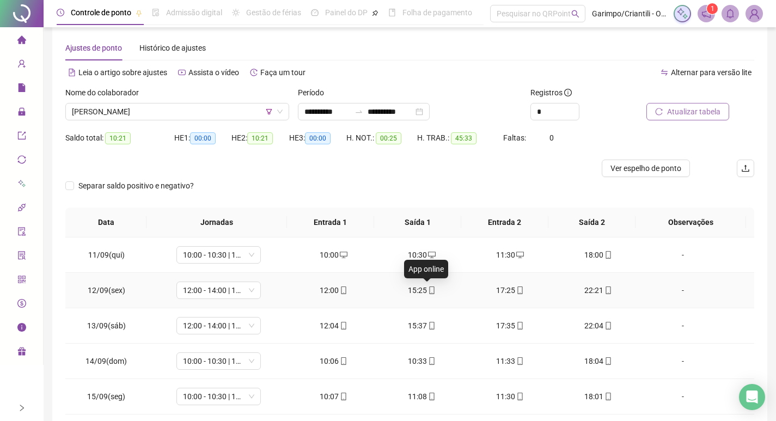
click at [429, 287] on icon "mobile" at bounding box center [431, 290] width 5 height 8
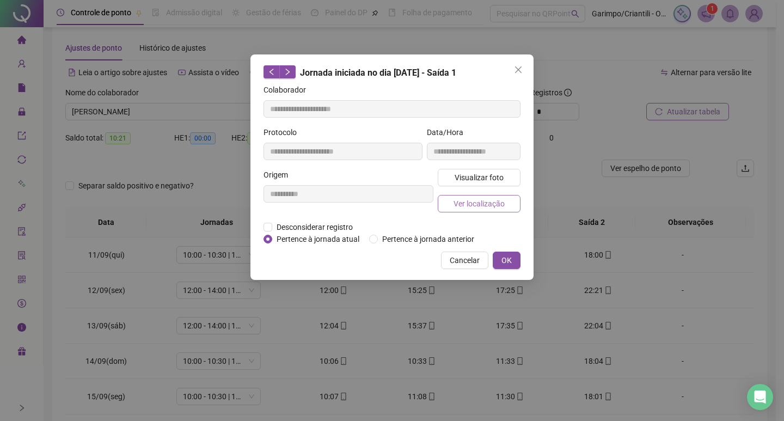
type input "**********"
click at [470, 170] on button "Visualizar foto" at bounding box center [479, 177] width 83 height 17
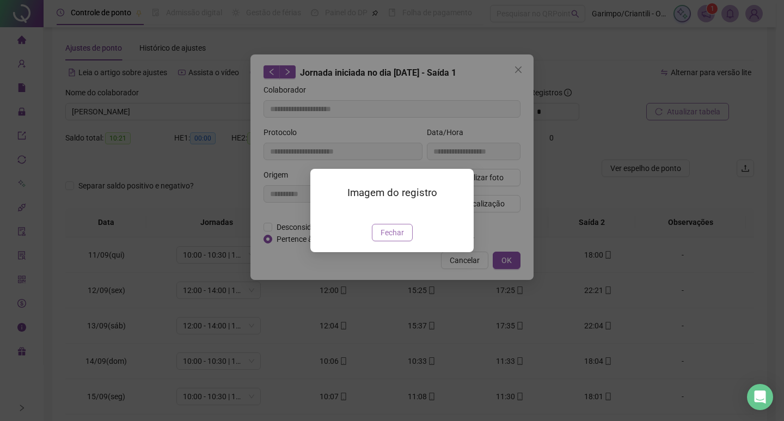
click at [395, 238] on span "Fechar" at bounding box center [391, 232] width 23 height 12
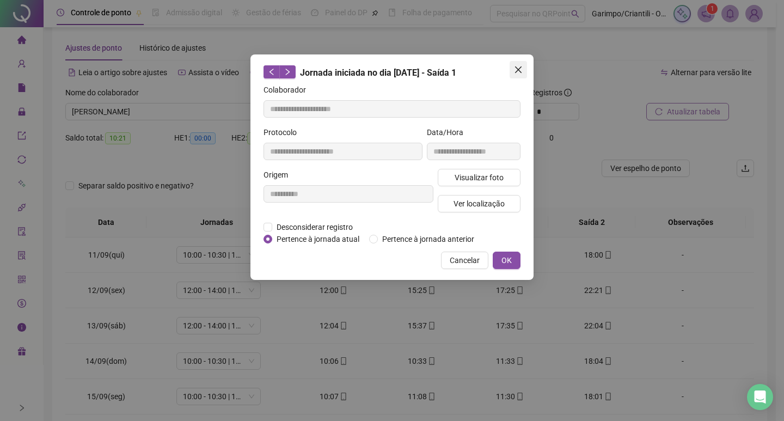
click at [520, 66] on icon "close" at bounding box center [518, 69] width 9 height 9
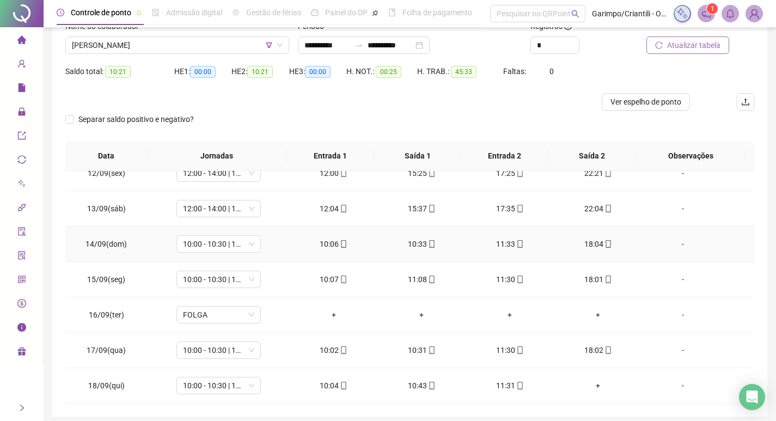
scroll to position [122, 0]
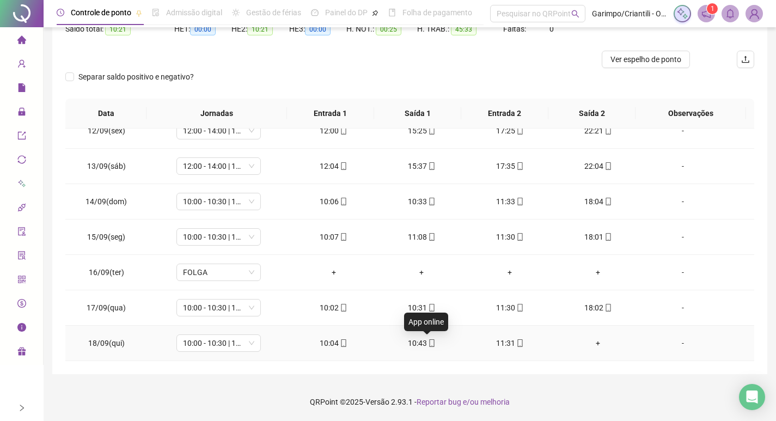
click at [428, 346] on icon "mobile" at bounding box center [432, 343] width 8 height 8
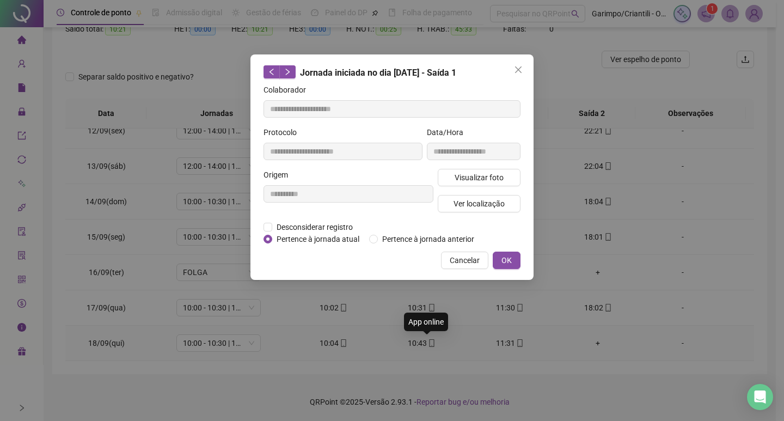
type input "**********"
click at [462, 175] on span "Visualizar foto" at bounding box center [478, 177] width 49 height 12
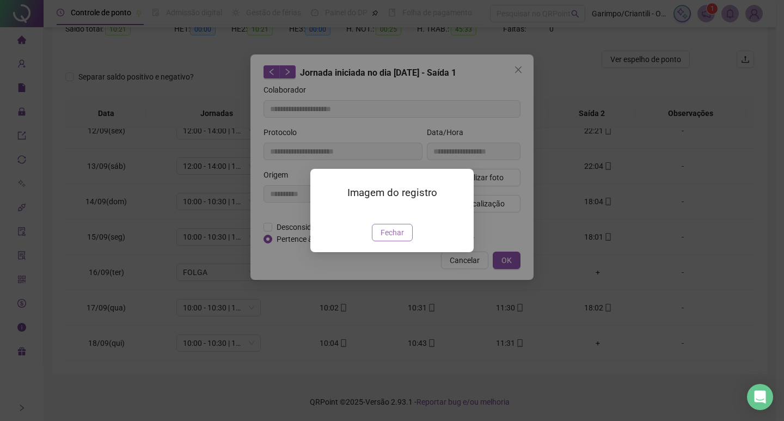
click at [402, 241] on button "Fechar" at bounding box center [392, 232] width 41 height 17
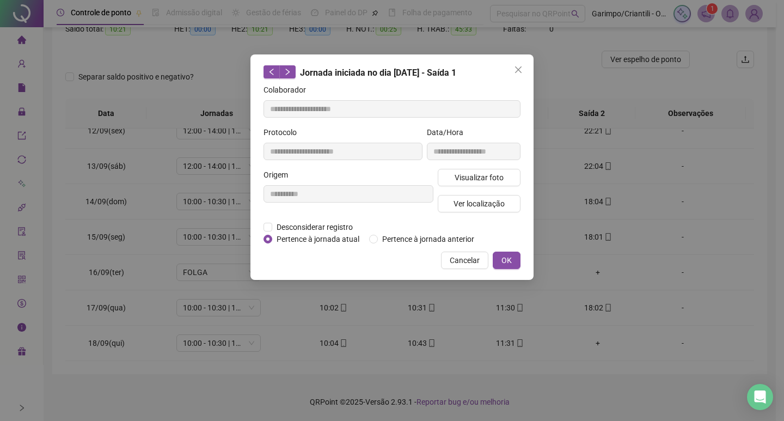
click at [426, 339] on div "**********" at bounding box center [392, 210] width 784 height 421
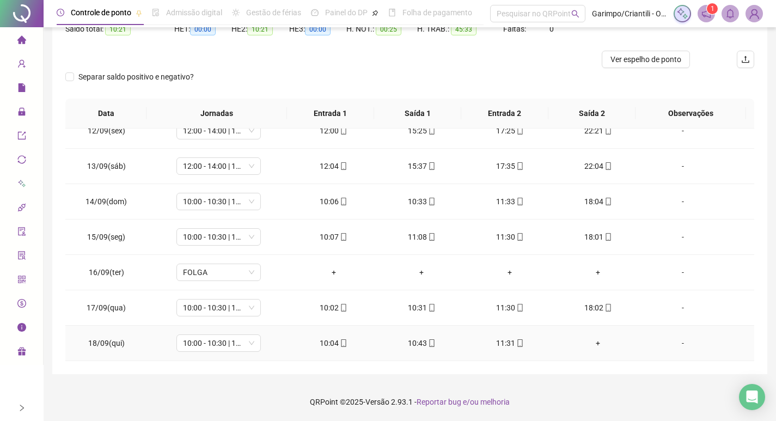
click at [425, 350] on td "10:43" at bounding box center [421, 342] width 88 height 35
click at [428, 342] on icon "mobile" at bounding box center [432, 343] width 8 height 8
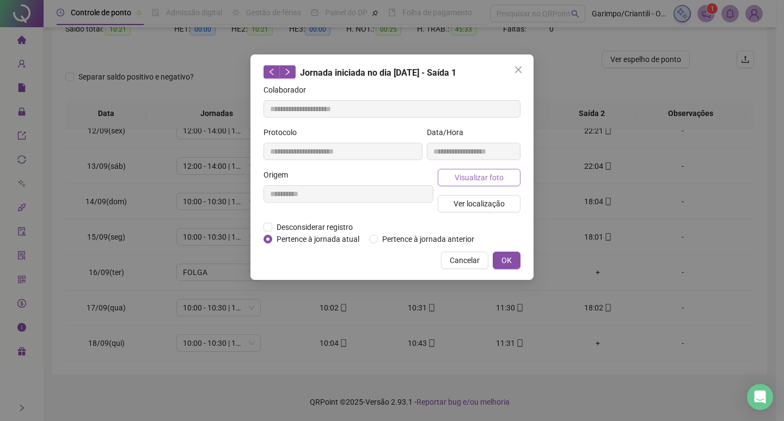
click at [468, 176] on span "Visualizar foto" at bounding box center [478, 177] width 49 height 12
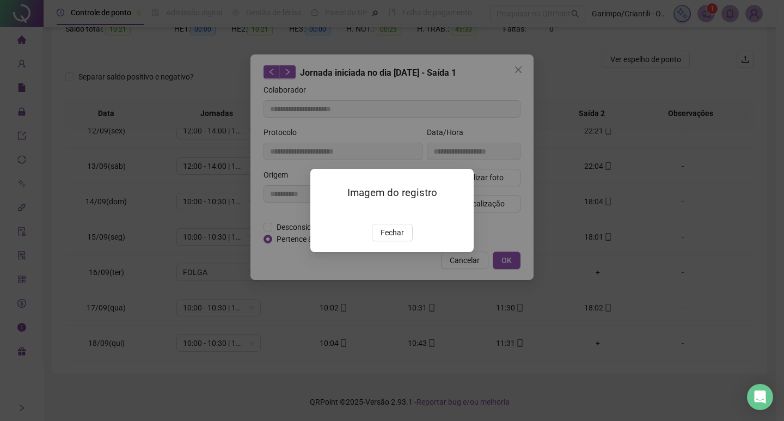
click at [323, 212] on img at bounding box center [323, 212] width 0 height 0
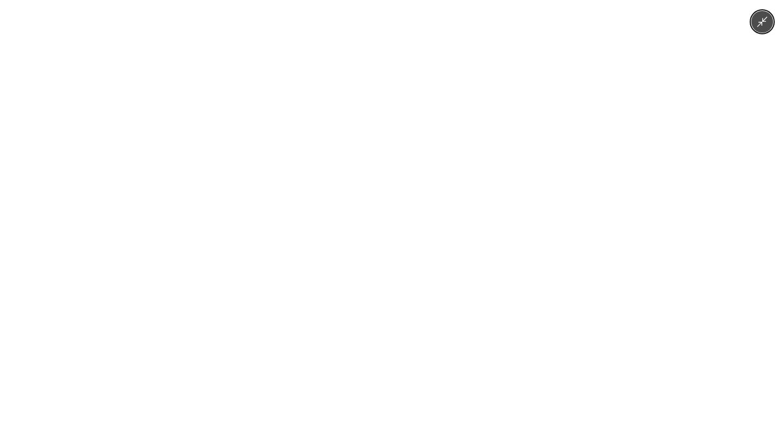
click at [758, 24] on icon "Minimize image" at bounding box center [762, 22] width 12 height 12
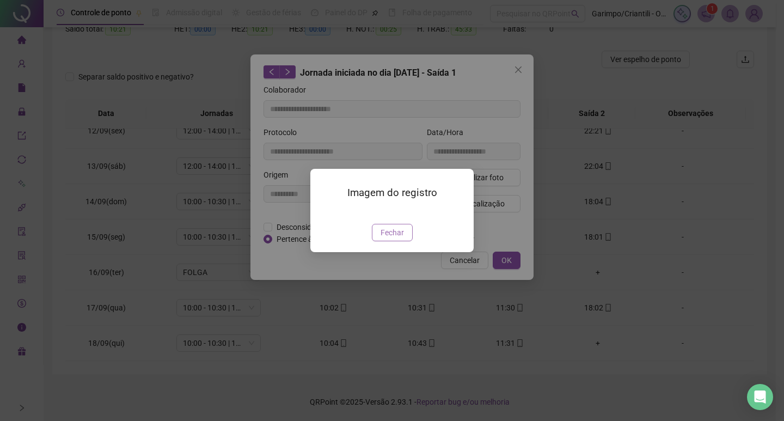
click at [394, 241] on button "Fechar" at bounding box center [392, 232] width 41 height 17
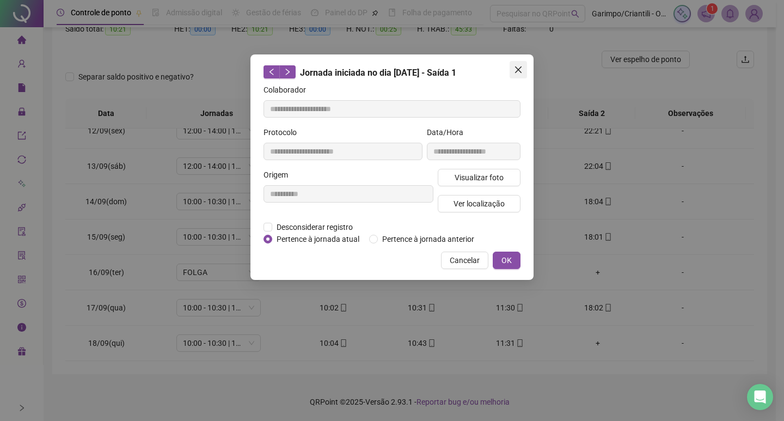
click at [511, 69] on span "Close" at bounding box center [517, 69] width 17 height 9
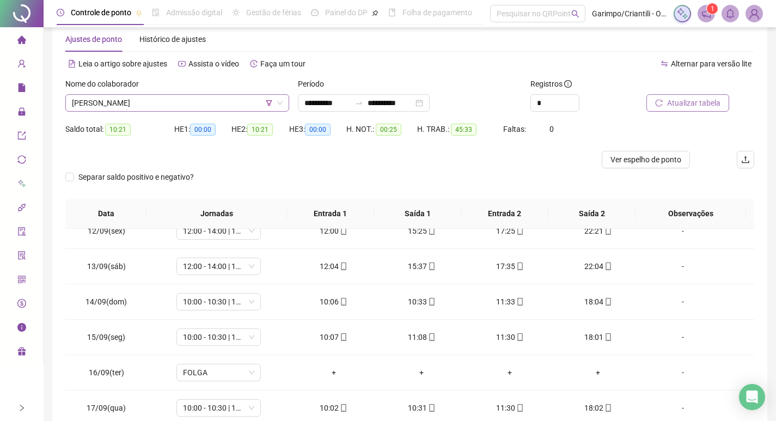
scroll to position [14, 0]
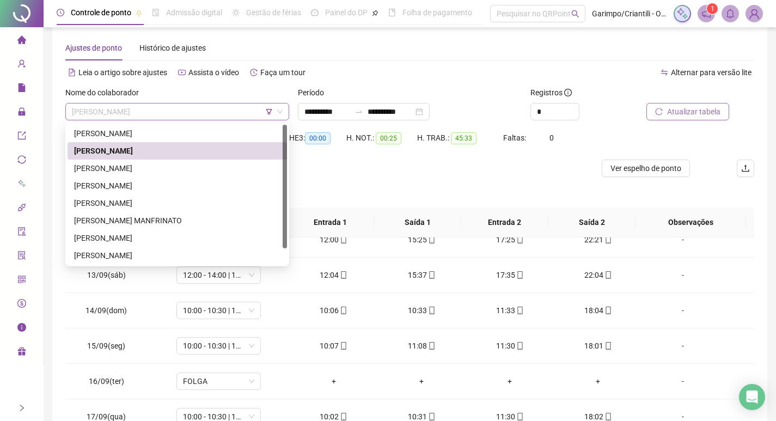
click at [174, 114] on span "[PERSON_NAME]" at bounding box center [177, 111] width 211 height 16
click at [183, 166] on div "[PERSON_NAME]" at bounding box center [177, 168] width 206 height 12
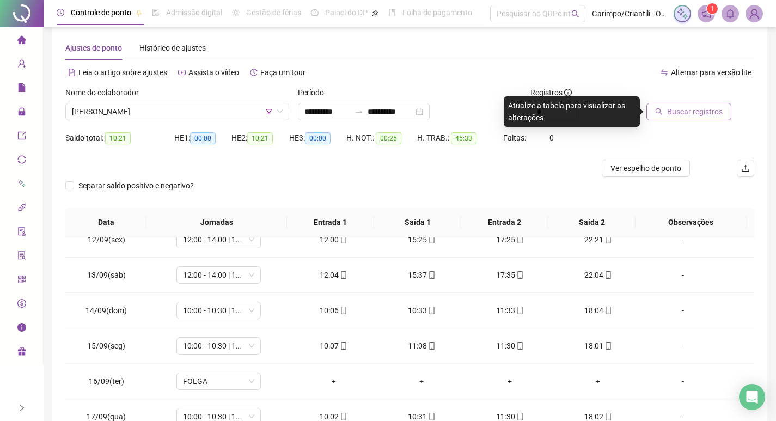
click at [681, 108] on span "Buscar registros" at bounding box center [695, 112] width 56 height 12
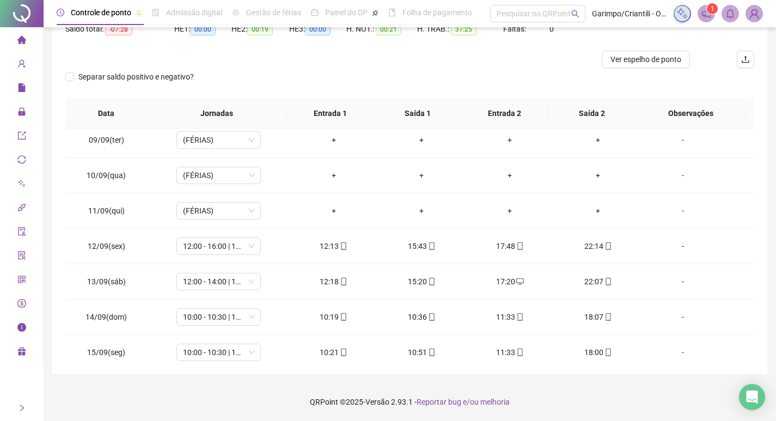
scroll to position [704, 0]
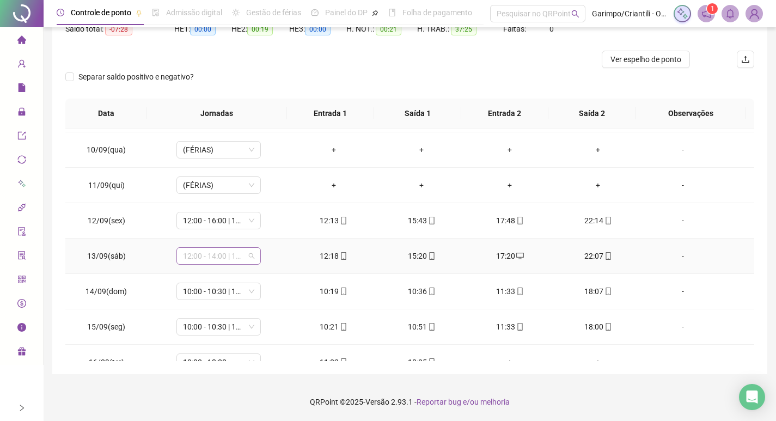
click at [228, 256] on span "12:00 - 14:00 | 17:00 - 22:30" at bounding box center [218, 256] width 71 height 16
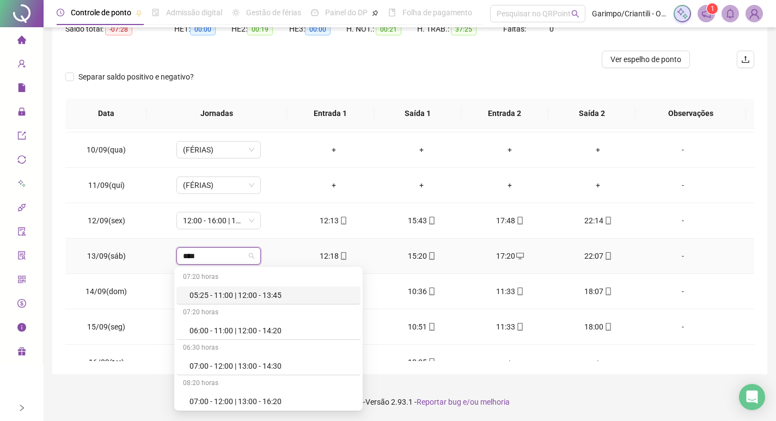
type input "*****"
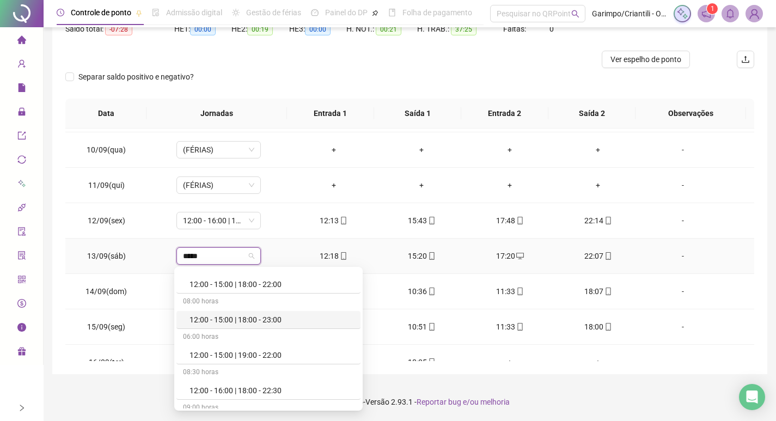
scroll to position [2504, 0]
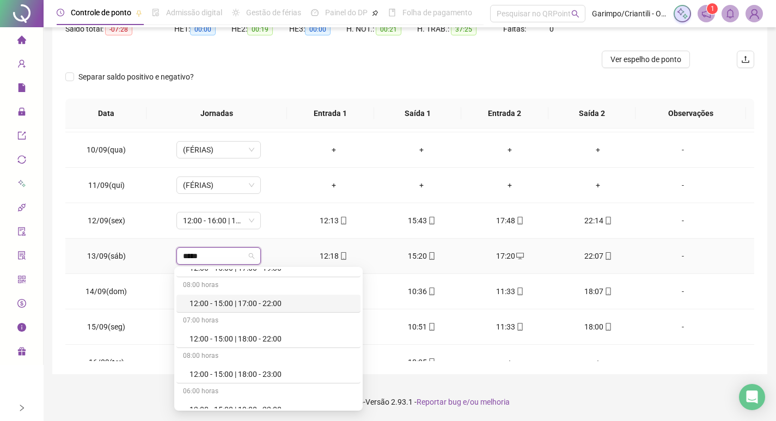
click at [273, 310] on div "12:00 - 15:00 | 17:00 - 22:00" at bounding box center [268, 303] width 184 height 18
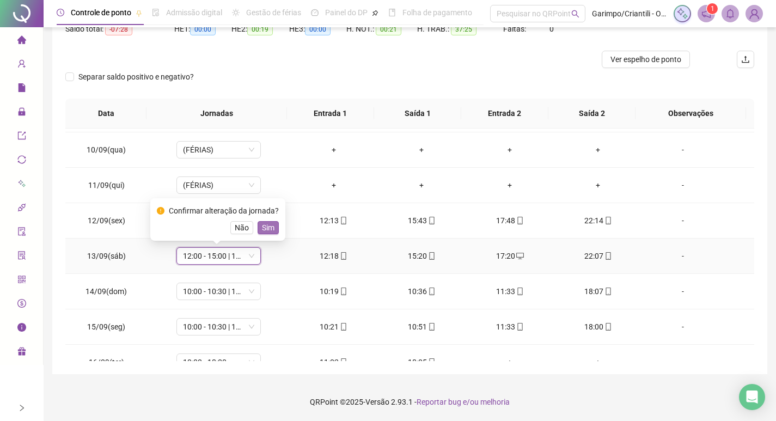
click at [272, 228] on button "Sim" at bounding box center [267, 227] width 21 height 13
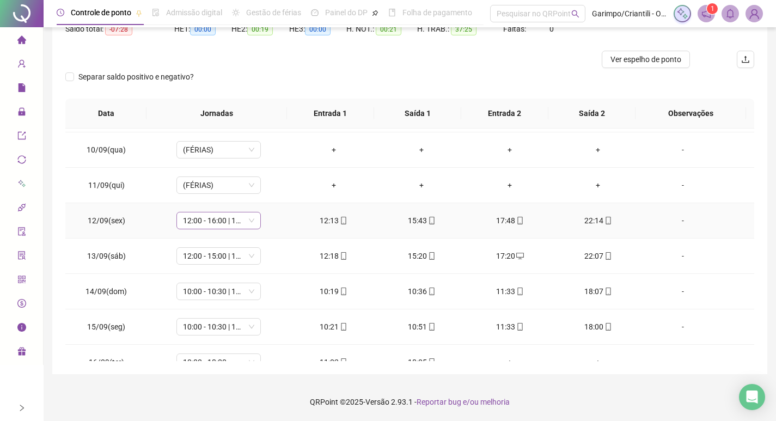
click at [227, 219] on span "12:00 - 16:00 | 18:00 - 22:30" at bounding box center [218, 220] width 71 height 16
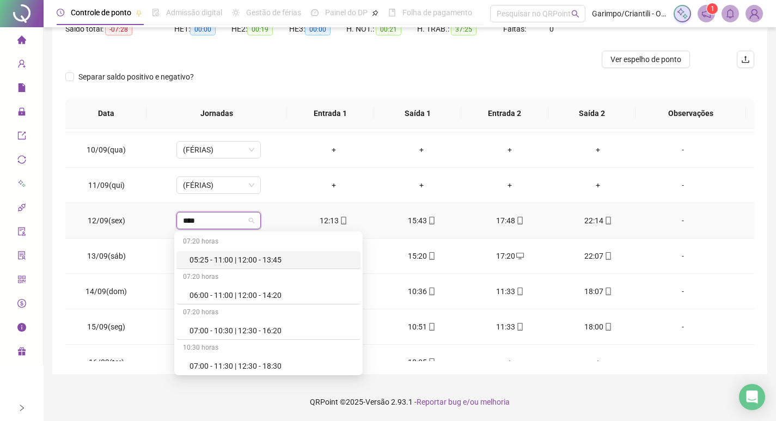
type input "*****"
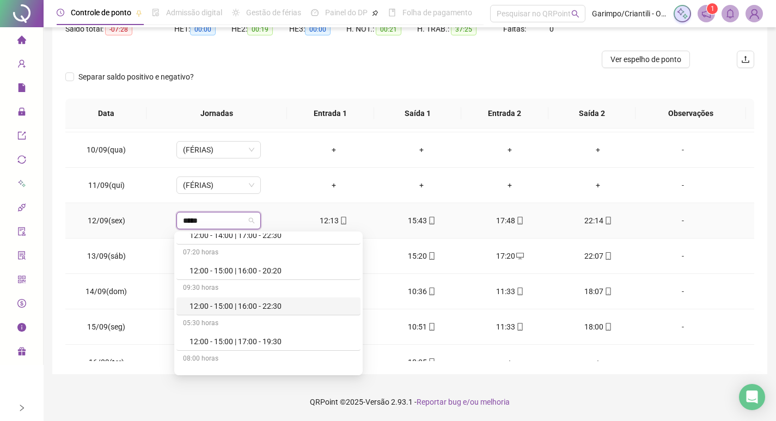
scroll to position [2449, 0]
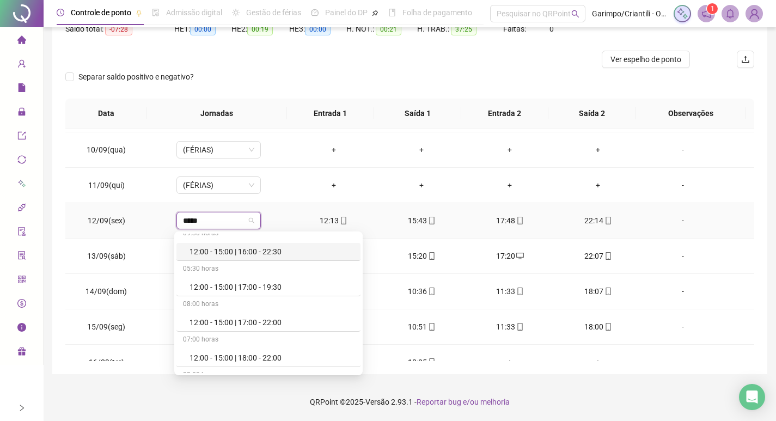
click at [240, 317] on div "12:00 - 15:00 | 17:00 - 22:00" at bounding box center [271, 322] width 164 height 12
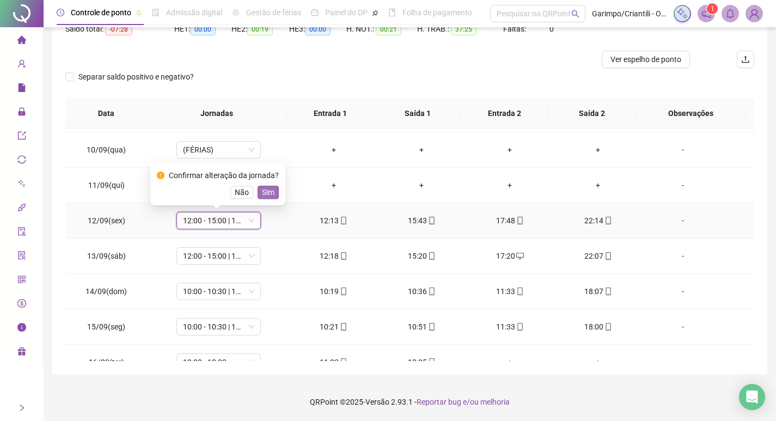
click at [262, 192] on span "Sim" at bounding box center [268, 192] width 13 height 12
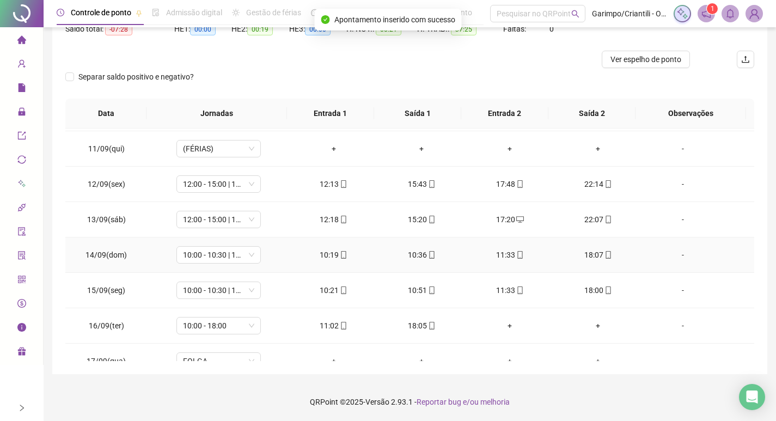
scroll to position [758, 0]
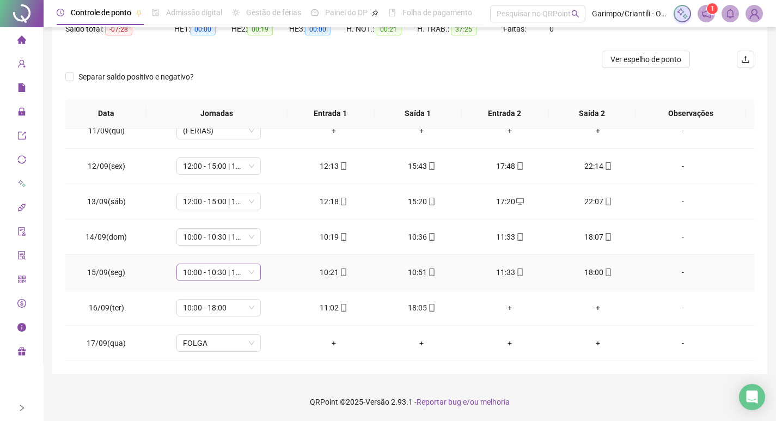
click at [214, 270] on span "10:00 - 10:30 | 11:30 - 18:00" at bounding box center [218, 272] width 71 height 16
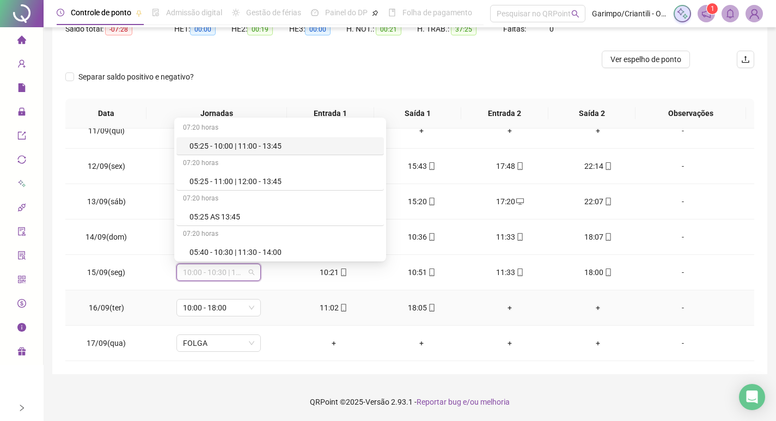
click at [279, 296] on td "10:00 - 18:00" at bounding box center [219, 307] width 142 height 35
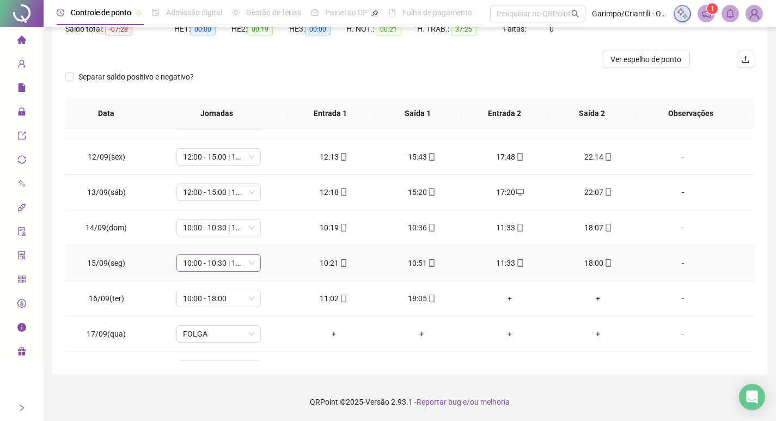
scroll to position [794, 0]
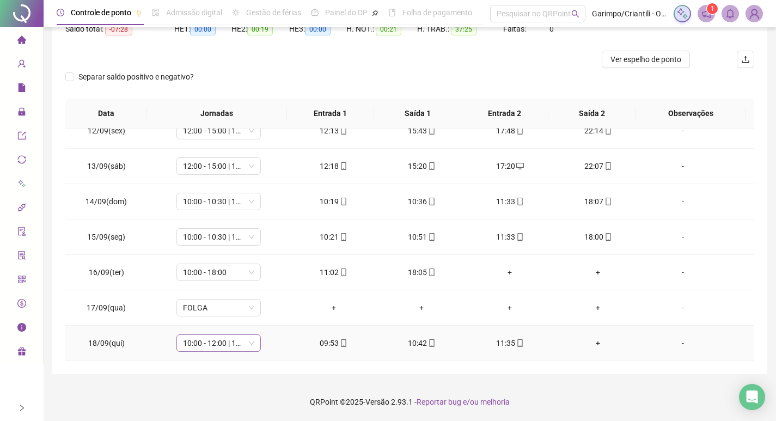
click at [226, 345] on span "10:00 - 12:00 | 13:00 - 18:20" at bounding box center [218, 343] width 71 height 16
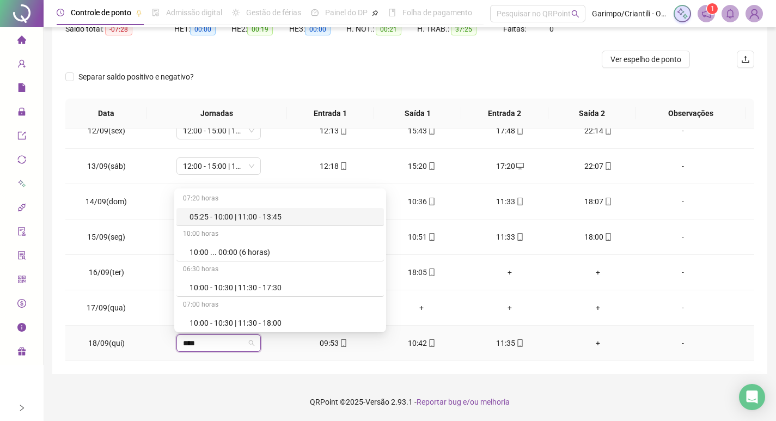
type input "*****"
click at [253, 324] on div "10:00 - 10:30 | 11:30 - 18:00" at bounding box center [283, 323] width 188 height 12
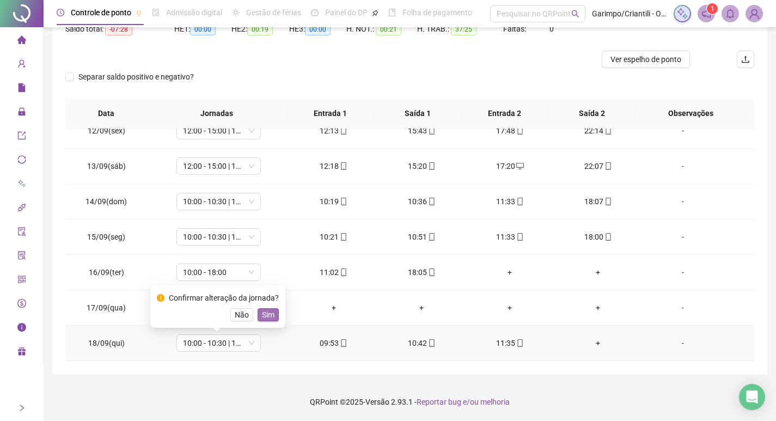
click at [271, 317] on span "Sim" at bounding box center [268, 315] width 13 height 12
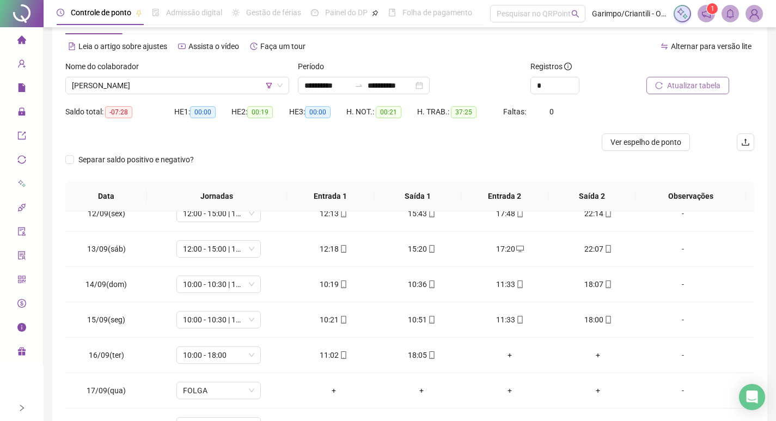
scroll to position [14, 0]
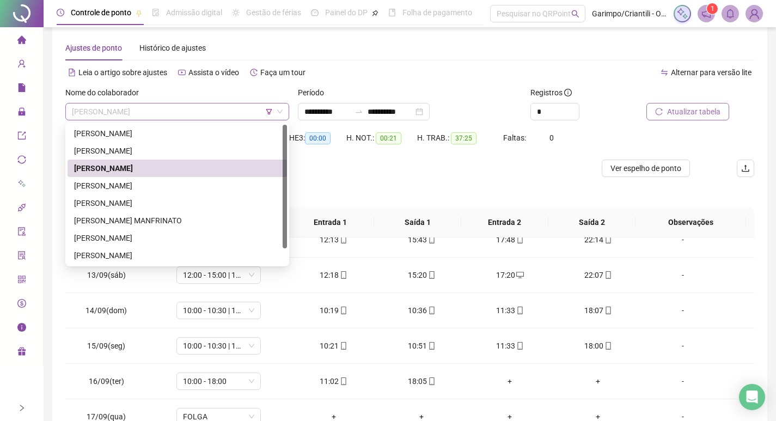
click at [148, 116] on span "[PERSON_NAME]" at bounding box center [177, 111] width 211 height 16
click at [148, 187] on div "[PERSON_NAME]" at bounding box center [177, 186] width 206 height 12
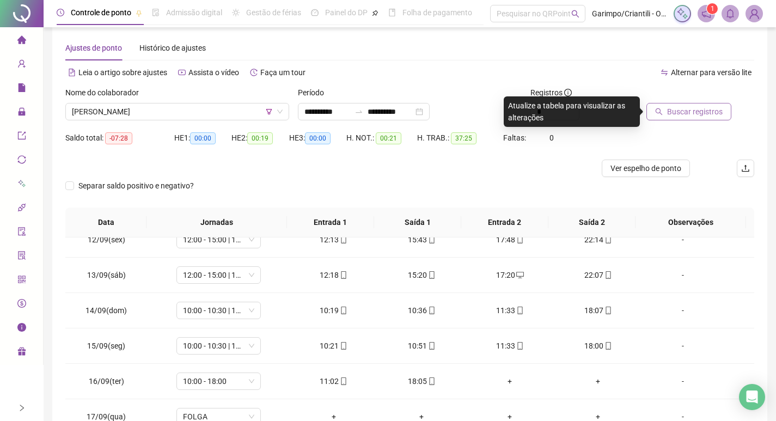
click at [673, 115] on span "Buscar registros" at bounding box center [695, 112] width 56 height 12
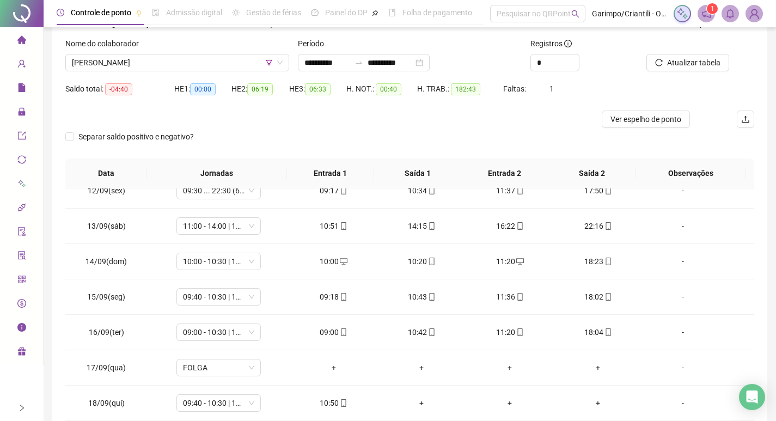
scroll to position [122, 0]
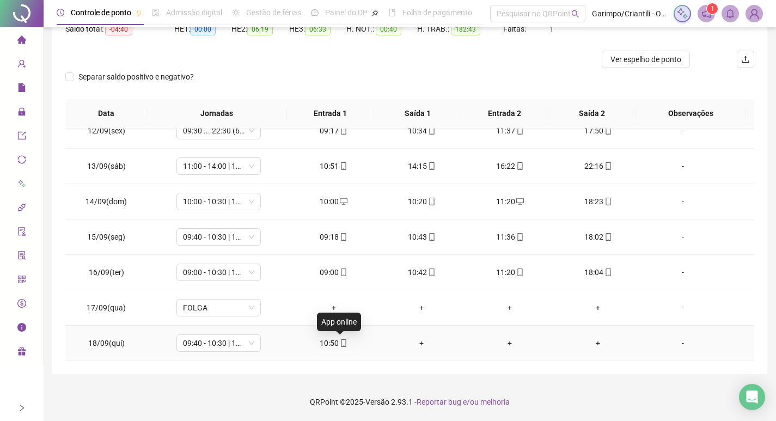
click at [341, 344] on icon "mobile" at bounding box center [344, 343] width 8 height 8
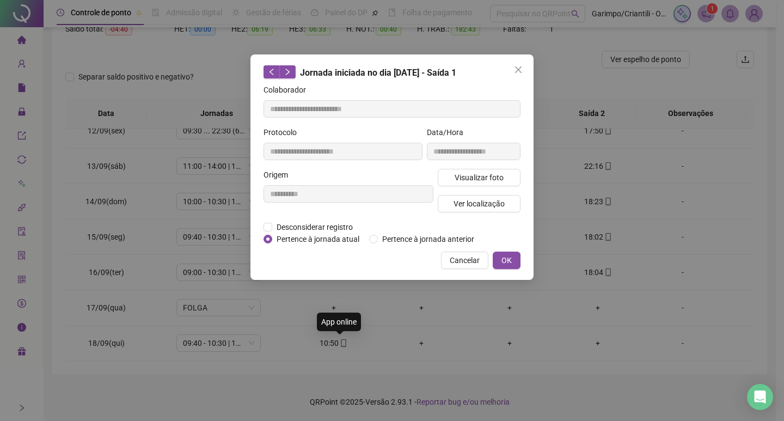
type input "**********"
click at [477, 178] on span "Visualizar foto" at bounding box center [478, 177] width 49 height 12
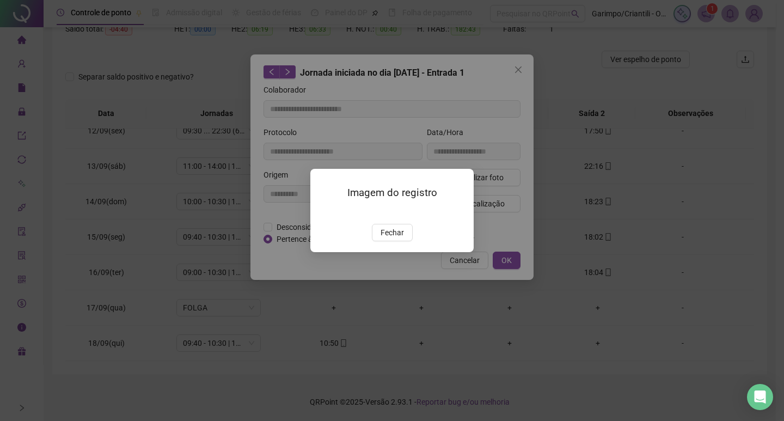
click at [397, 252] on div "Imagem do registro Fechar" at bounding box center [391, 210] width 163 height 83
click at [386, 238] on span "Fechar" at bounding box center [391, 232] width 23 height 12
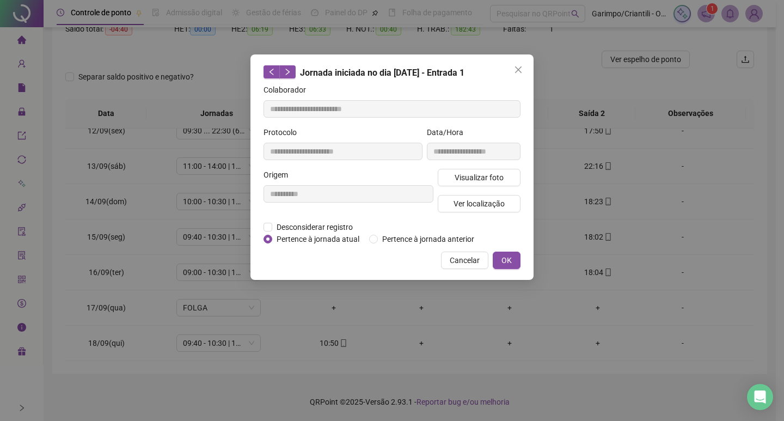
click at [527, 72] on div "**********" at bounding box center [391, 166] width 283 height 225
click at [519, 66] on icon "close" at bounding box center [518, 69] width 9 height 9
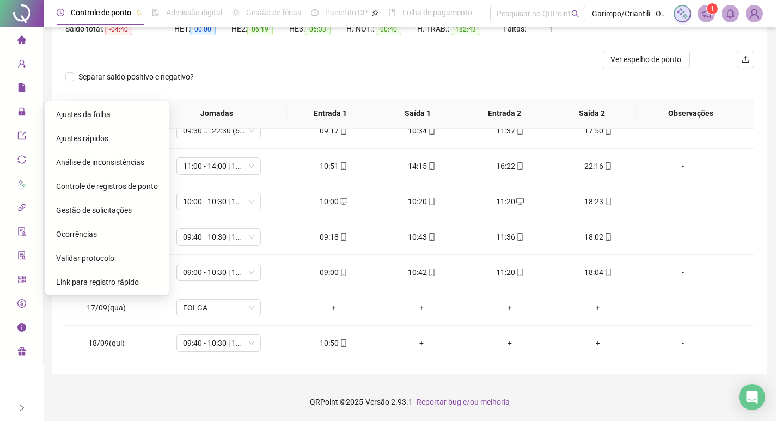
click at [110, 115] on div "Ajustes da folha" at bounding box center [107, 114] width 102 height 22
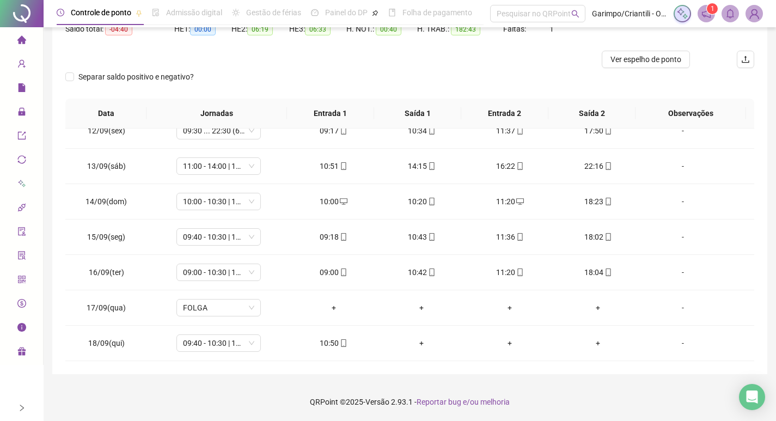
click at [24, 300] on span "dollar" at bounding box center [21, 305] width 9 height 22
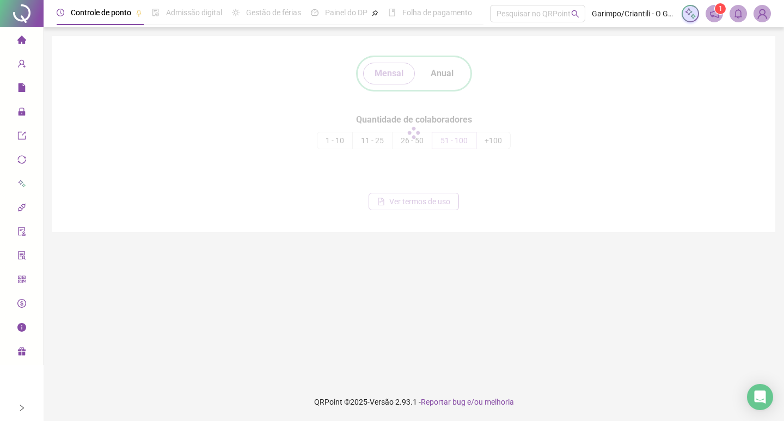
click at [21, 282] on icon "qrcode" at bounding box center [22, 279] width 8 height 8
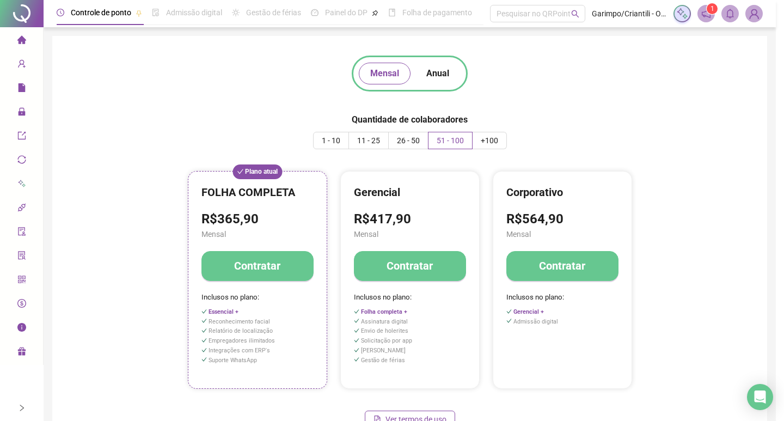
click at [19, 250] on div "Gerar QRCode Empregador Empregadores Copiar código Imprimir" at bounding box center [392, 210] width 784 height 421
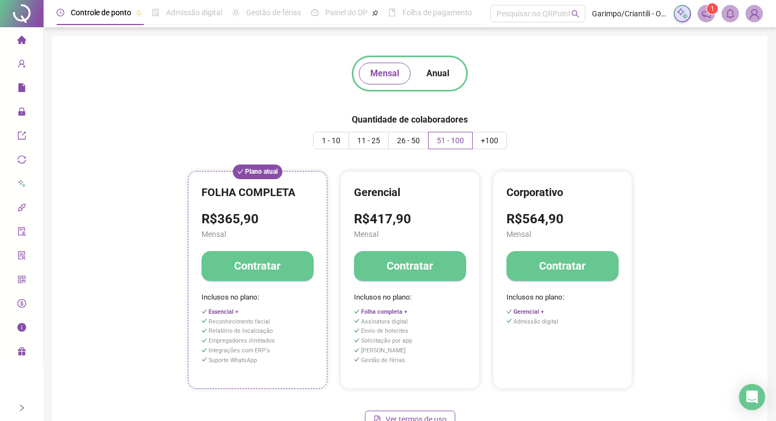
click at [21, 231] on icon "audit" at bounding box center [21, 231] width 7 height 9
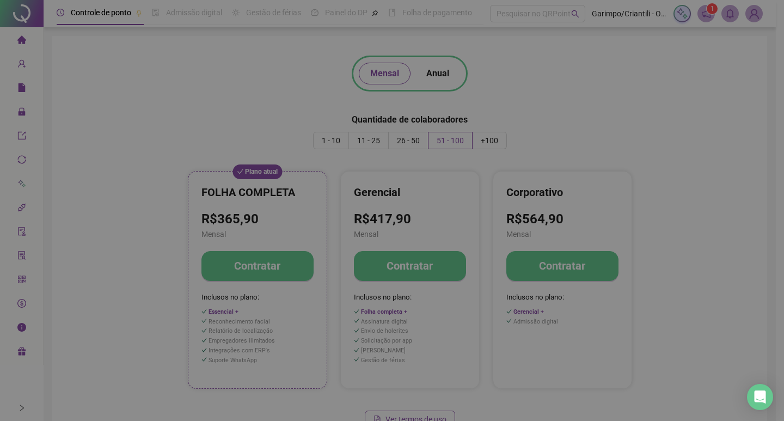
click at [21, 204] on div "**********" at bounding box center [392, 210] width 784 height 421
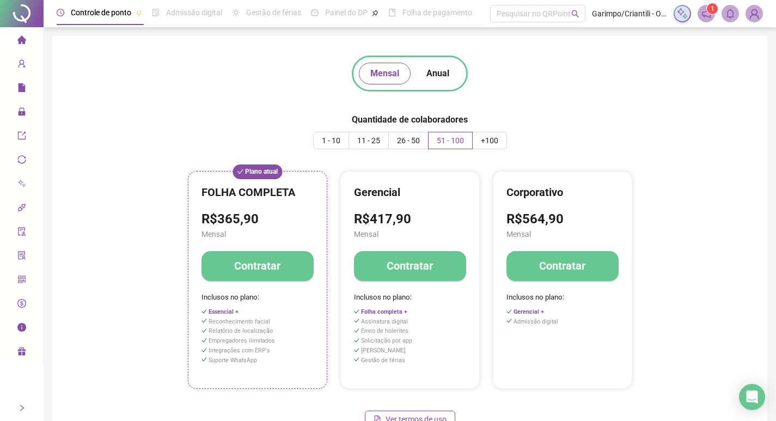
click at [22, 182] on icon at bounding box center [21, 183] width 7 height 7
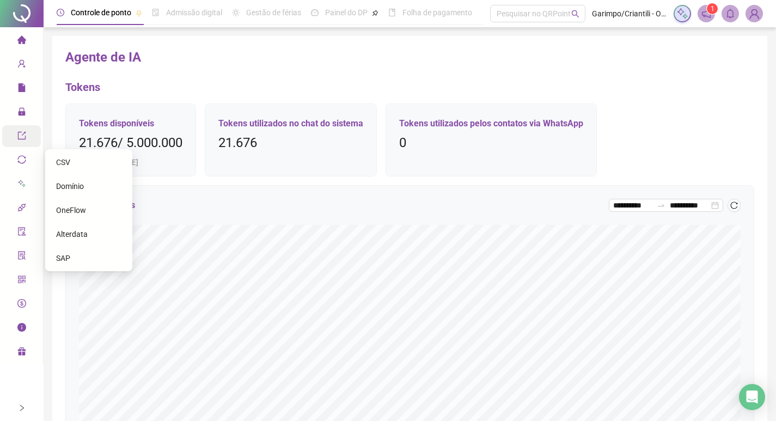
click at [23, 136] on icon "export" at bounding box center [21, 135] width 9 height 9
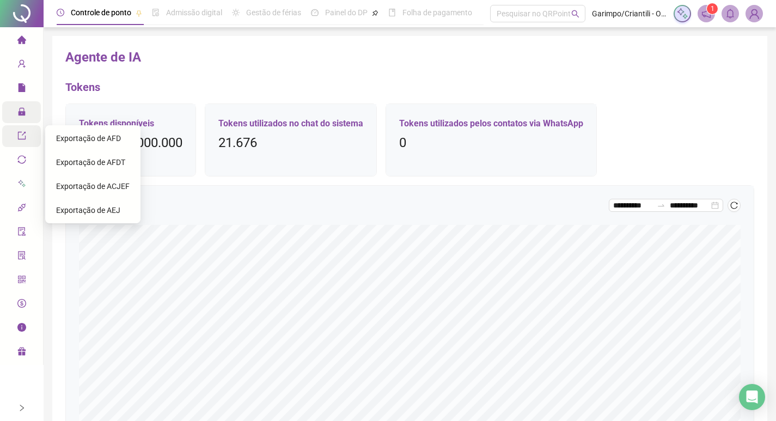
click at [28, 116] on span "Administração" at bounding box center [49, 112] width 64 height 9
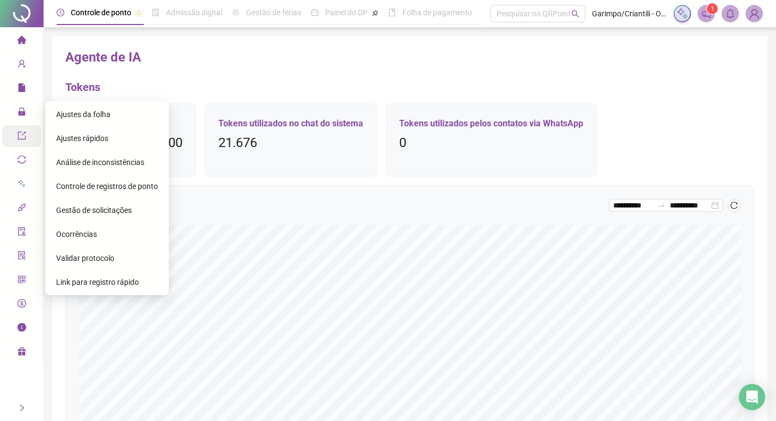
click at [100, 206] on span "Gestão de solicitações" at bounding box center [94, 210] width 76 height 9
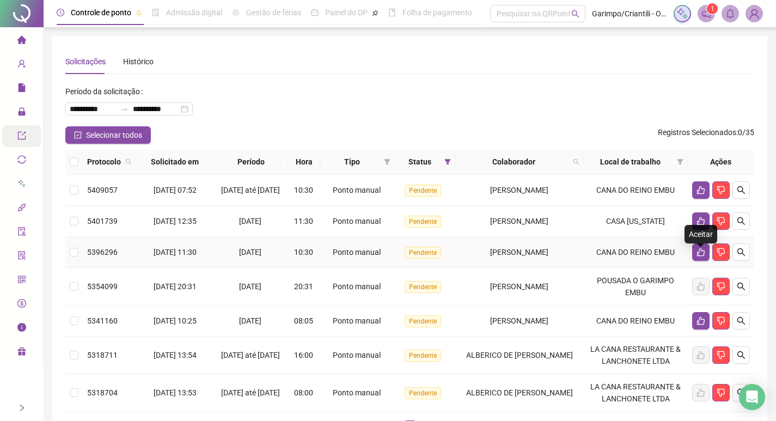
click at [700, 228] on div "Aceitar" at bounding box center [700, 234] width 33 height 19
click at [696, 225] on icon "like" at bounding box center [700, 221] width 9 height 9
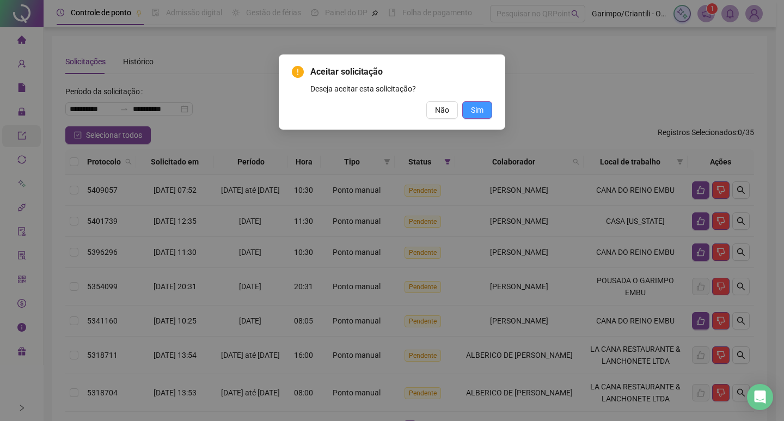
click at [476, 107] on span "Sim" at bounding box center [477, 110] width 13 height 12
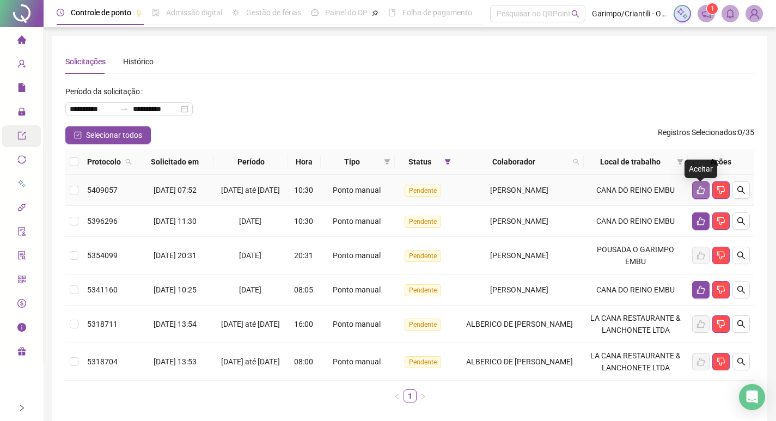
click at [704, 192] on icon "like" at bounding box center [700, 190] width 9 height 9
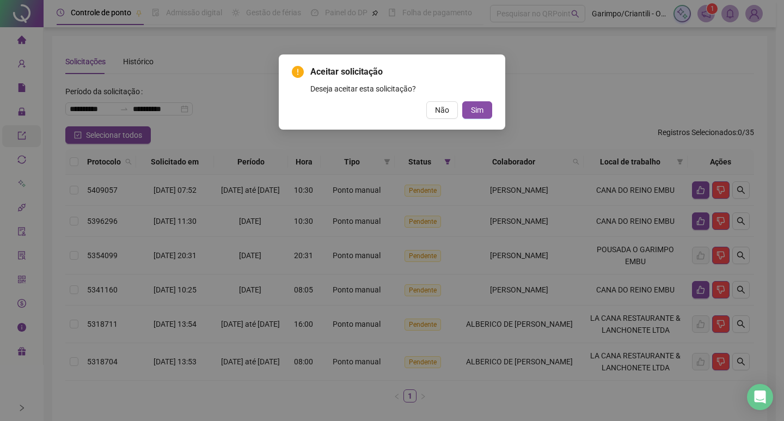
click at [627, 119] on div "Aceitar solicitação Deseja aceitar esta solicitação? Não Sim" at bounding box center [392, 210] width 784 height 421
click at [440, 116] on button "Não" at bounding box center [442, 109] width 32 height 17
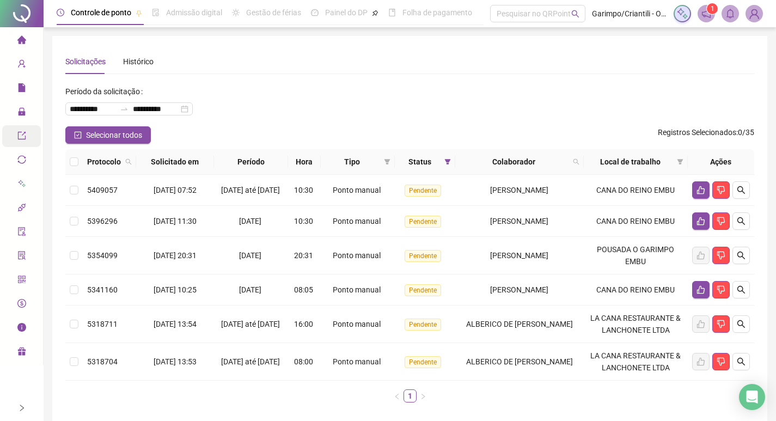
click at [309, 112] on div "**********" at bounding box center [409, 105] width 689 height 44
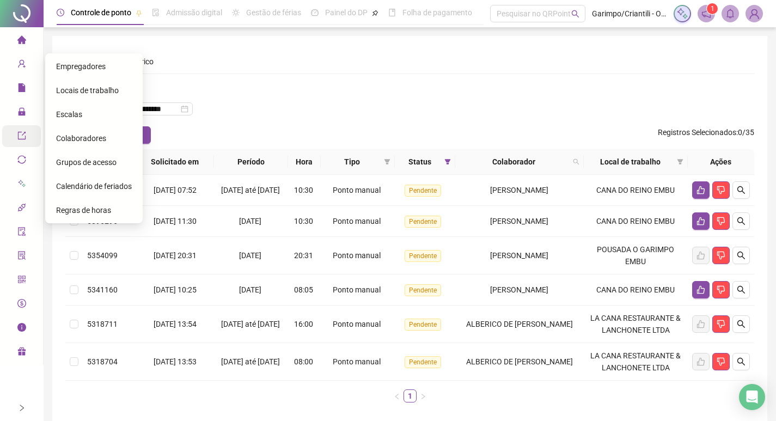
click at [17, 42] on icon "home" at bounding box center [21, 39] width 9 height 9
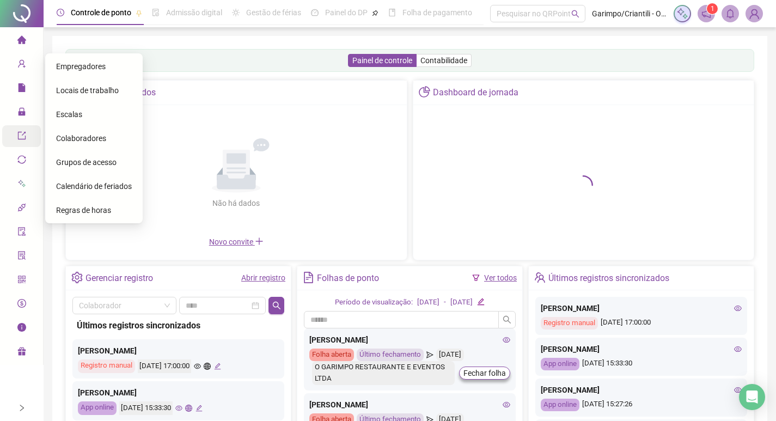
click at [167, 42] on div "Painel de controle Contabilidade Convites enviados Não há dados Não há dados No…" at bounding box center [409, 257] width 715 height 442
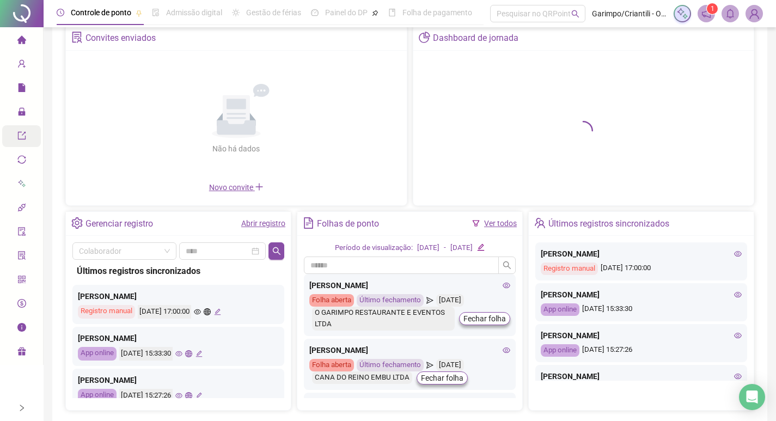
scroll to position [104, 0]
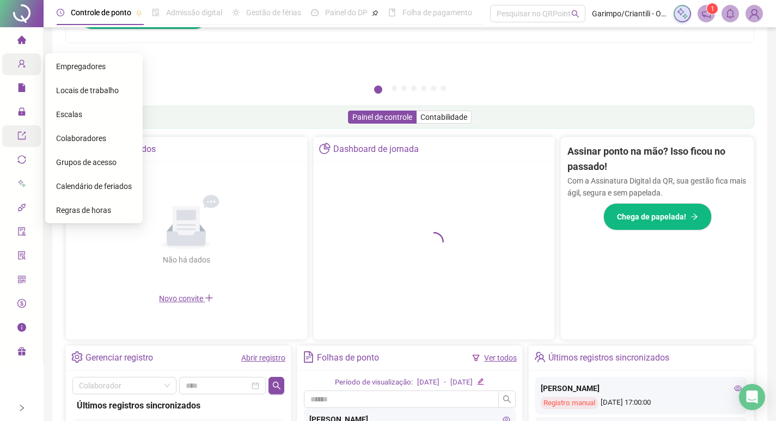
click at [23, 64] on icon "user-add" at bounding box center [21, 64] width 7 height 8
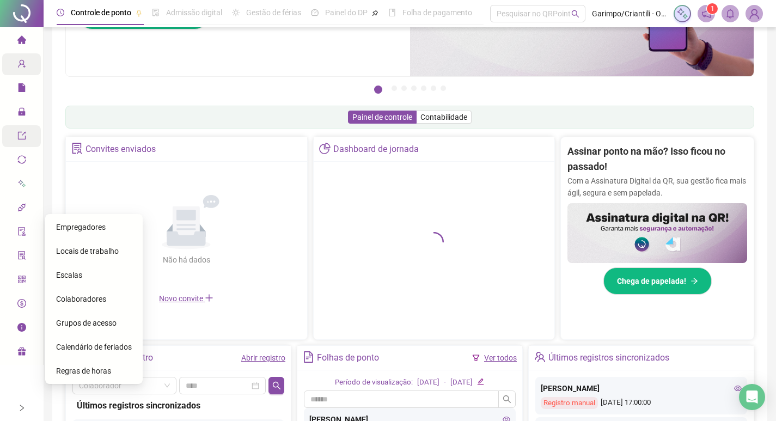
scroll to position [265, 0]
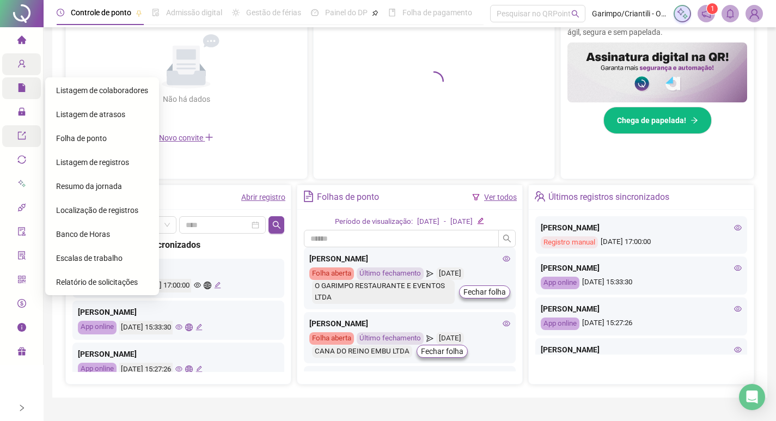
click at [24, 87] on icon "file" at bounding box center [21, 87] width 7 height 9
click at [76, 110] on span "Ajustes da folha" at bounding box center [83, 114] width 54 height 9
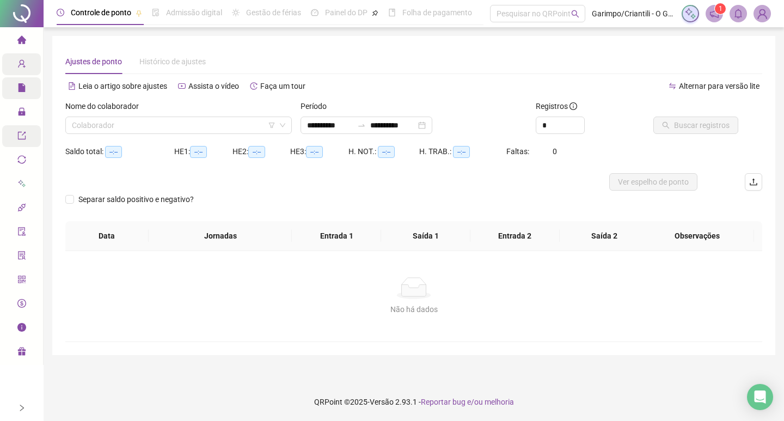
type input "**********"
click at [142, 122] on input "search" at bounding box center [174, 125] width 204 height 16
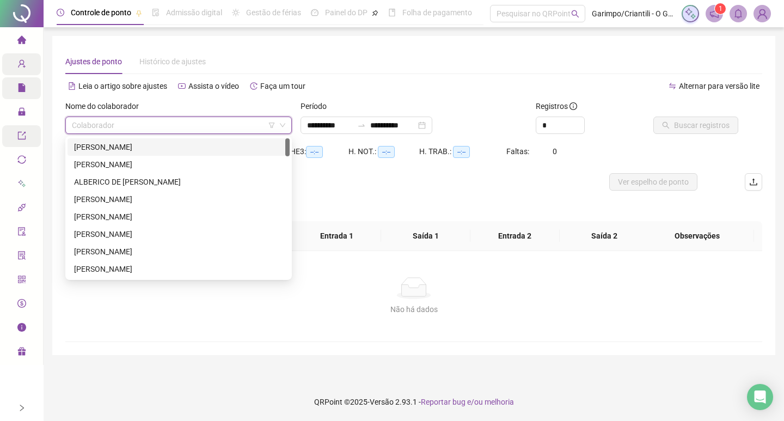
click at [273, 127] on icon "filter" at bounding box center [271, 125] width 7 height 7
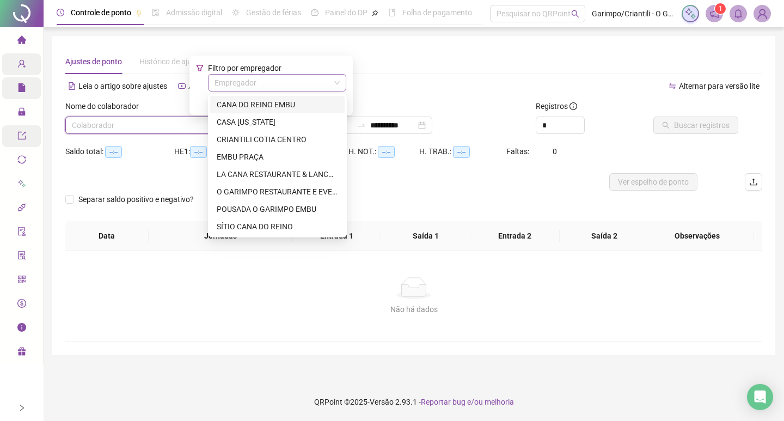
click at [279, 81] on input "search" at bounding box center [271, 83] width 115 height 16
click at [259, 118] on div "CASA [US_STATE]" at bounding box center [277, 122] width 121 height 12
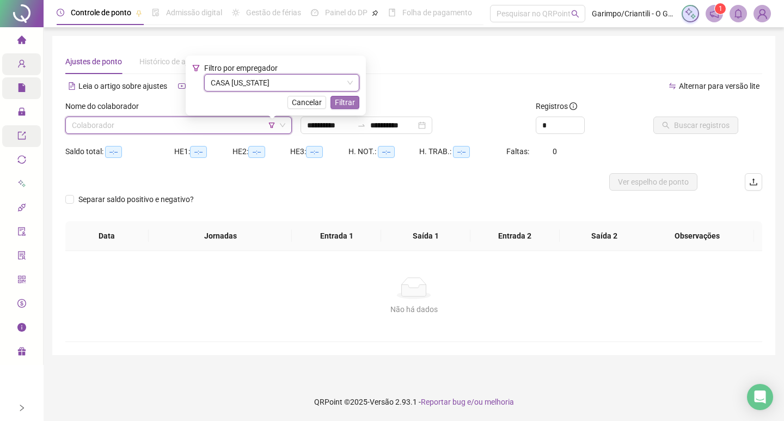
click at [335, 103] on span "Filtrar" at bounding box center [345, 102] width 20 height 12
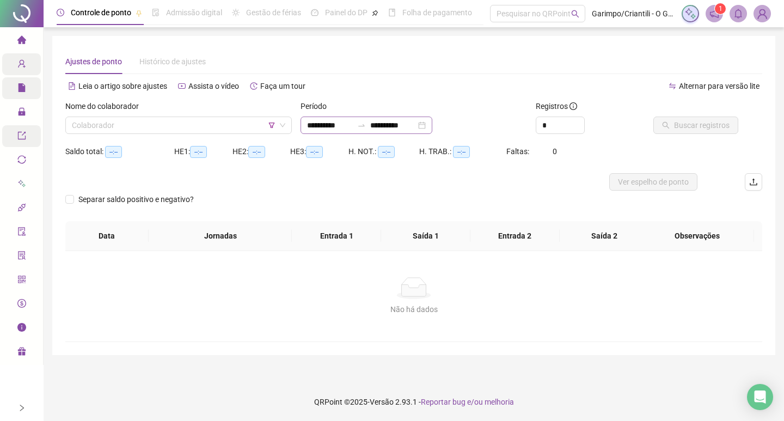
click at [432, 125] on div "**********" at bounding box center [366, 124] width 132 height 17
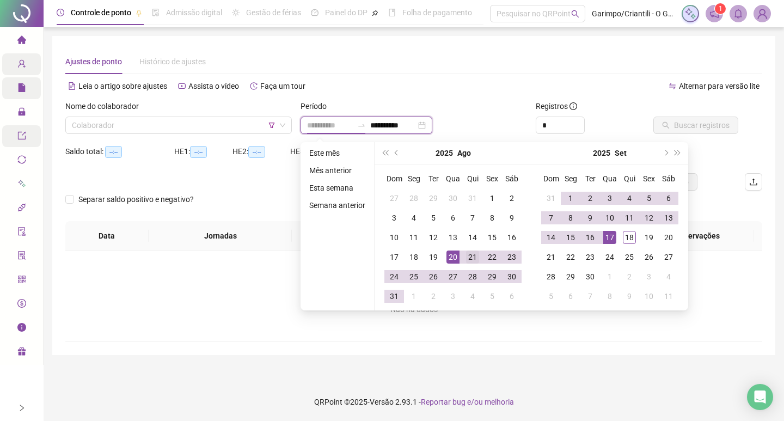
type input "**********"
click at [468, 249] on td "21" at bounding box center [473, 257] width 20 height 20
type input "**********"
click at [632, 234] on div "18" at bounding box center [629, 237] width 13 height 13
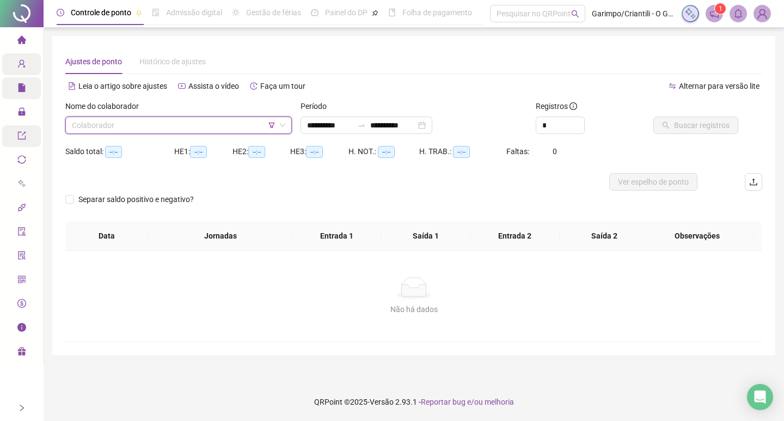
click at [135, 128] on input "search" at bounding box center [174, 125] width 204 height 16
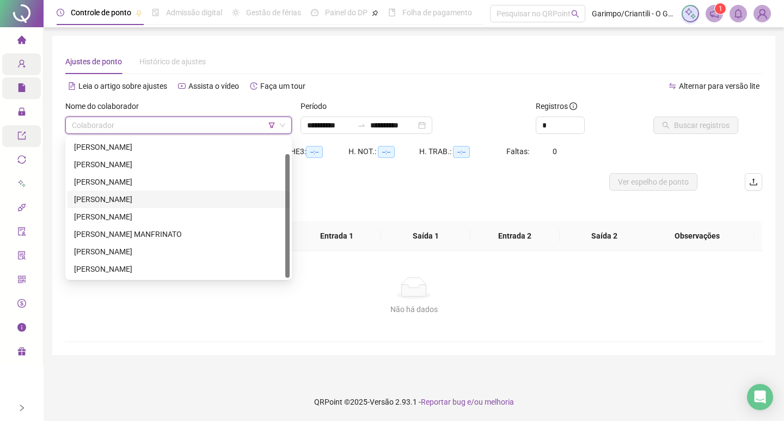
scroll to position [17, 0]
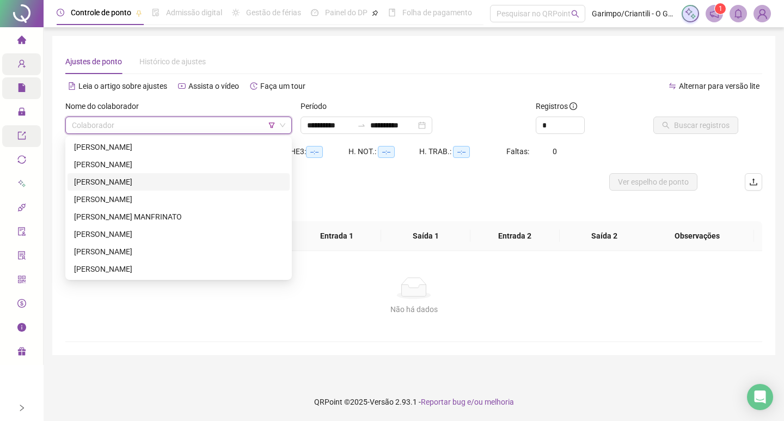
click at [129, 175] on div "[PERSON_NAME]" at bounding box center [178, 181] width 222 height 17
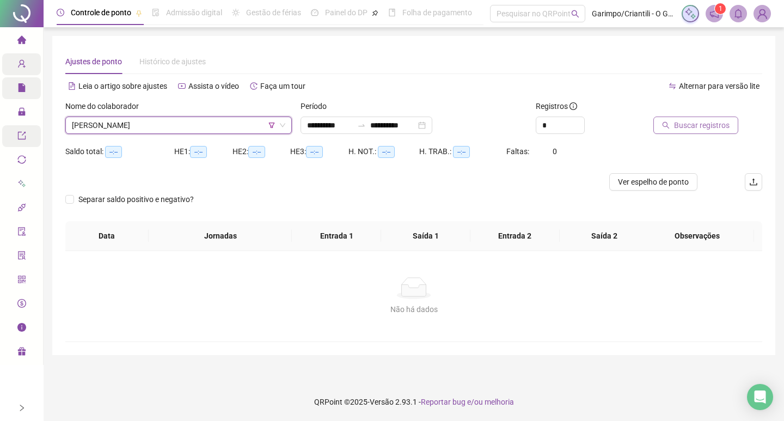
click at [687, 128] on span "Buscar registros" at bounding box center [702, 125] width 56 height 12
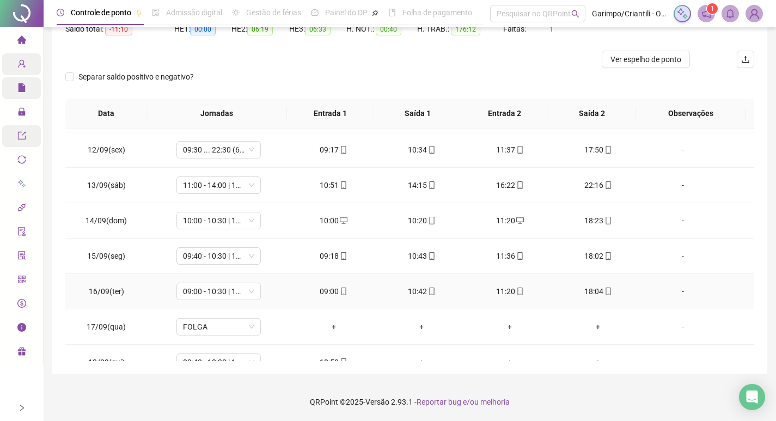
scroll to position [794, 0]
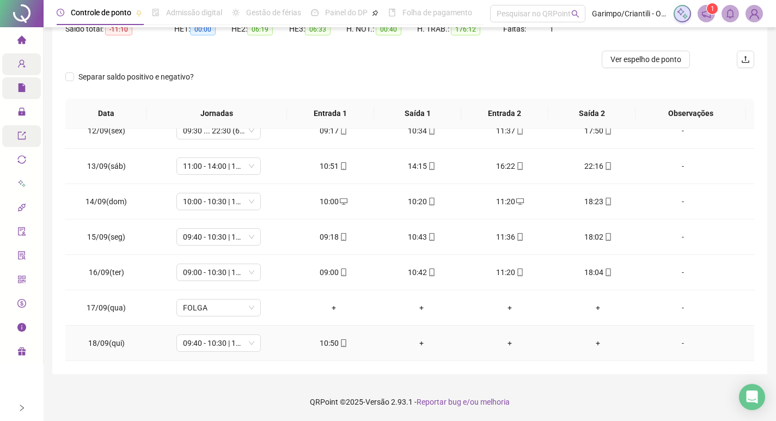
click at [419, 342] on div "+" at bounding box center [421, 343] width 71 height 12
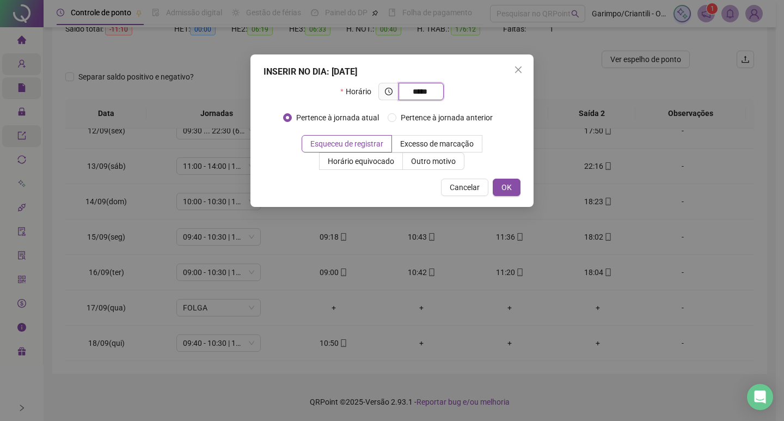
type input "*****"
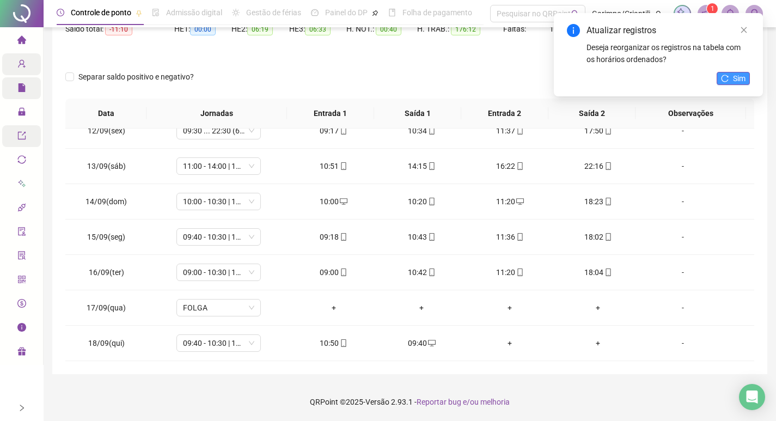
click at [726, 76] on icon "reload" at bounding box center [725, 79] width 8 height 8
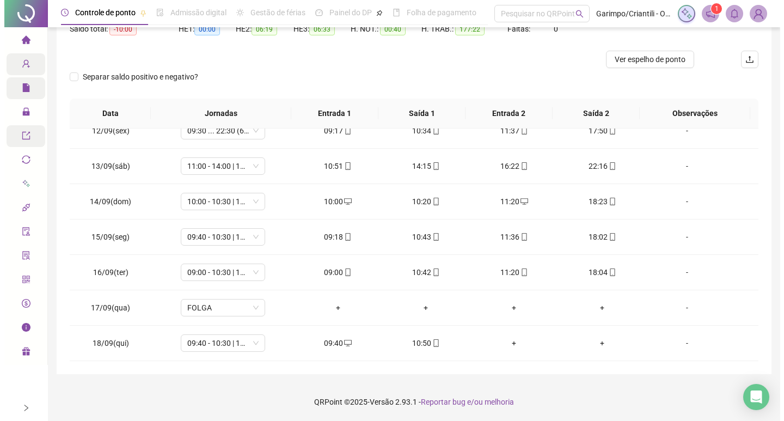
scroll to position [68, 0]
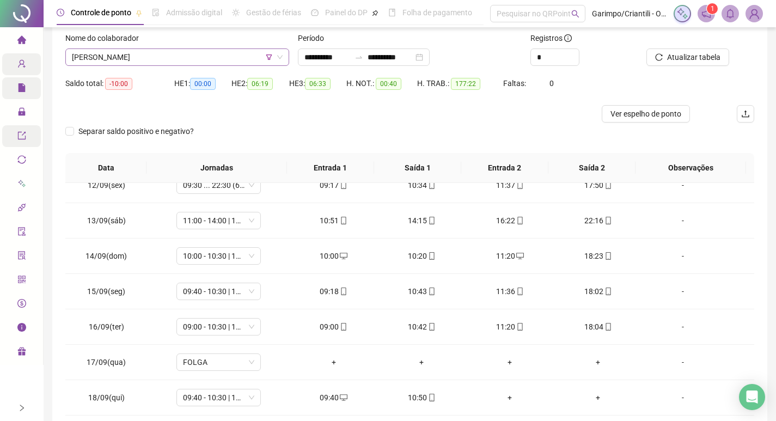
click at [148, 56] on span "[PERSON_NAME]" at bounding box center [177, 57] width 211 height 16
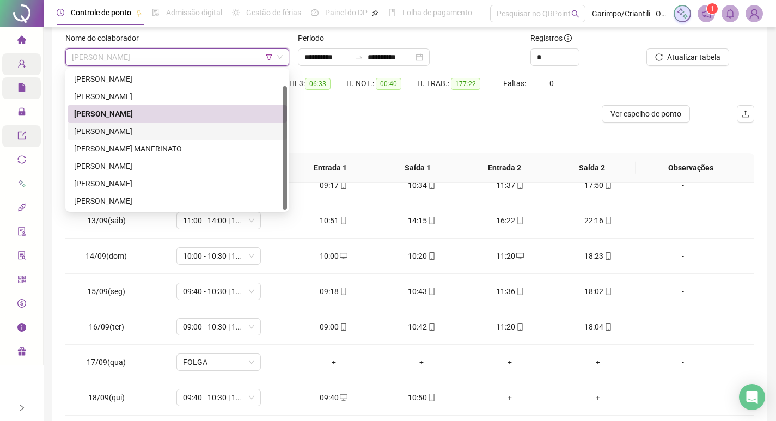
click at [131, 124] on div "[PERSON_NAME]" at bounding box center [176, 130] width 219 height 17
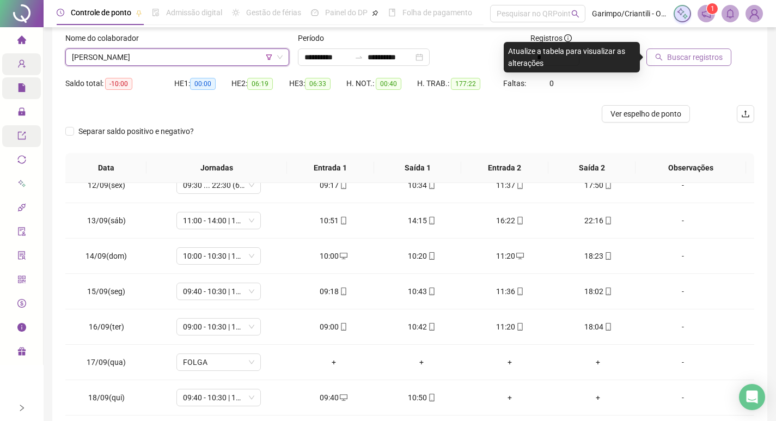
click at [662, 55] on icon "search" at bounding box center [659, 57] width 8 height 8
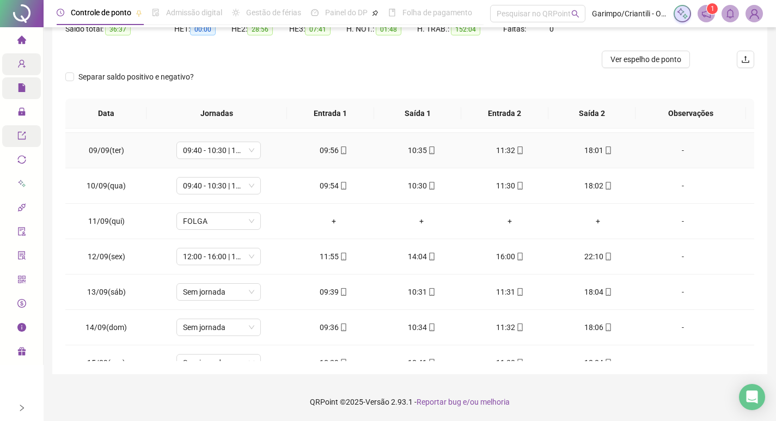
scroll to position [543, 0]
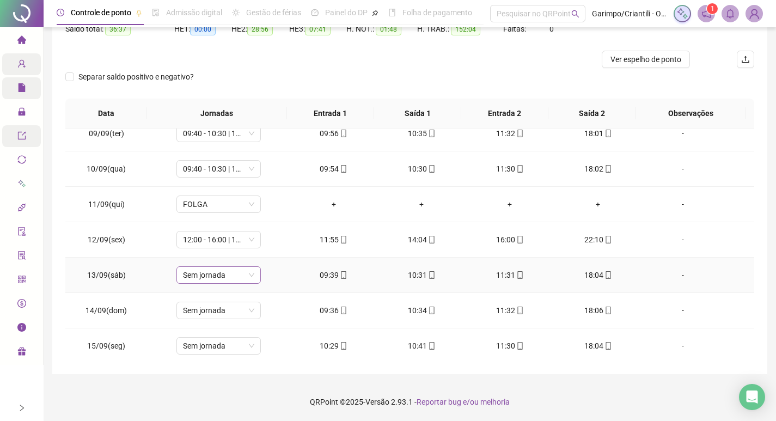
click at [198, 268] on span "Sem jornada" at bounding box center [218, 275] width 71 height 16
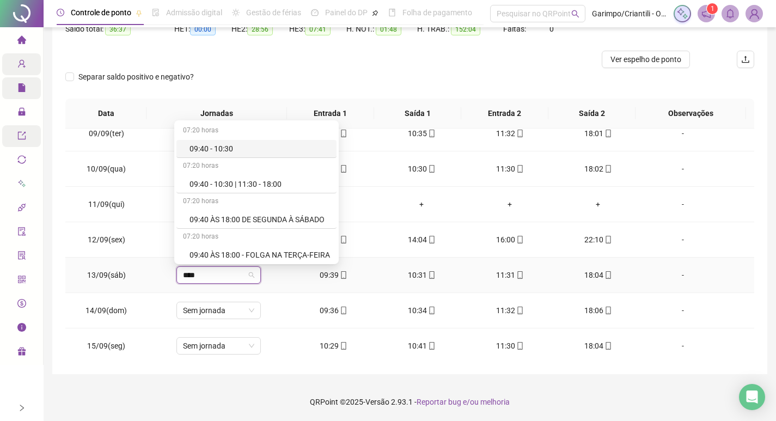
type input "*****"
click at [239, 174] on div "07:20 horas" at bounding box center [256, 166] width 160 height 17
click at [239, 178] on div "09:40 - 10:30 | 11:30 - 18:00" at bounding box center [259, 184] width 140 height 12
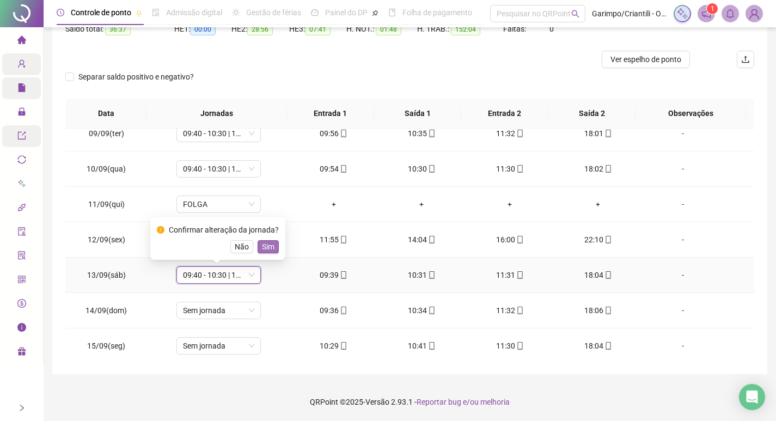
click at [269, 247] on span "Sim" at bounding box center [268, 247] width 13 height 12
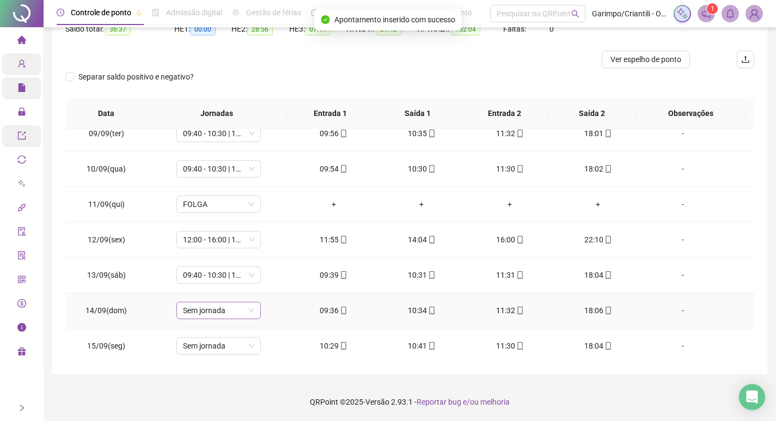
click at [201, 309] on span "Sem jornada" at bounding box center [218, 310] width 71 height 16
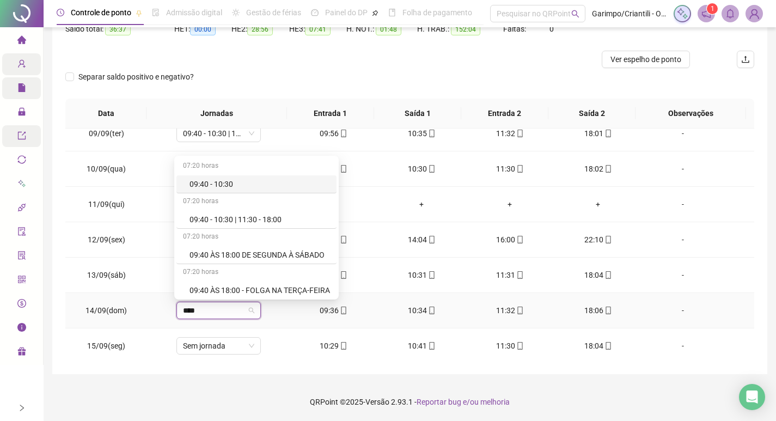
type input "*****"
click at [213, 225] on div "09:40 - 10:30 | 11:30 - 18:00" at bounding box center [259, 219] width 140 height 12
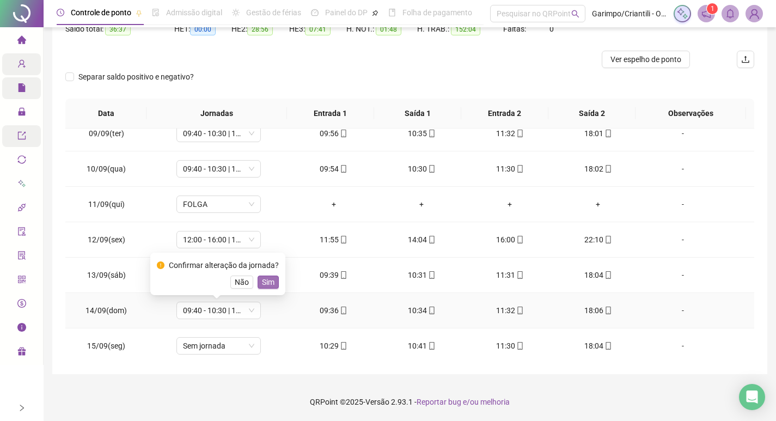
click at [263, 287] on span "Sim" at bounding box center [268, 282] width 13 height 12
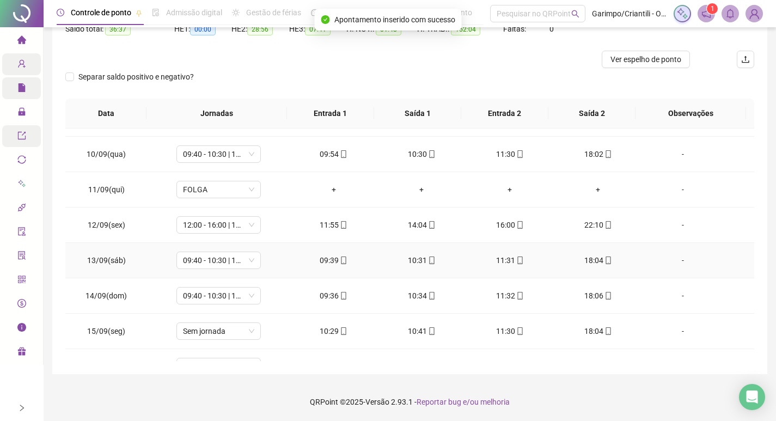
scroll to position [598, 0]
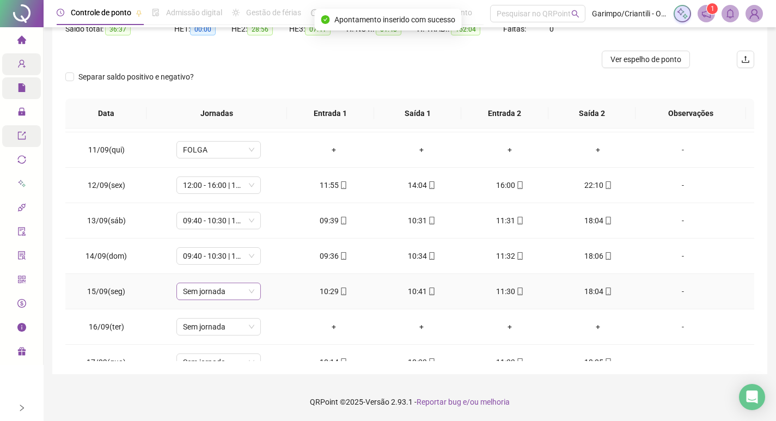
click at [193, 299] on span "Sem jornada" at bounding box center [218, 291] width 71 height 16
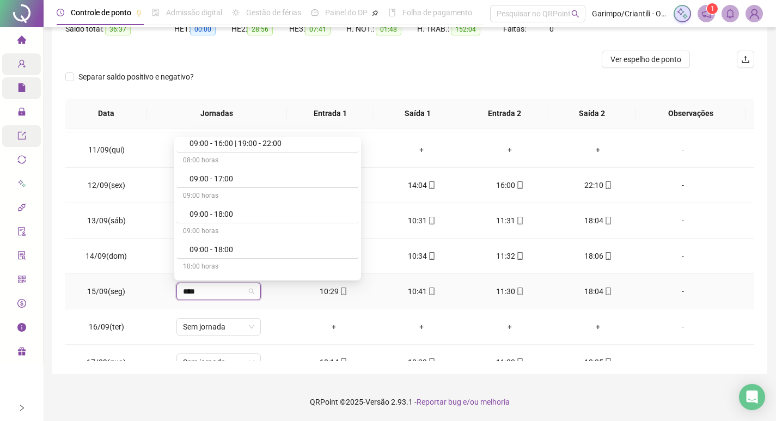
scroll to position [2, 0]
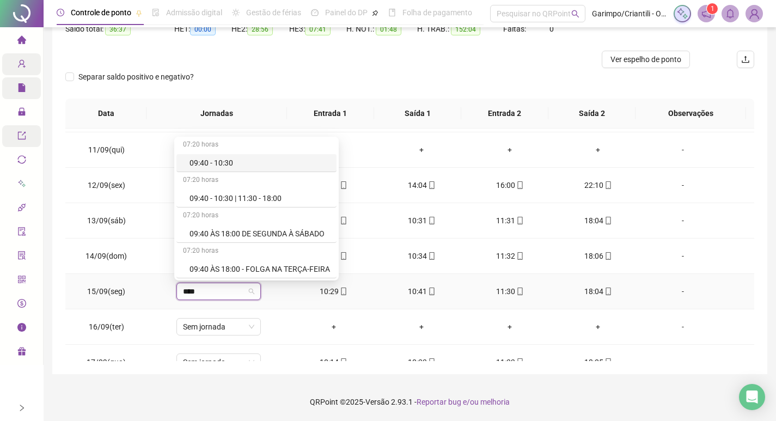
type input "*****"
drag, startPoint x: 245, startPoint y: 186, endPoint x: 241, endPoint y: 193, distance: 7.9
click at [244, 189] on div "07:20 horas 09:40 - 10:30 07:20 horas 09:40 - 10:30 | 11:30 - 18:00 07:20 horas…" at bounding box center [256, 208] width 160 height 142
click at [241, 193] on div "09:40 - 10:30 | 11:30 - 18:00" at bounding box center [259, 198] width 140 height 12
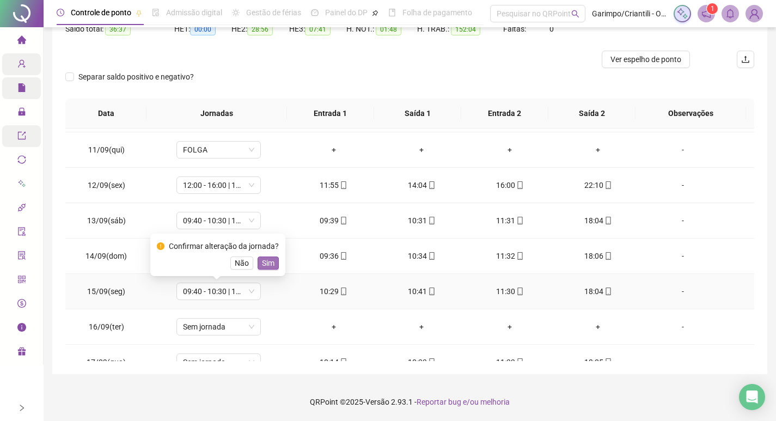
click at [262, 261] on span "Sim" at bounding box center [268, 263] width 13 height 12
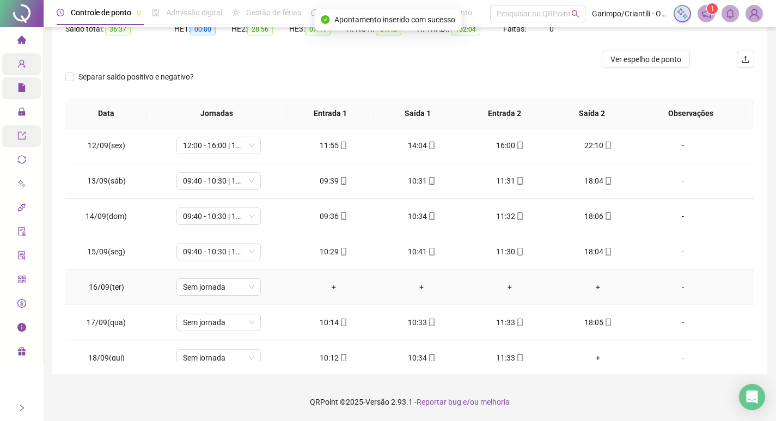
scroll to position [652, 0]
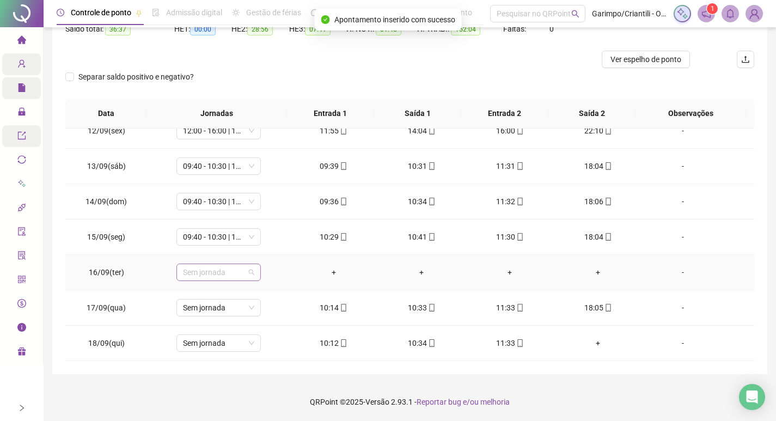
click at [176, 269] on div "Sem jornada" at bounding box center [218, 271] width 84 height 17
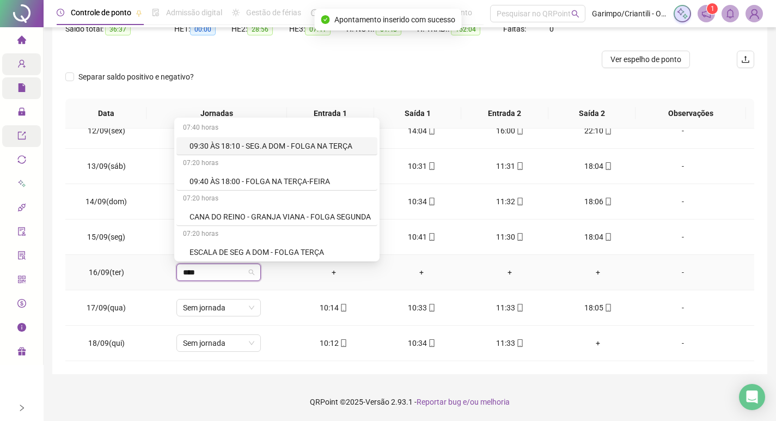
type input "*****"
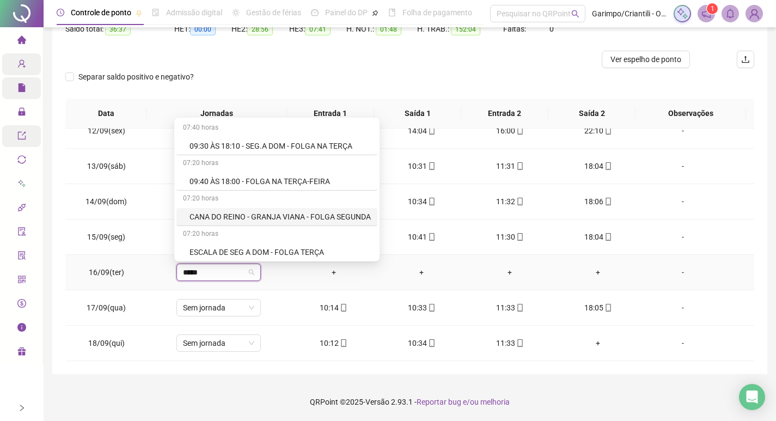
scroll to position [54, 0]
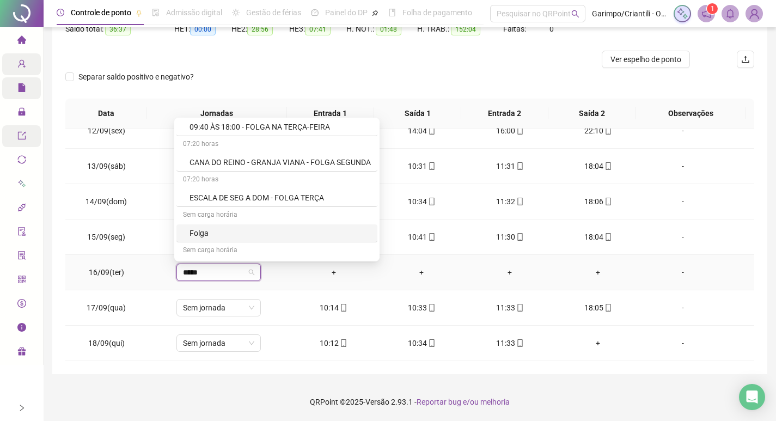
click at [210, 234] on div "Folga" at bounding box center [279, 233] width 181 height 12
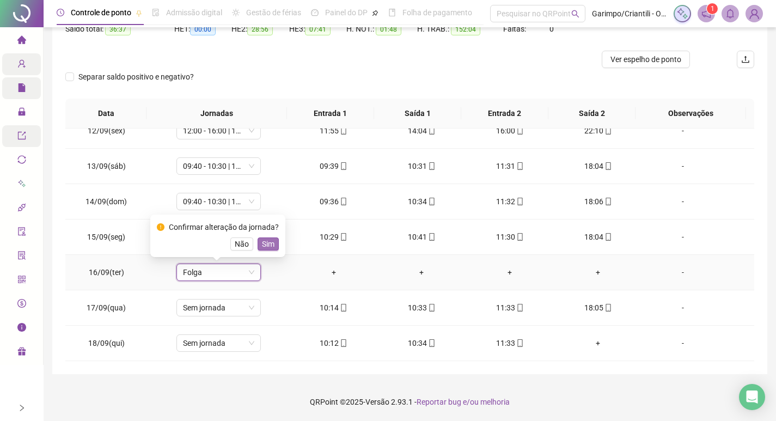
click at [268, 245] on span "Sim" at bounding box center [268, 244] width 13 height 12
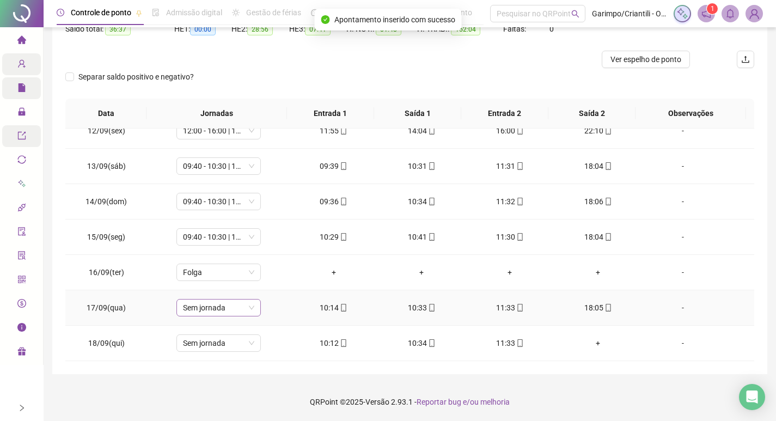
click at [209, 314] on span "Sem jornada" at bounding box center [218, 307] width 71 height 16
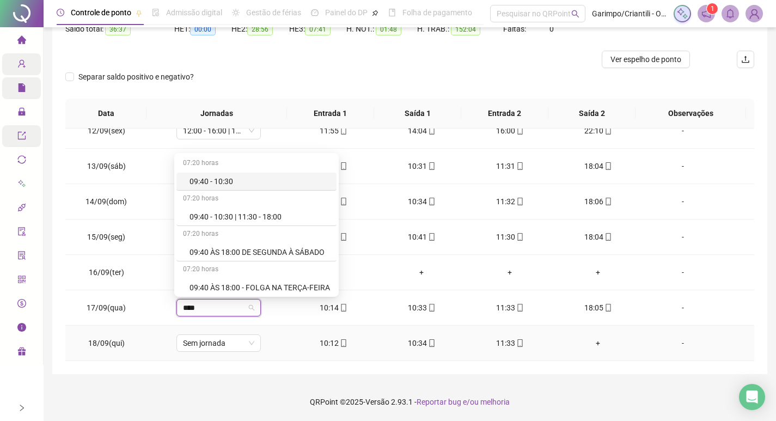
type input "*****"
click at [278, 211] on div "09:40 - 10:30 | 11:30 - 18:00" at bounding box center [259, 217] width 140 height 12
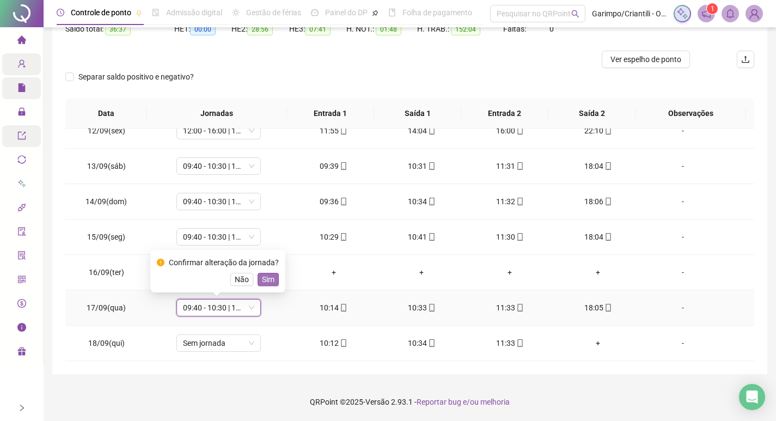
click at [262, 278] on span "Sim" at bounding box center [268, 279] width 13 height 12
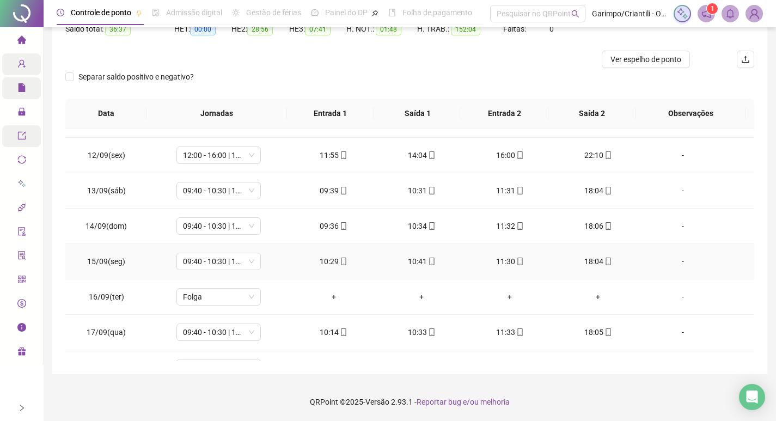
scroll to position [652, 0]
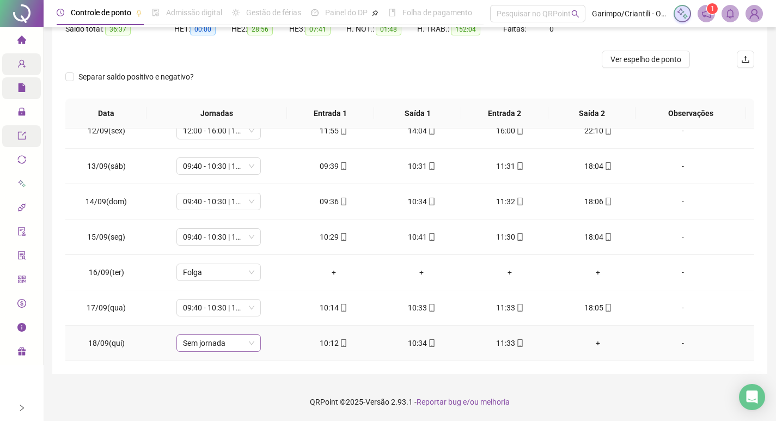
click at [208, 336] on span "Sem jornada" at bounding box center [218, 343] width 71 height 16
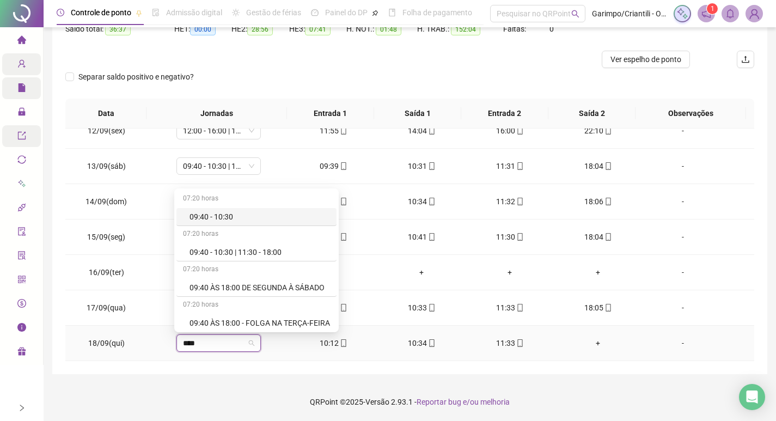
type input "*****"
drag, startPoint x: 251, startPoint y: 252, endPoint x: 257, endPoint y: 277, distance: 25.2
click at [251, 252] on div "09:40 - 10:30 | 11:30 - 18:00" at bounding box center [259, 252] width 140 height 12
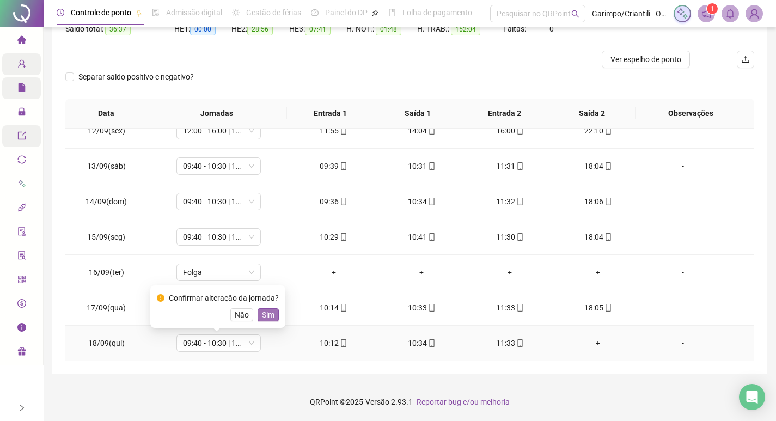
click at [269, 315] on span "Sim" at bounding box center [268, 315] width 13 height 12
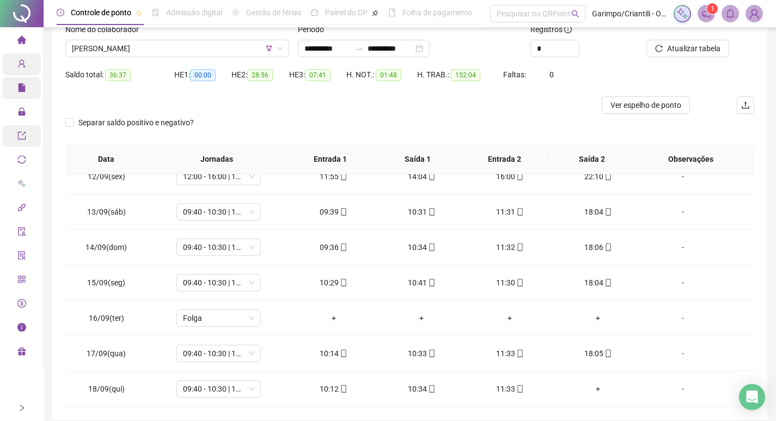
scroll to position [14, 0]
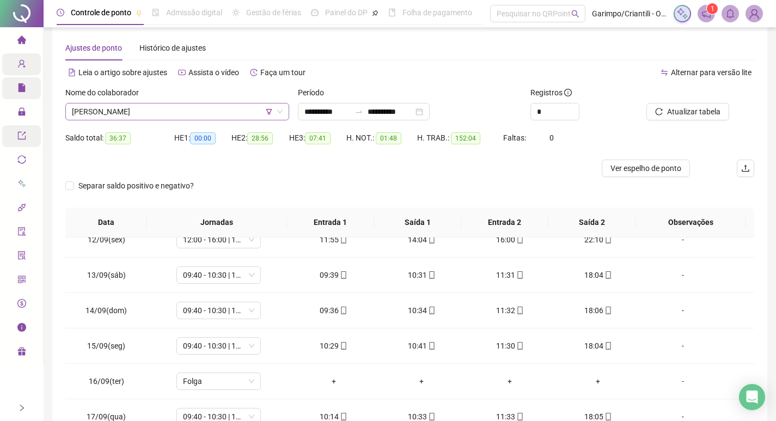
click at [189, 107] on span "[PERSON_NAME]" at bounding box center [177, 111] width 211 height 16
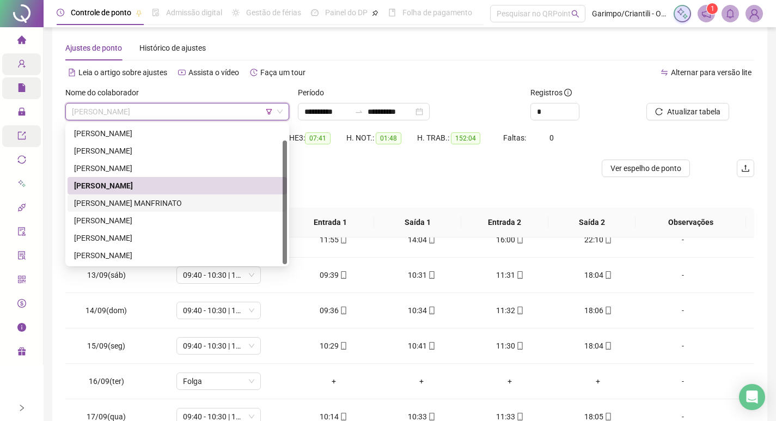
click at [161, 200] on div "[PERSON_NAME] MANFRINATO" at bounding box center [177, 203] width 206 height 12
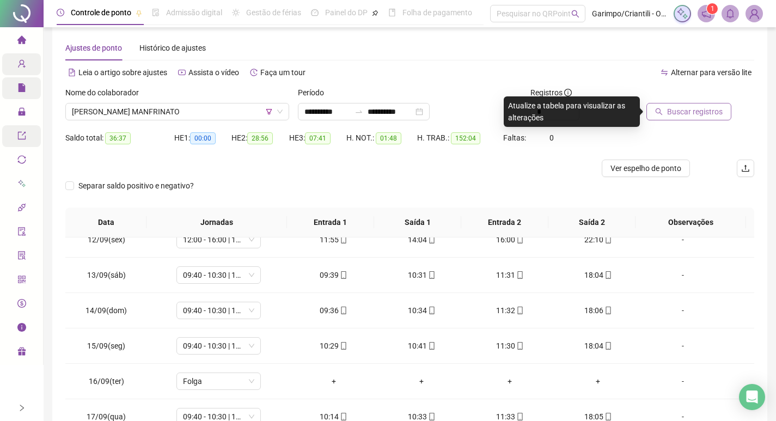
click at [656, 116] on button "Buscar registros" at bounding box center [688, 111] width 85 height 17
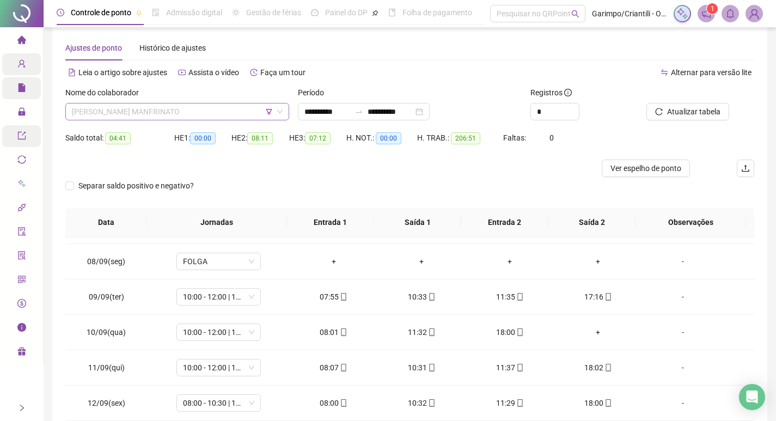
click at [143, 114] on span "[PERSON_NAME] MANFRINATO" at bounding box center [177, 111] width 211 height 16
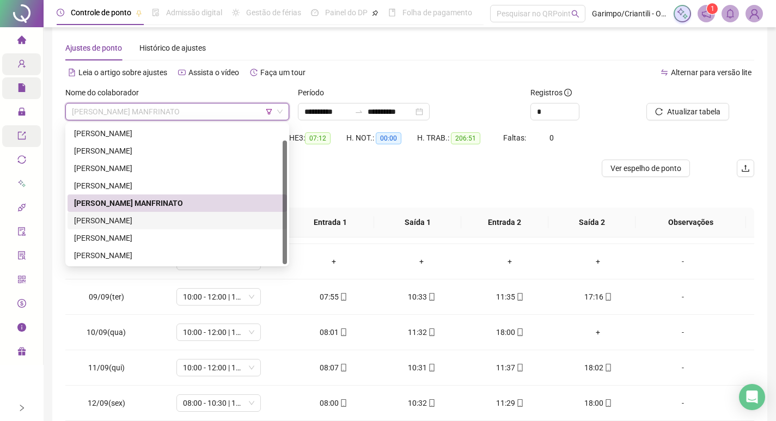
click at [146, 224] on div "[PERSON_NAME]" at bounding box center [177, 220] width 206 height 12
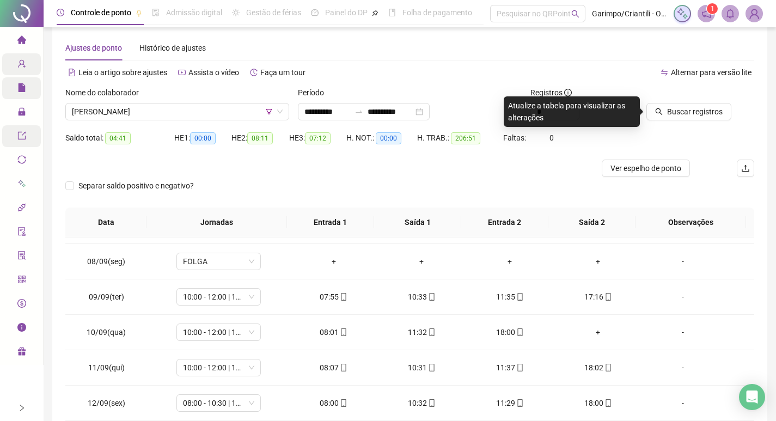
click at [211, 121] on div "Nome do colaborador [PERSON_NAME]" at bounding box center [177, 108] width 232 height 42
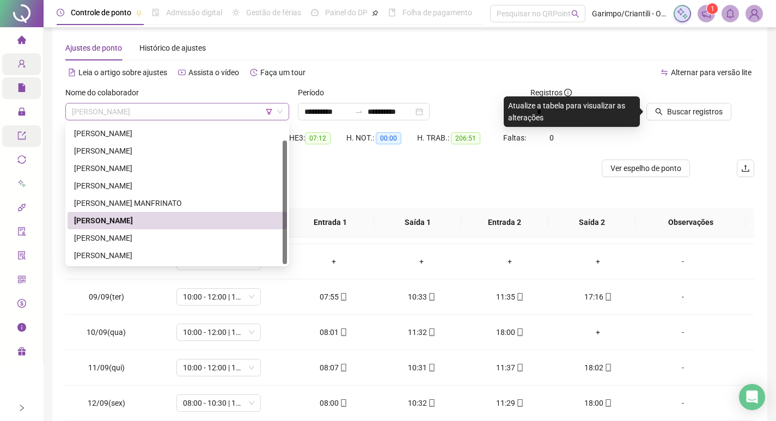
click at [211, 114] on span "[PERSON_NAME]" at bounding box center [177, 111] width 211 height 16
click at [137, 238] on div "[PERSON_NAME]" at bounding box center [177, 238] width 206 height 12
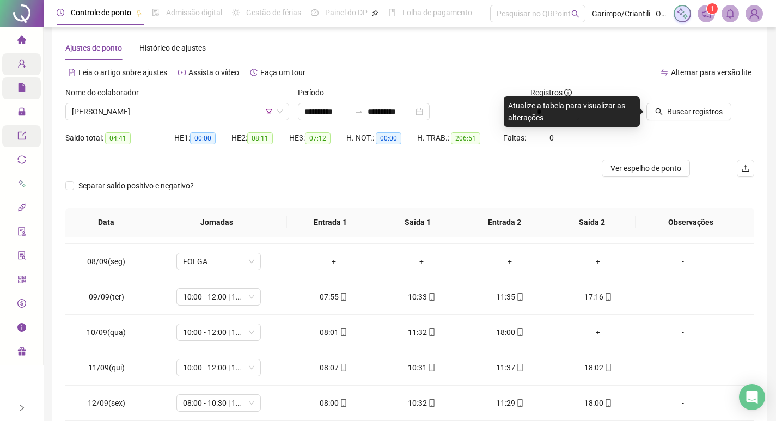
click at [646, 111] on div "Buscar registros" at bounding box center [700, 108] width 116 height 42
click at [656, 109] on icon "search" at bounding box center [658, 111] width 7 height 7
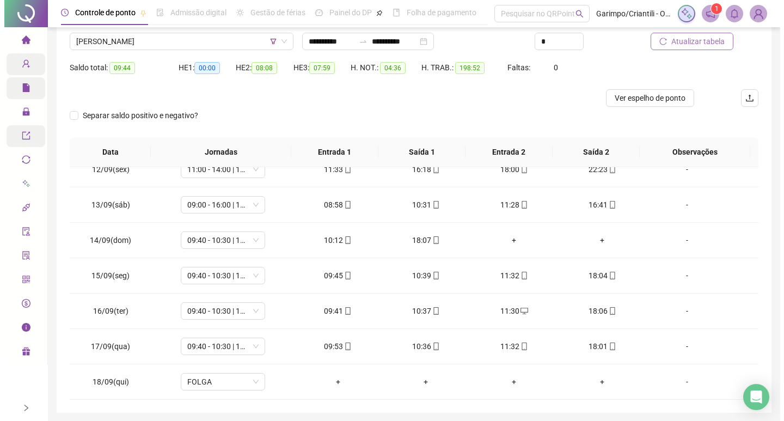
scroll to position [68, 0]
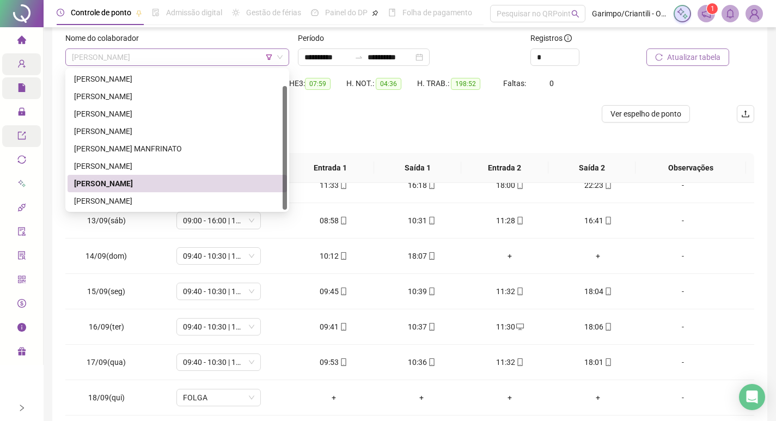
click at [156, 58] on span "[PERSON_NAME]" at bounding box center [177, 57] width 211 height 16
click at [124, 207] on div "[PERSON_NAME]" at bounding box center [176, 200] width 219 height 17
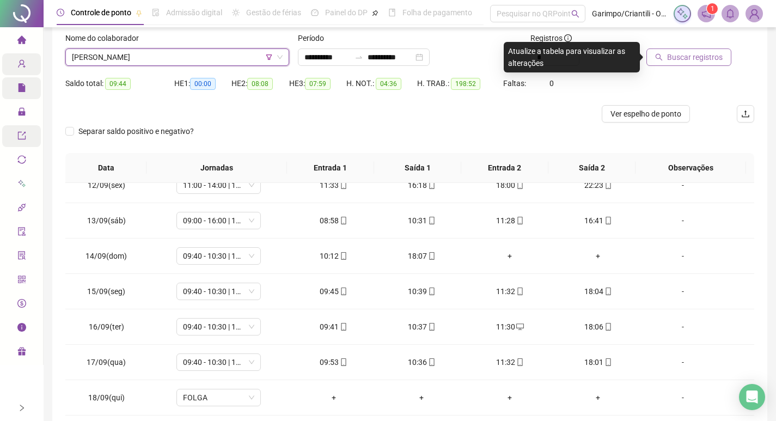
click at [674, 59] on span "Buscar registros" at bounding box center [695, 57] width 56 height 12
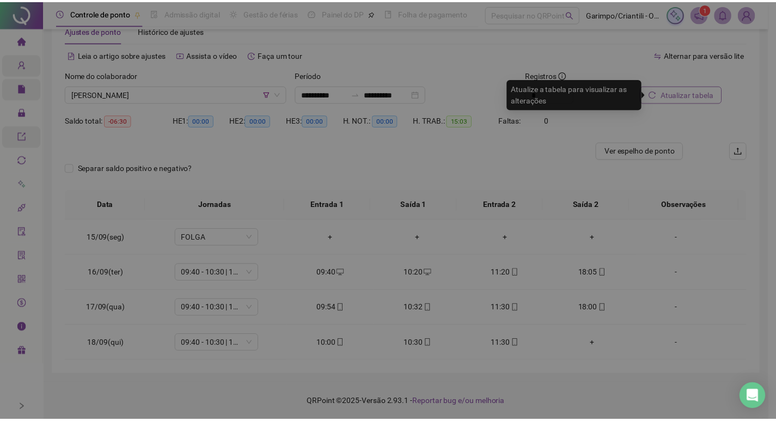
scroll to position [0, 0]
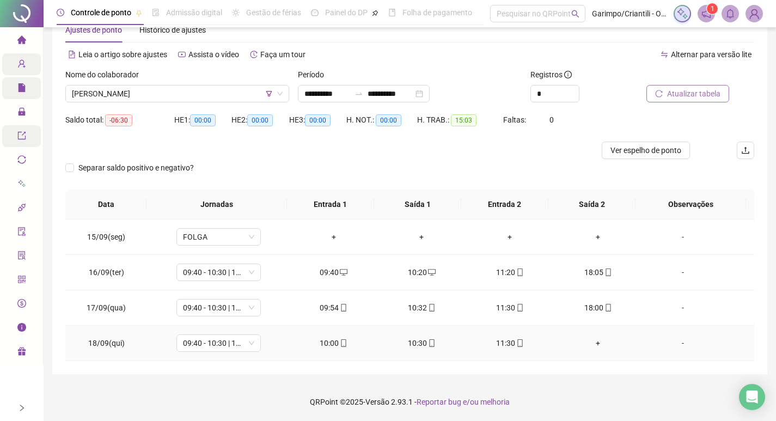
click at [337, 336] on td "10:00" at bounding box center [334, 342] width 88 height 35
click at [341, 340] on icon "mobile" at bounding box center [343, 343] width 5 height 8
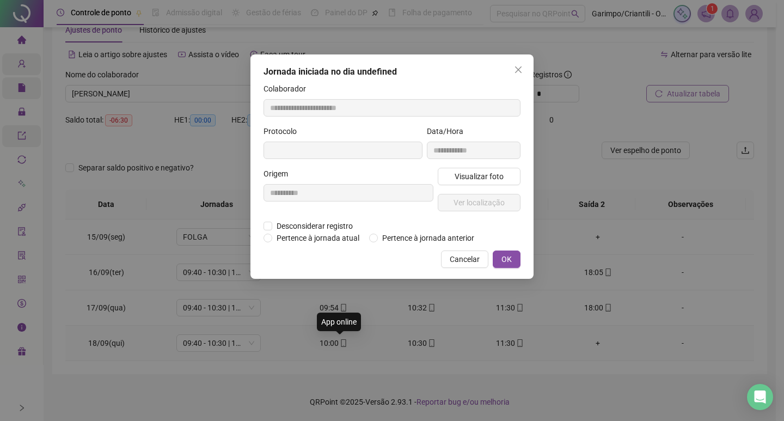
type input "**********"
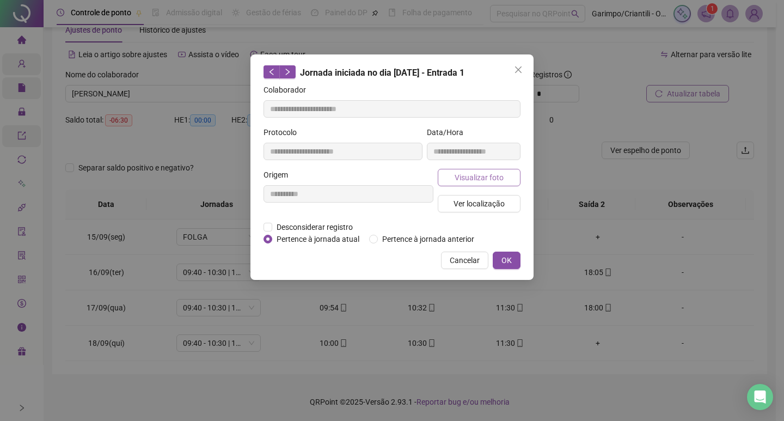
click at [459, 173] on span "Visualizar foto" at bounding box center [478, 177] width 49 height 12
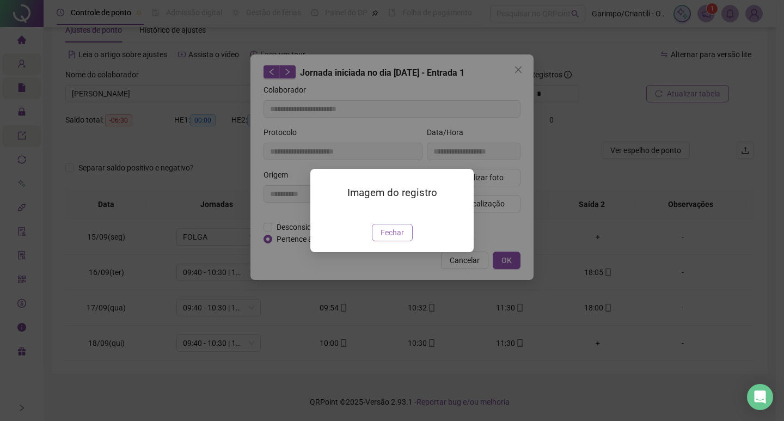
click at [396, 238] on span "Fechar" at bounding box center [391, 232] width 23 height 12
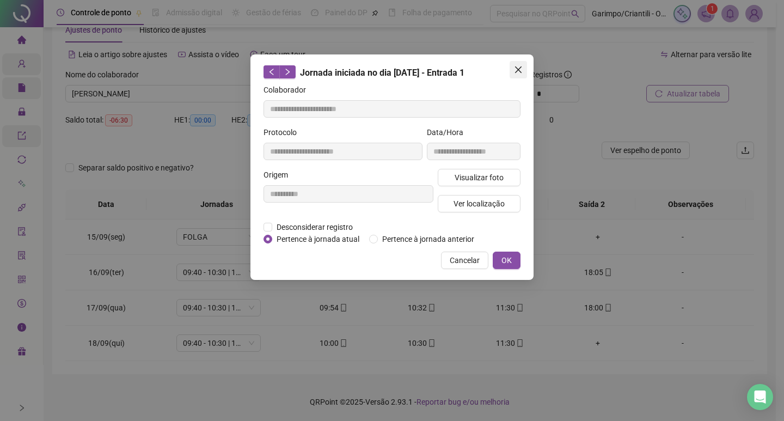
click at [523, 62] on button "Close" at bounding box center [517, 69] width 17 height 17
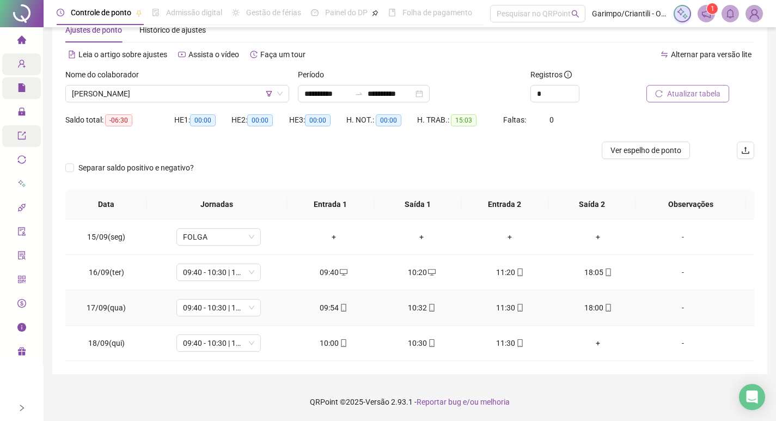
click at [340, 309] on icon "mobile" at bounding box center [344, 308] width 8 height 8
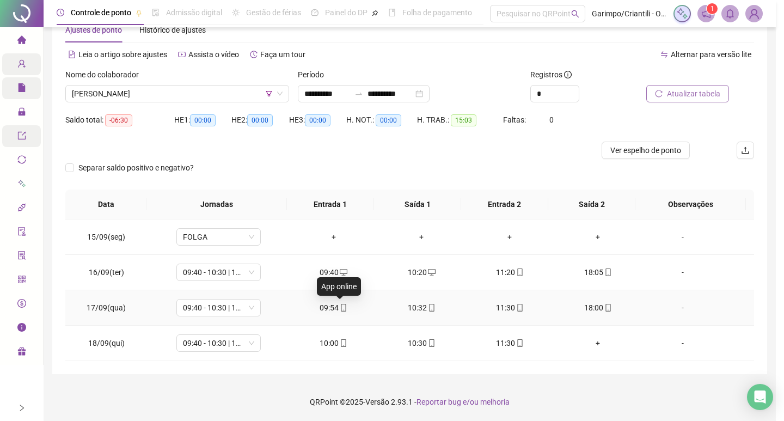
type input "**********"
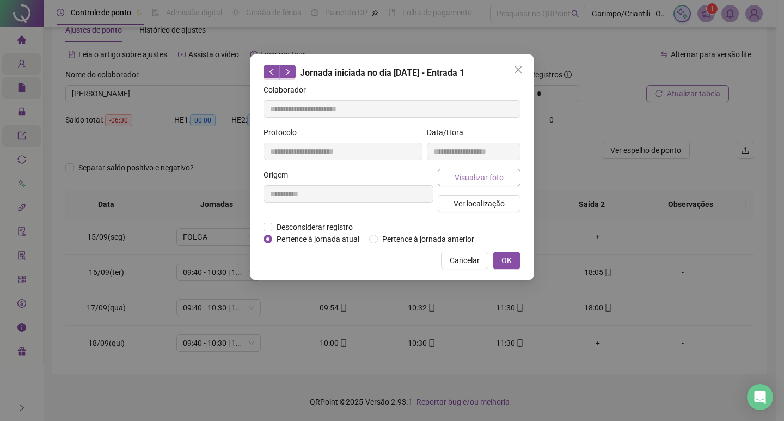
click at [466, 171] on span "Visualizar foto" at bounding box center [478, 177] width 49 height 12
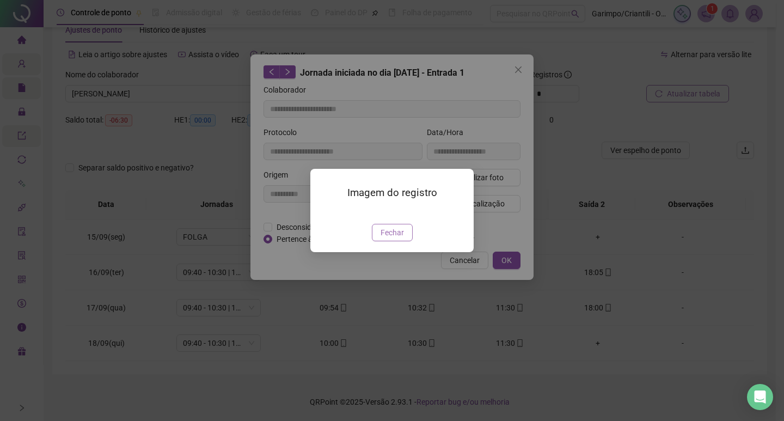
click at [386, 238] on span "Fechar" at bounding box center [391, 232] width 23 height 12
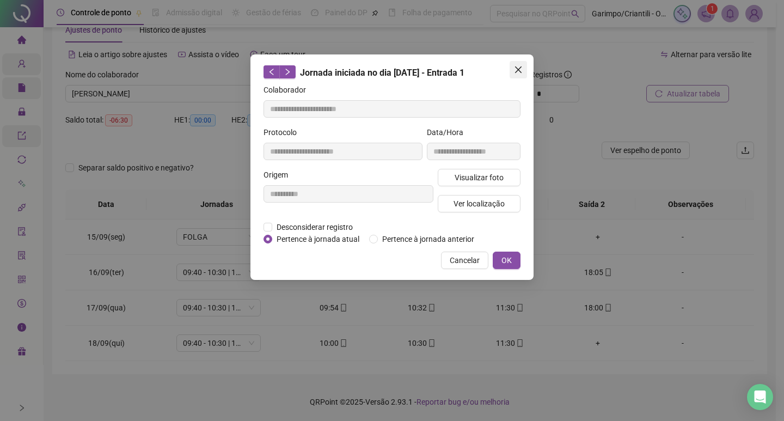
click at [518, 69] on icon "close" at bounding box center [518, 69] width 7 height 7
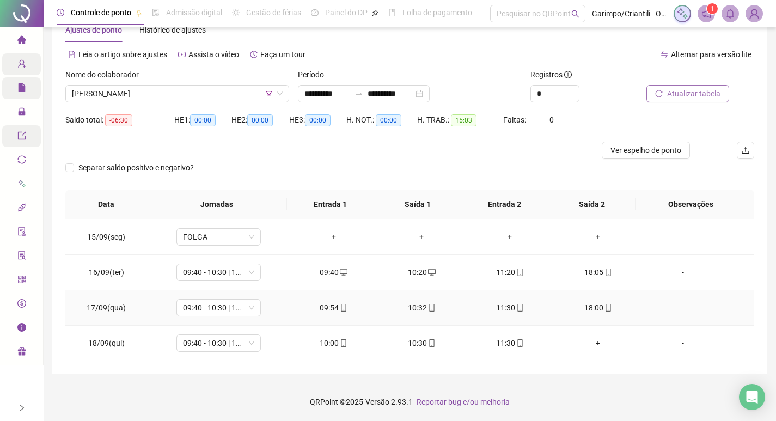
click at [422, 312] on div "10:32" at bounding box center [421, 308] width 71 height 12
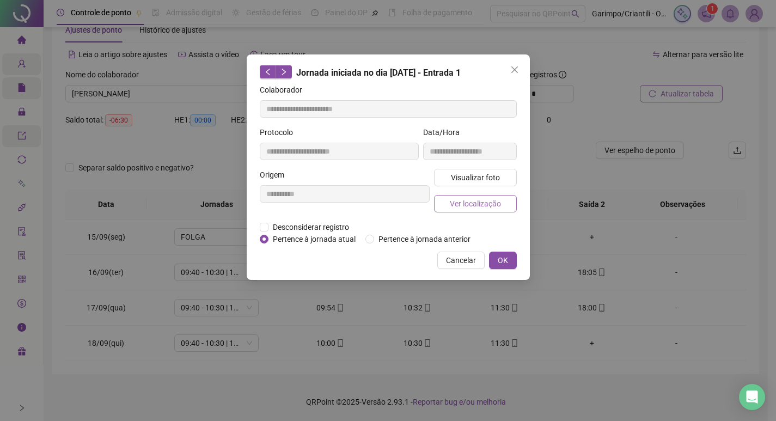
type input "**********"
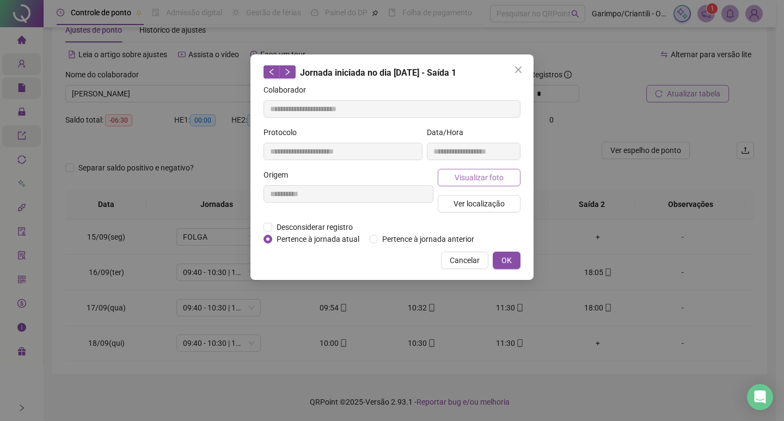
click at [453, 171] on button "Visualizar foto" at bounding box center [479, 177] width 83 height 17
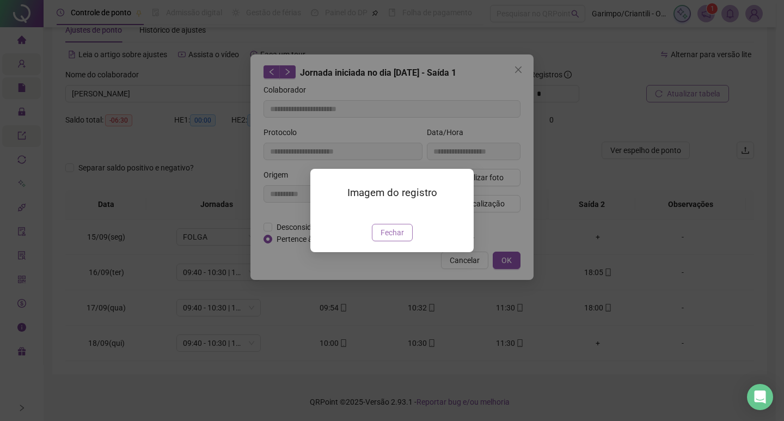
click at [402, 238] on span "Fechar" at bounding box center [391, 232] width 23 height 12
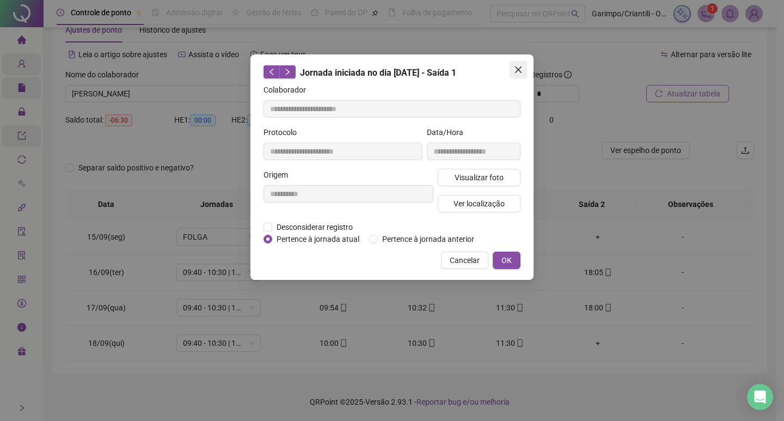
drag, startPoint x: 519, startPoint y: 69, endPoint x: 501, endPoint y: 131, distance: 64.6
click at [519, 69] on icon "close" at bounding box center [518, 69] width 7 height 7
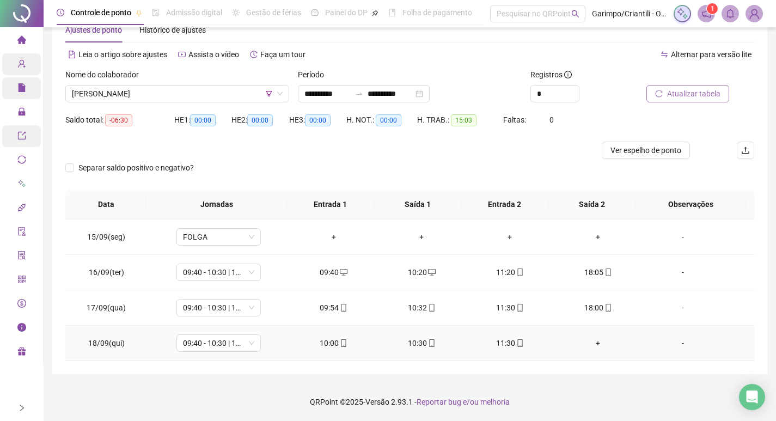
click at [426, 337] on div "10:30" at bounding box center [421, 343] width 71 height 12
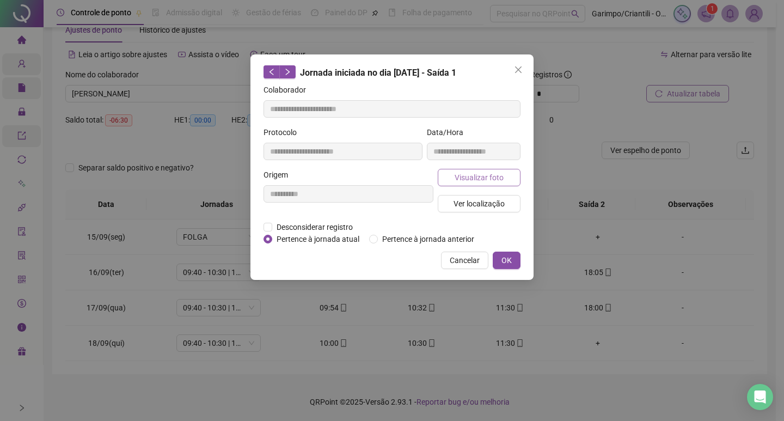
click at [470, 173] on span "Visualizar foto" at bounding box center [478, 177] width 49 height 12
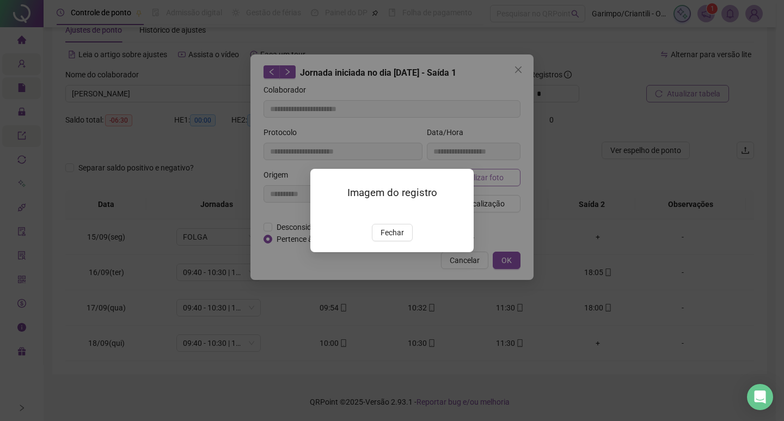
type input "**********"
click at [397, 238] on span "Fechar" at bounding box center [391, 232] width 23 height 12
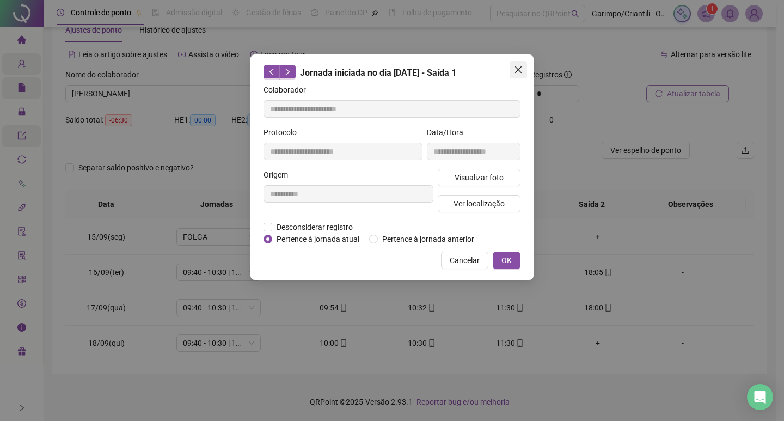
click at [512, 66] on span "Close" at bounding box center [517, 69] width 17 height 9
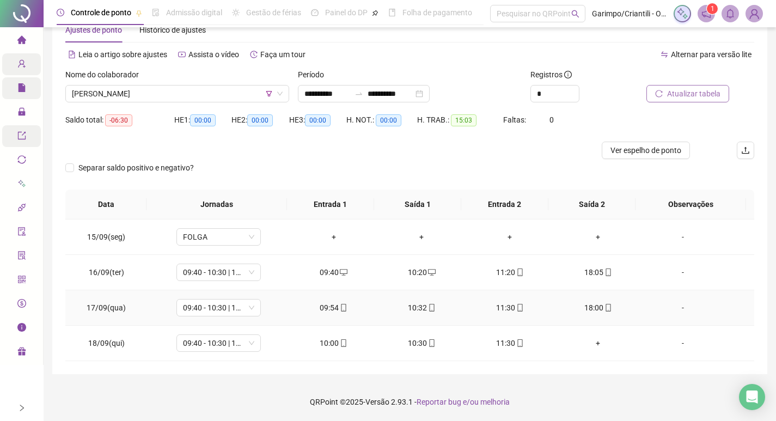
click at [605, 305] on icon "mobile" at bounding box center [607, 308] width 5 height 8
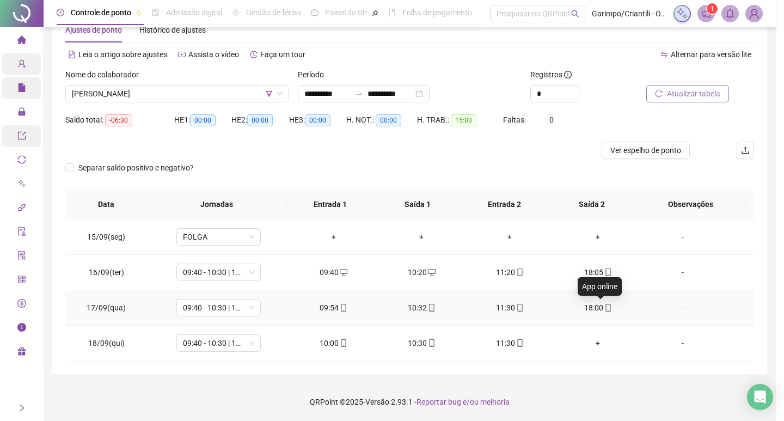
type input "**********"
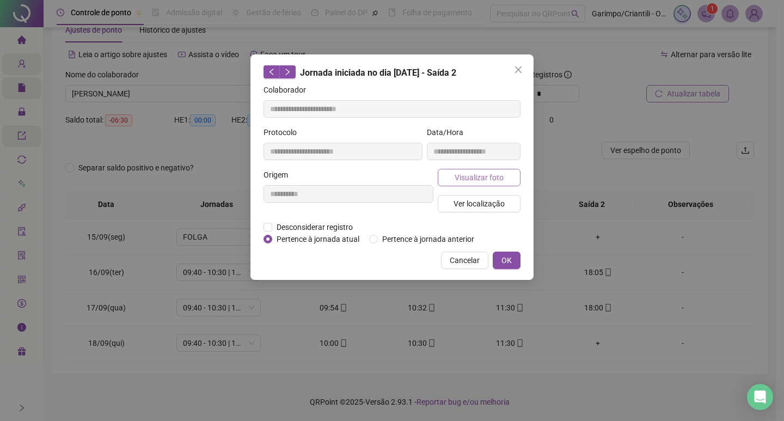
click at [484, 175] on span "Visualizar foto" at bounding box center [478, 177] width 49 height 12
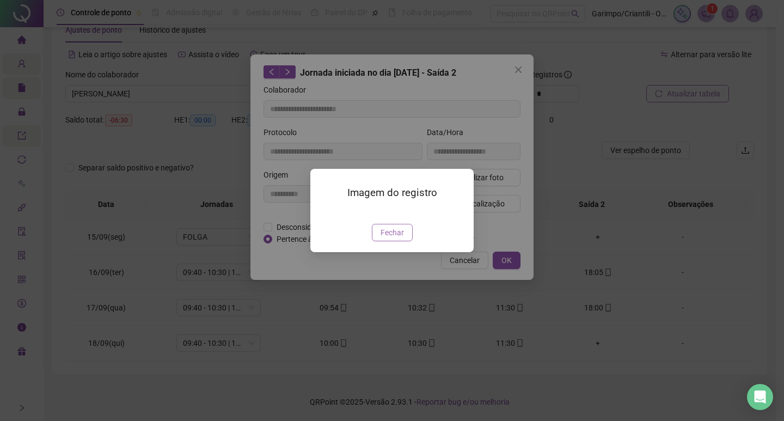
click at [404, 241] on button "Fechar" at bounding box center [392, 232] width 41 height 17
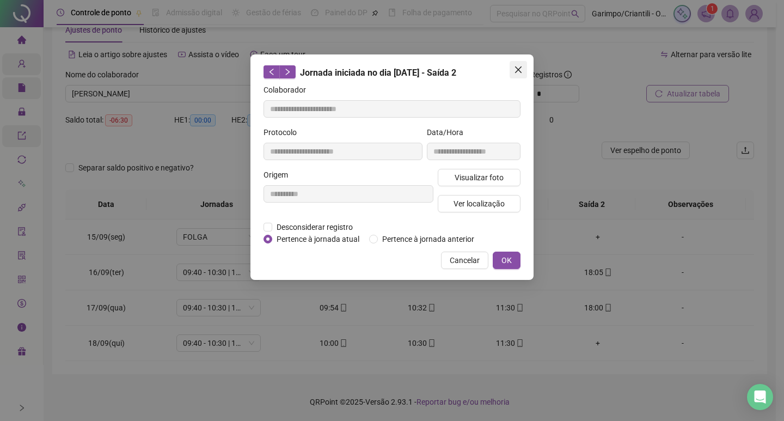
click at [520, 68] on icon "close" at bounding box center [518, 69] width 7 height 7
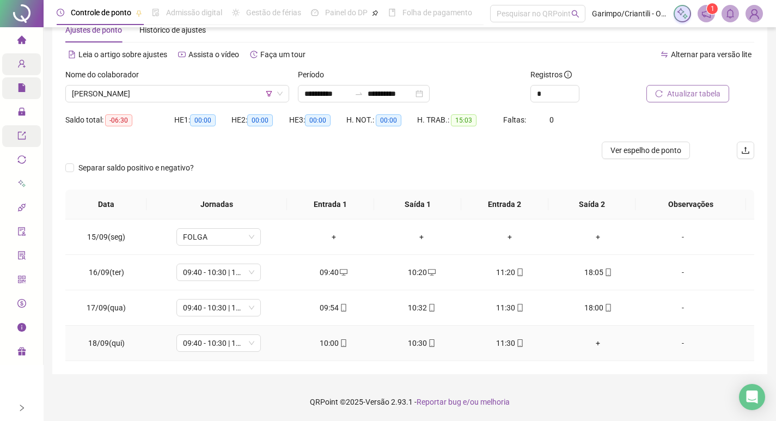
click at [333, 341] on div "10:00" at bounding box center [333, 343] width 71 height 12
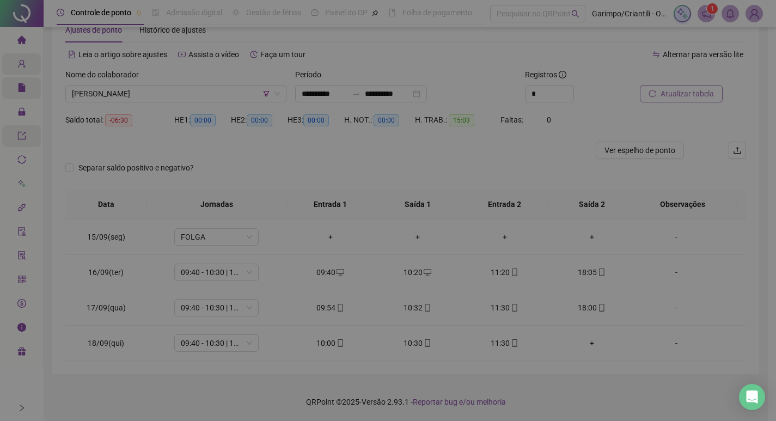
type input "**********"
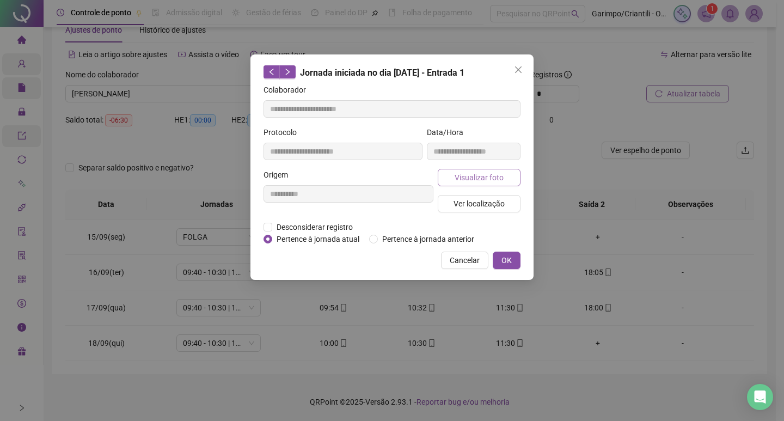
click at [475, 175] on span "Visualizar foto" at bounding box center [478, 177] width 49 height 12
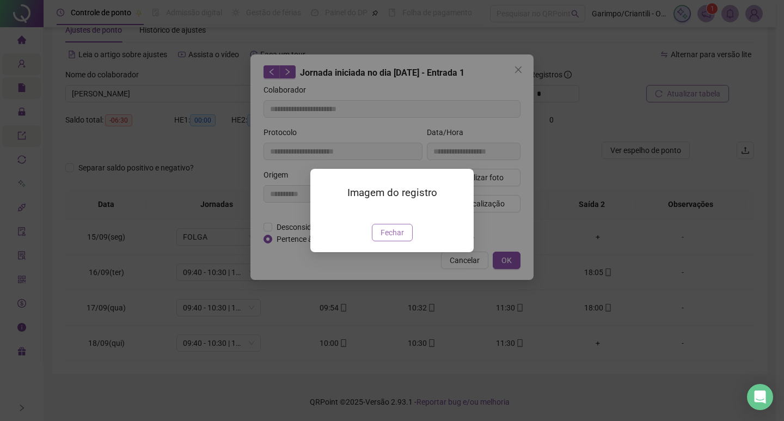
click at [395, 238] on span "Fechar" at bounding box center [391, 232] width 23 height 12
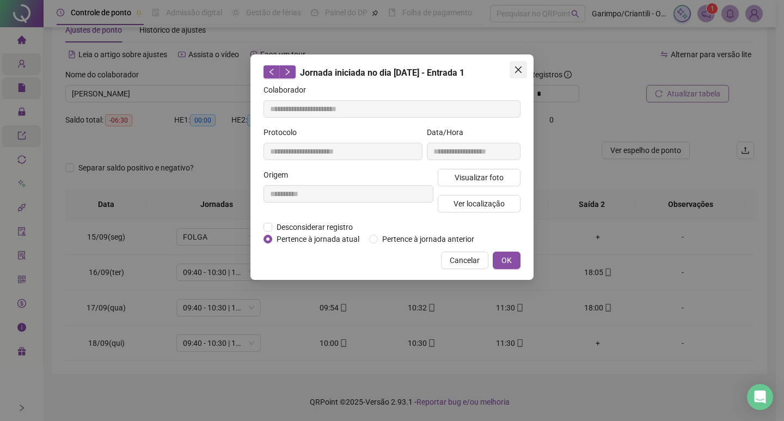
click at [512, 71] on span "Close" at bounding box center [517, 69] width 17 height 9
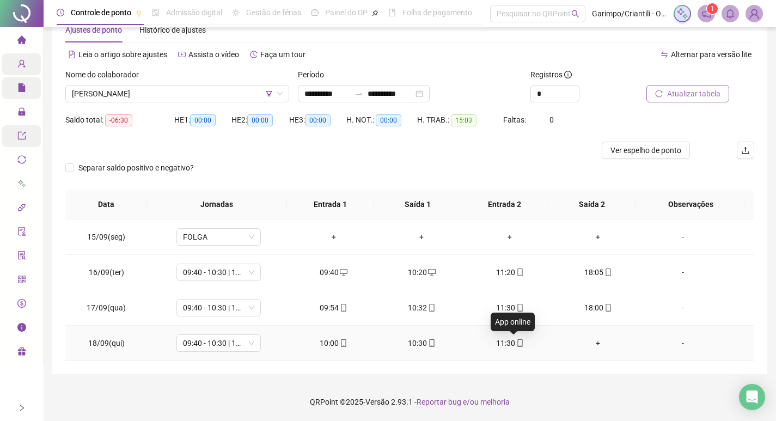
click at [518, 339] on icon "mobile" at bounding box center [520, 343] width 8 height 8
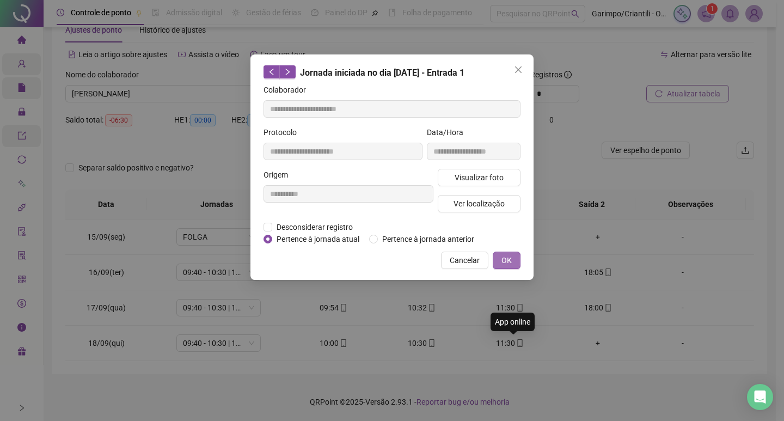
type input "**********"
click at [489, 181] on span "Visualizar foto" at bounding box center [478, 177] width 49 height 12
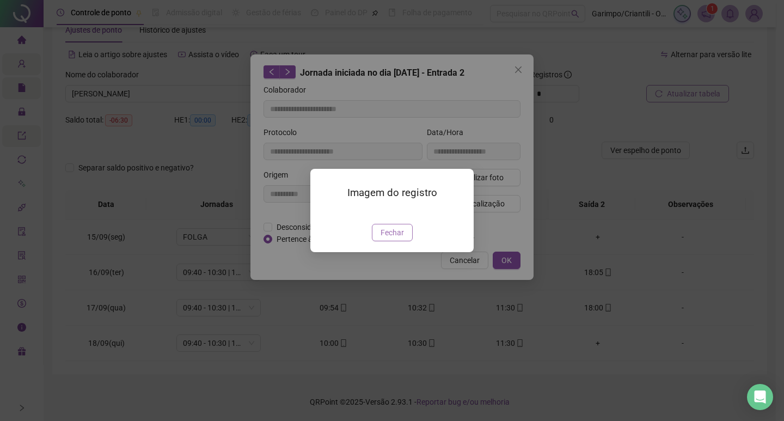
click at [390, 238] on span "Fechar" at bounding box center [391, 232] width 23 height 12
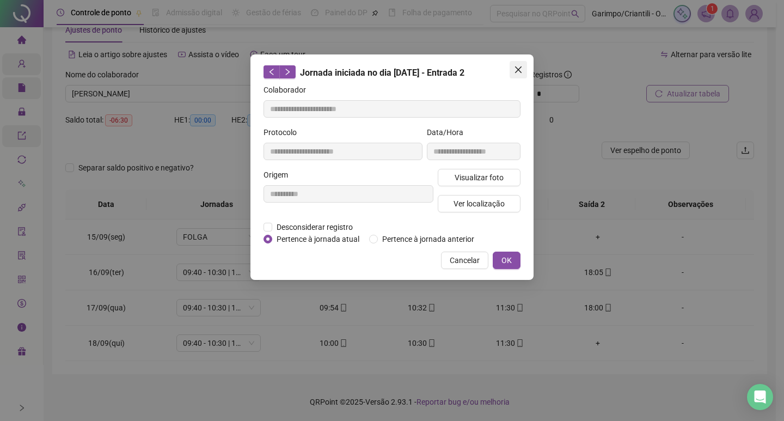
click at [517, 70] on icon "close" at bounding box center [518, 69] width 9 height 9
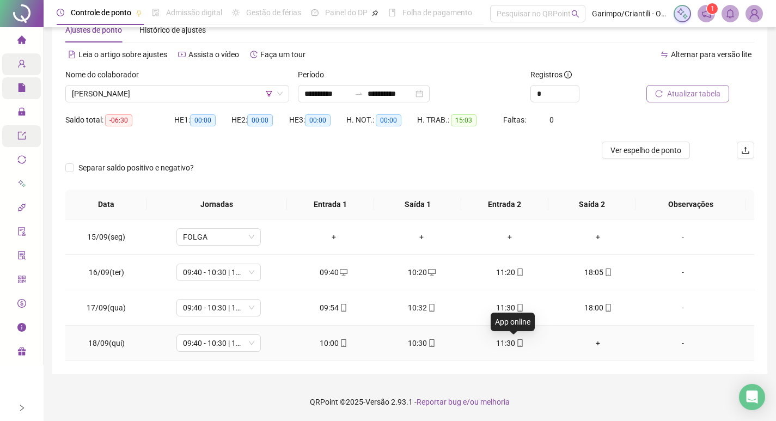
click at [515, 340] on span "mobile" at bounding box center [519, 343] width 9 height 8
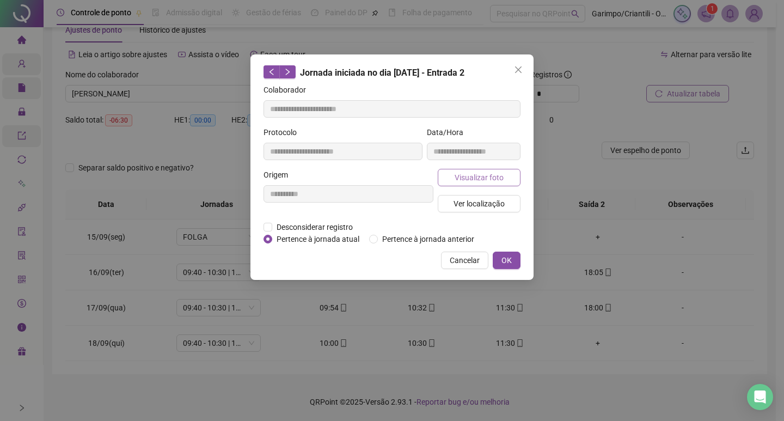
click at [492, 176] on span "Visualizar foto" at bounding box center [478, 177] width 49 height 12
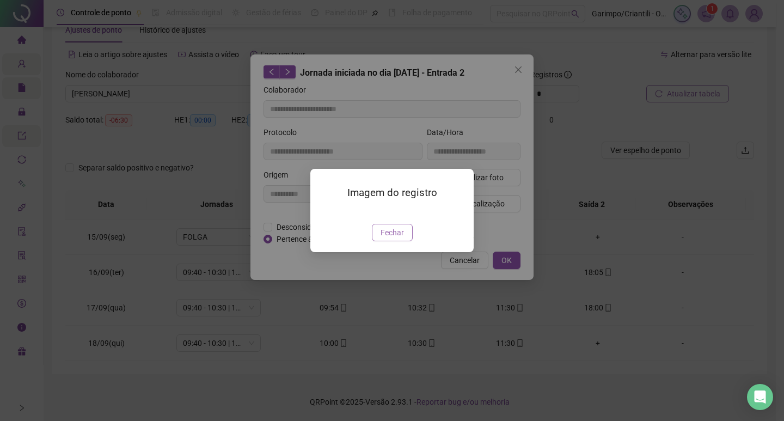
click at [380, 238] on span "Fechar" at bounding box center [391, 232] width 23 height 12
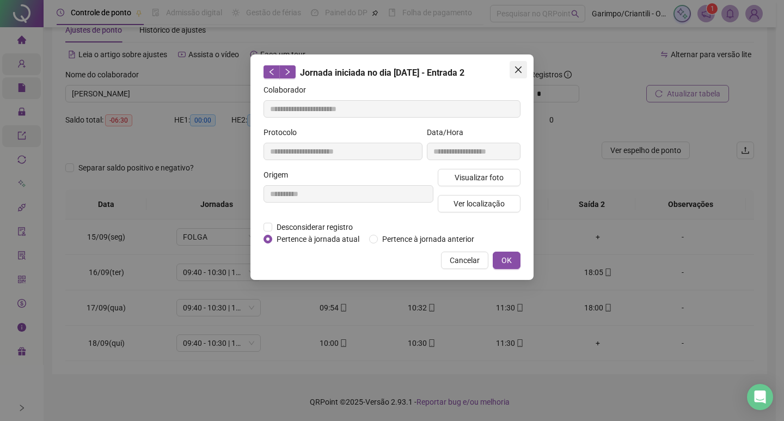
click at [516, 62] on button "Close" at bounding box center [517, 69] width 17 height 17
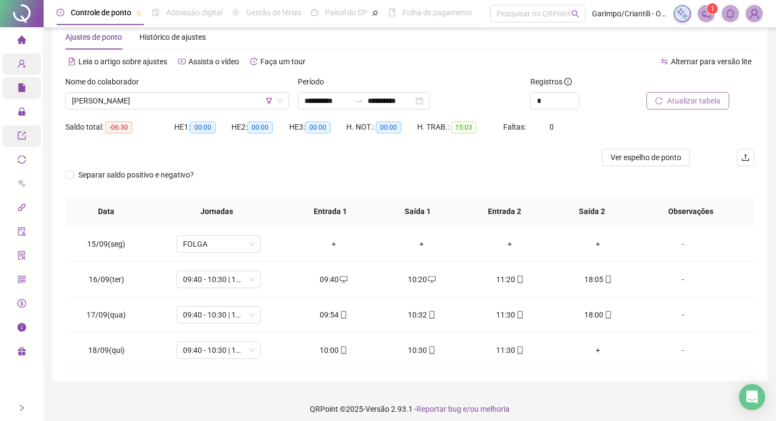
scroll to position [32, 0]
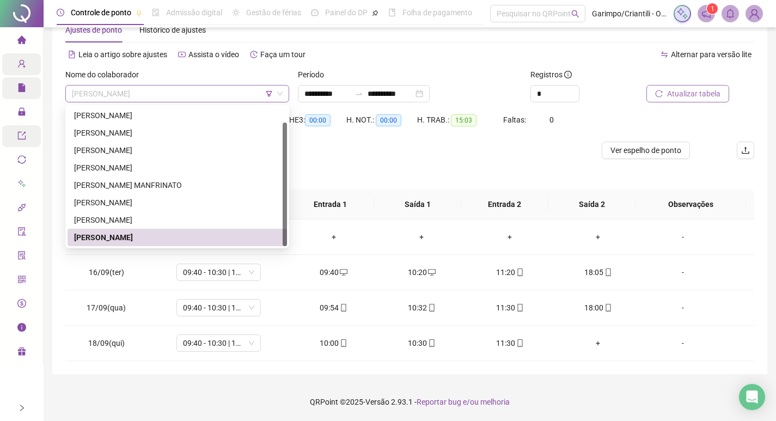
click at [155, 95] on span "[PERSON_NAME]" at bounding box center [177, 93] width 211 height 16
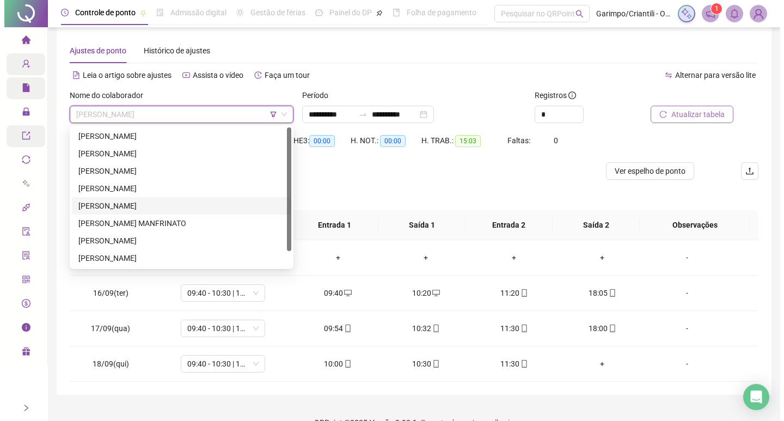
scroll to position [0, 0]
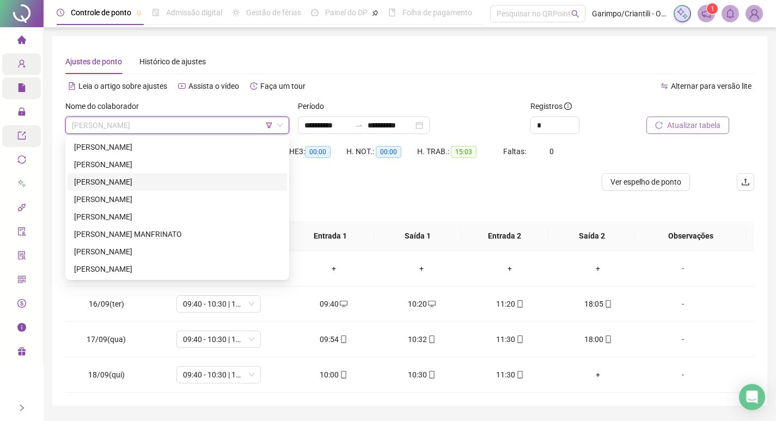
click at [155, 181] on div "[PERSON_NAME]" at bounding box center [177, 182] width 206 height 12
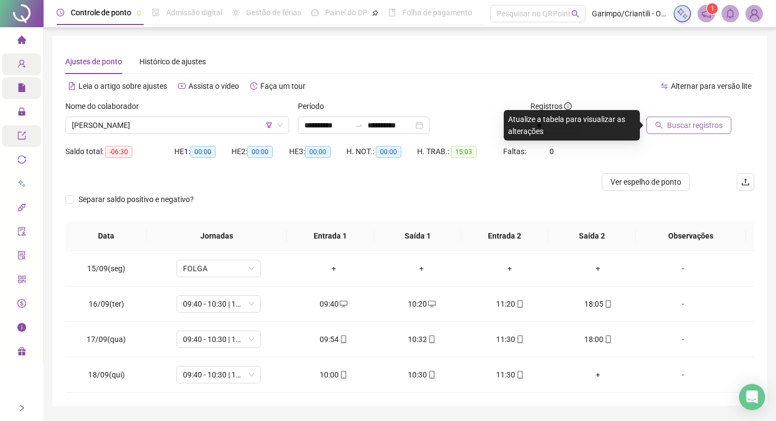
click at [692, 131] on span "Buscar registros" at bounding box center [695, 125] width 56 height 12
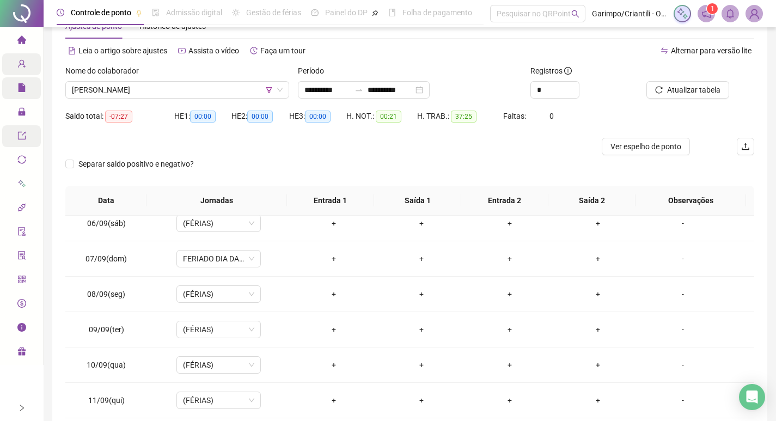
scroll to position [54, 0]
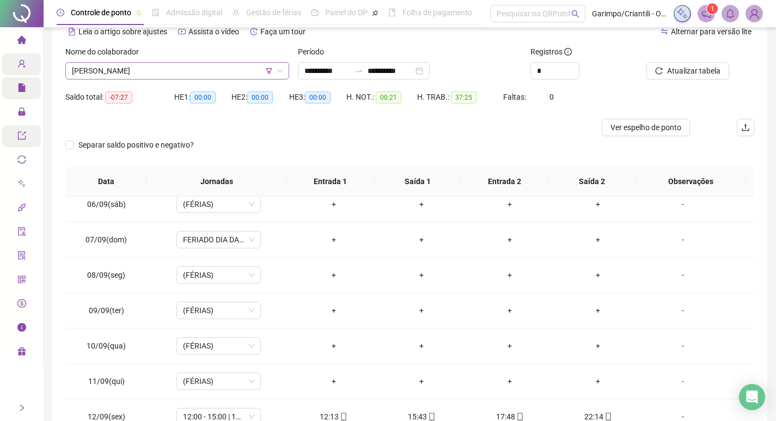
click at [175, 77] on span "[PERSON_NAME]" at bounding box center [177, 71] width 211 height 16
click at [401, 151] on div "Separar saldo positivo e negativo?" at bounding box center [409, 151] width 689 height 30
